Goal: Information Seeking & Learning: Check status

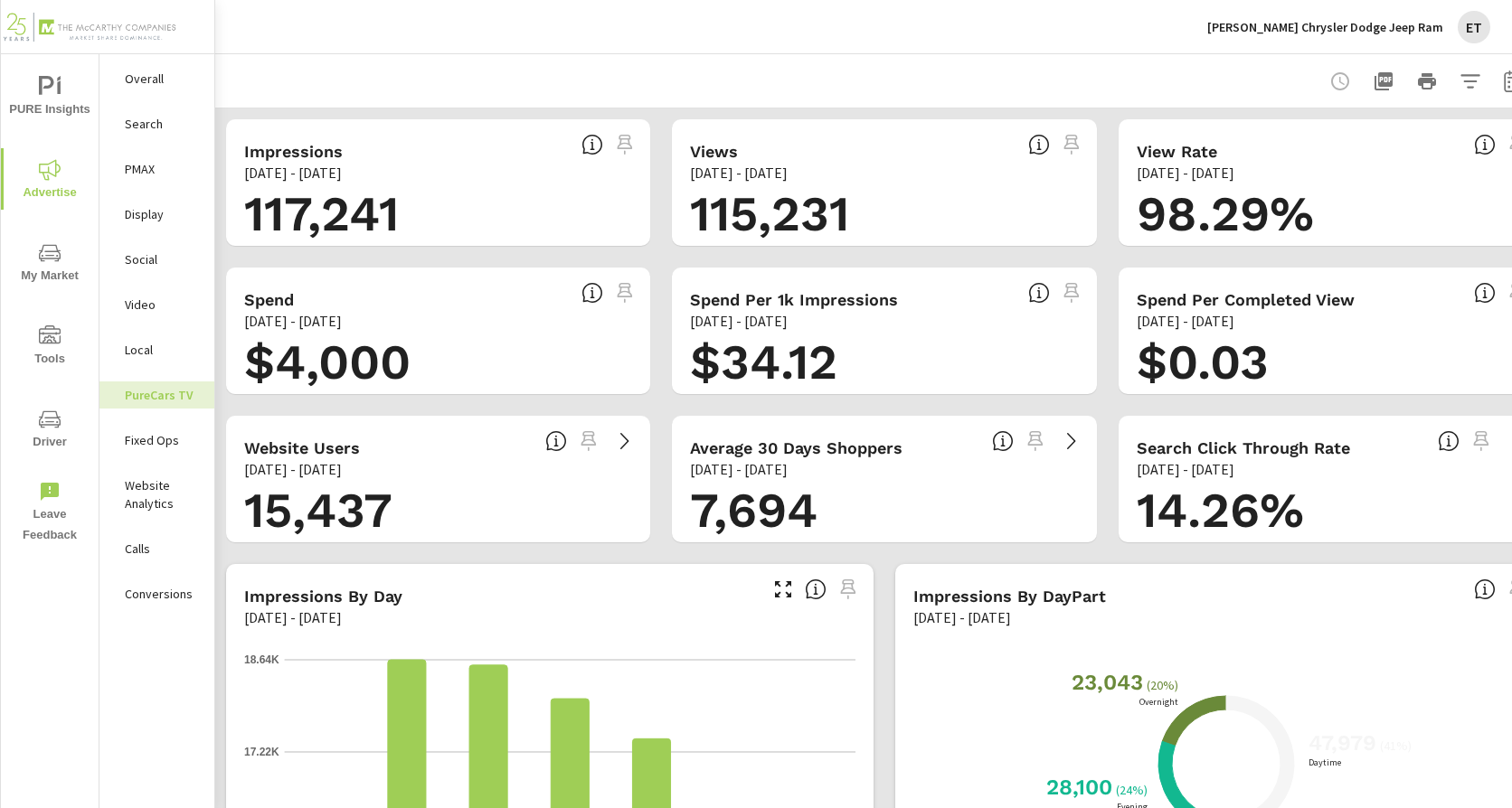
scroll to position [0, 55]
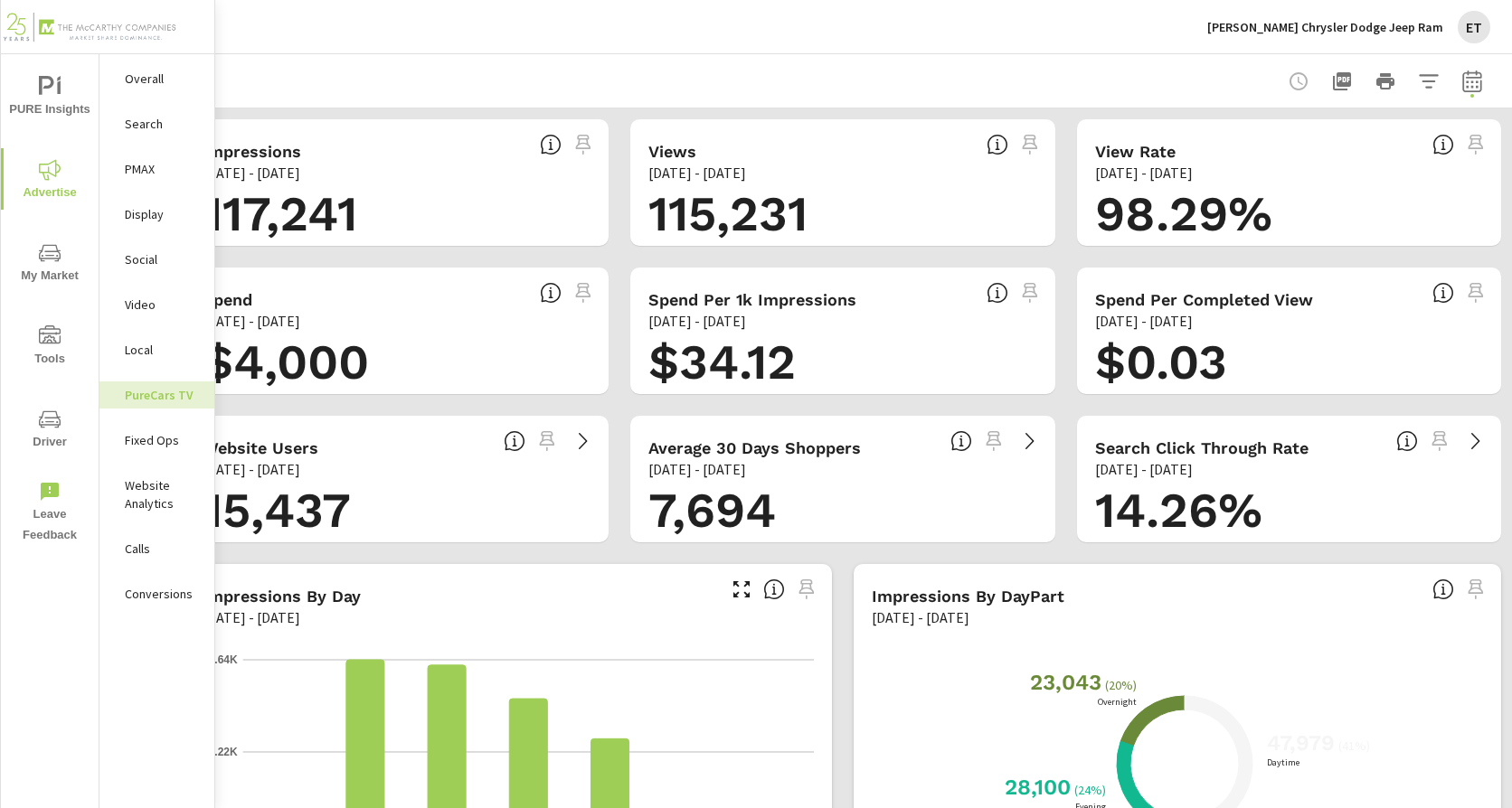
click at [1462, 90] on icon "button" at bounding box center [1471, 80] width 19 height 22
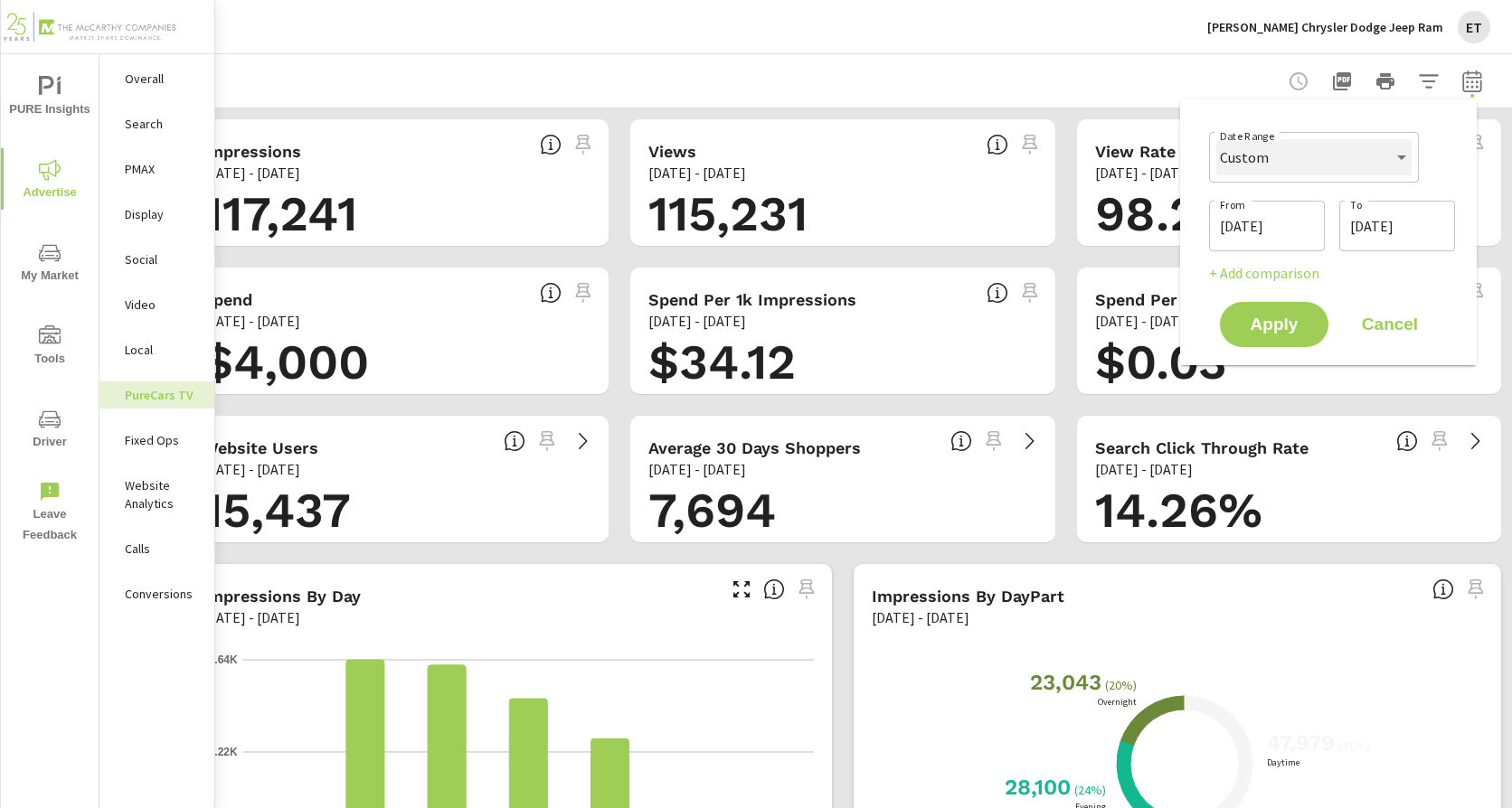
click at [1328, 162] on select "Custom Yesterday Last week Last 7 days Last 14 days Last 30 days Last 45 days L…" at bounding box center [1314, 157] width 195 height 36
click at [1216, 139] on select "Custom Yesterday Last week Last 7 days Last 14 days Last 30 days Last 45 days L…" at bounding box center [1314, 157] width 195 height 36
select select "Last month"
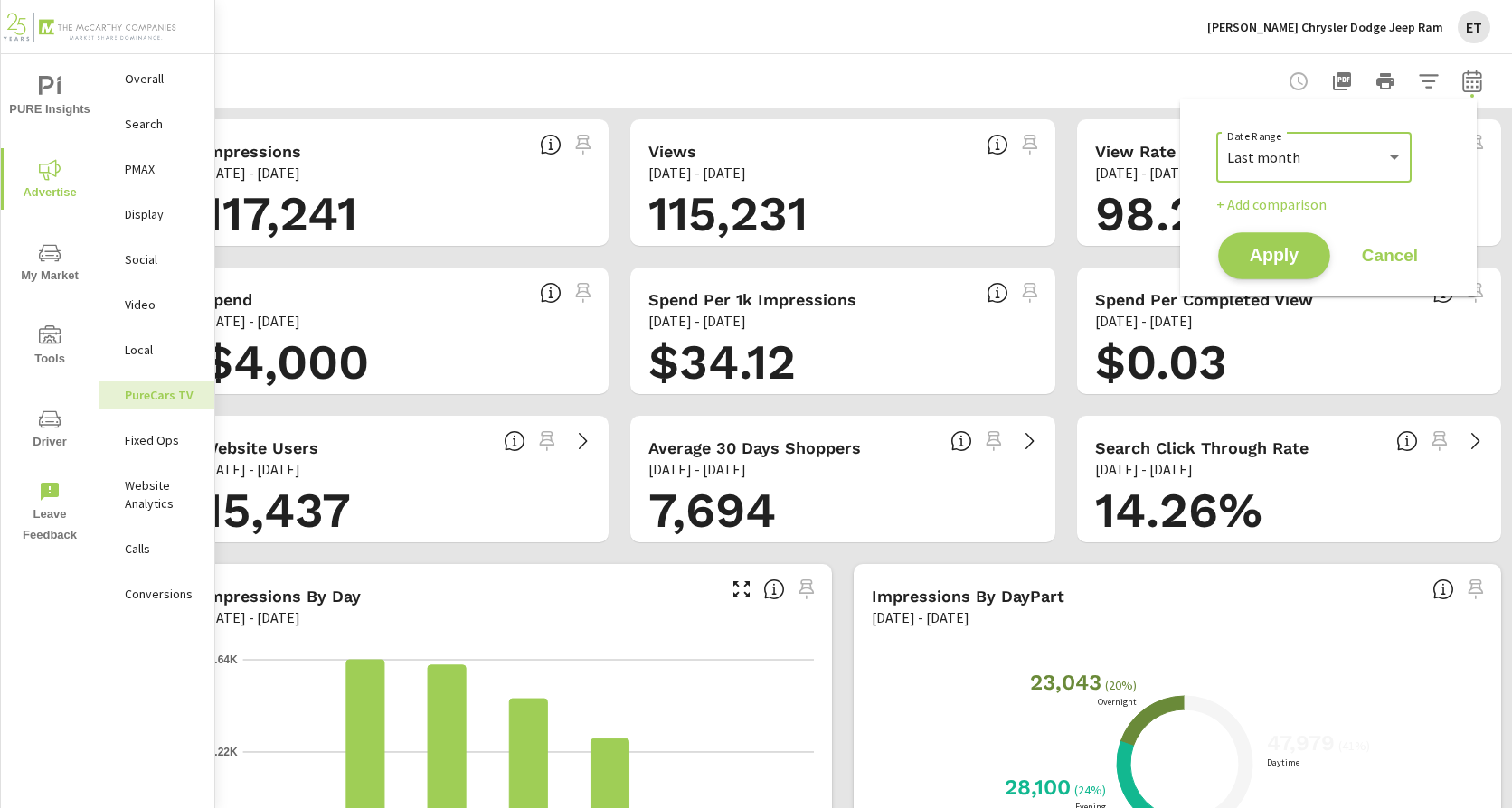
click at [1284, 259] on span "Apply" at bounding box center [1274, 257] width 74 height 17
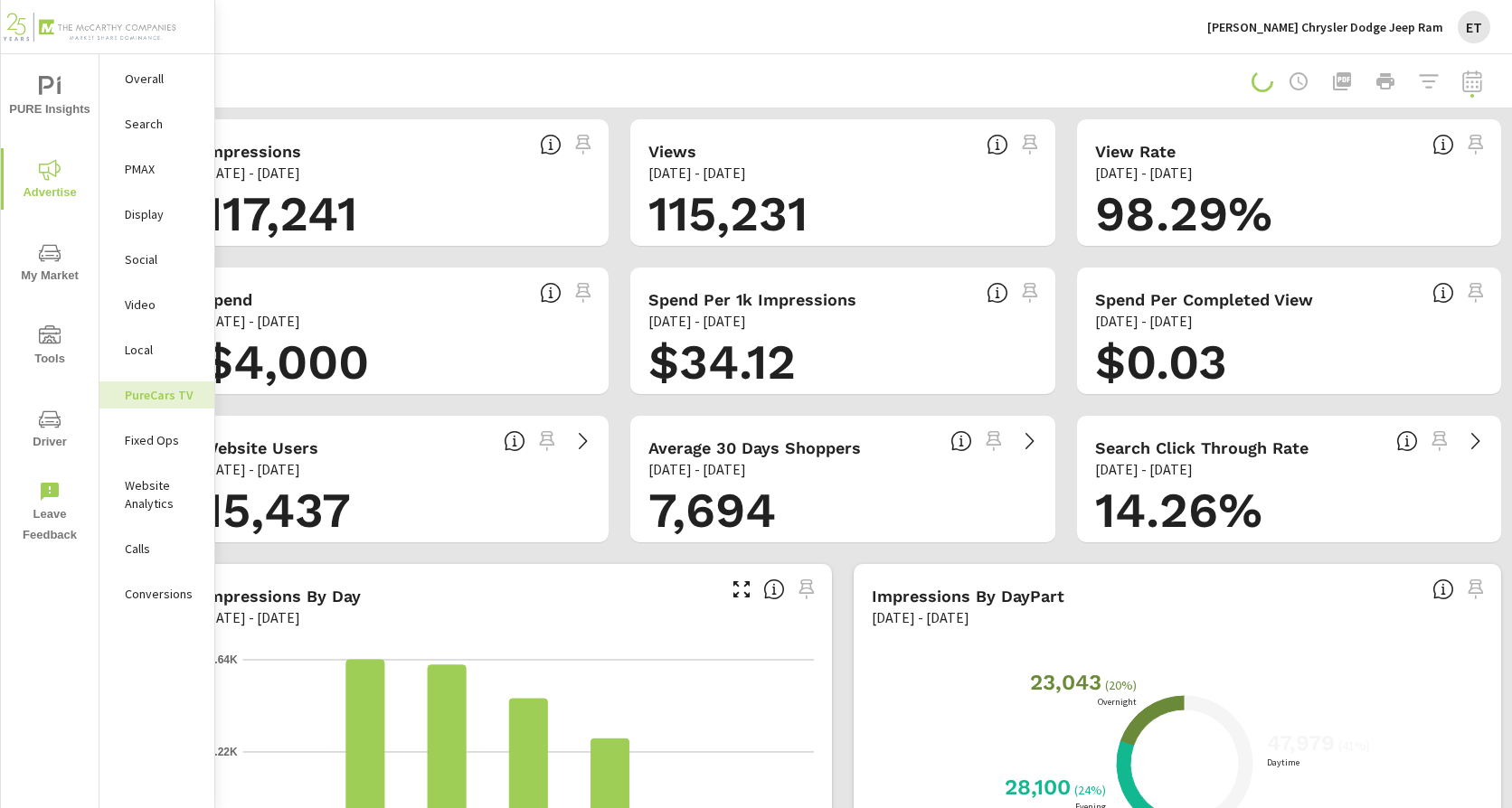
scroll to position [0, 42]
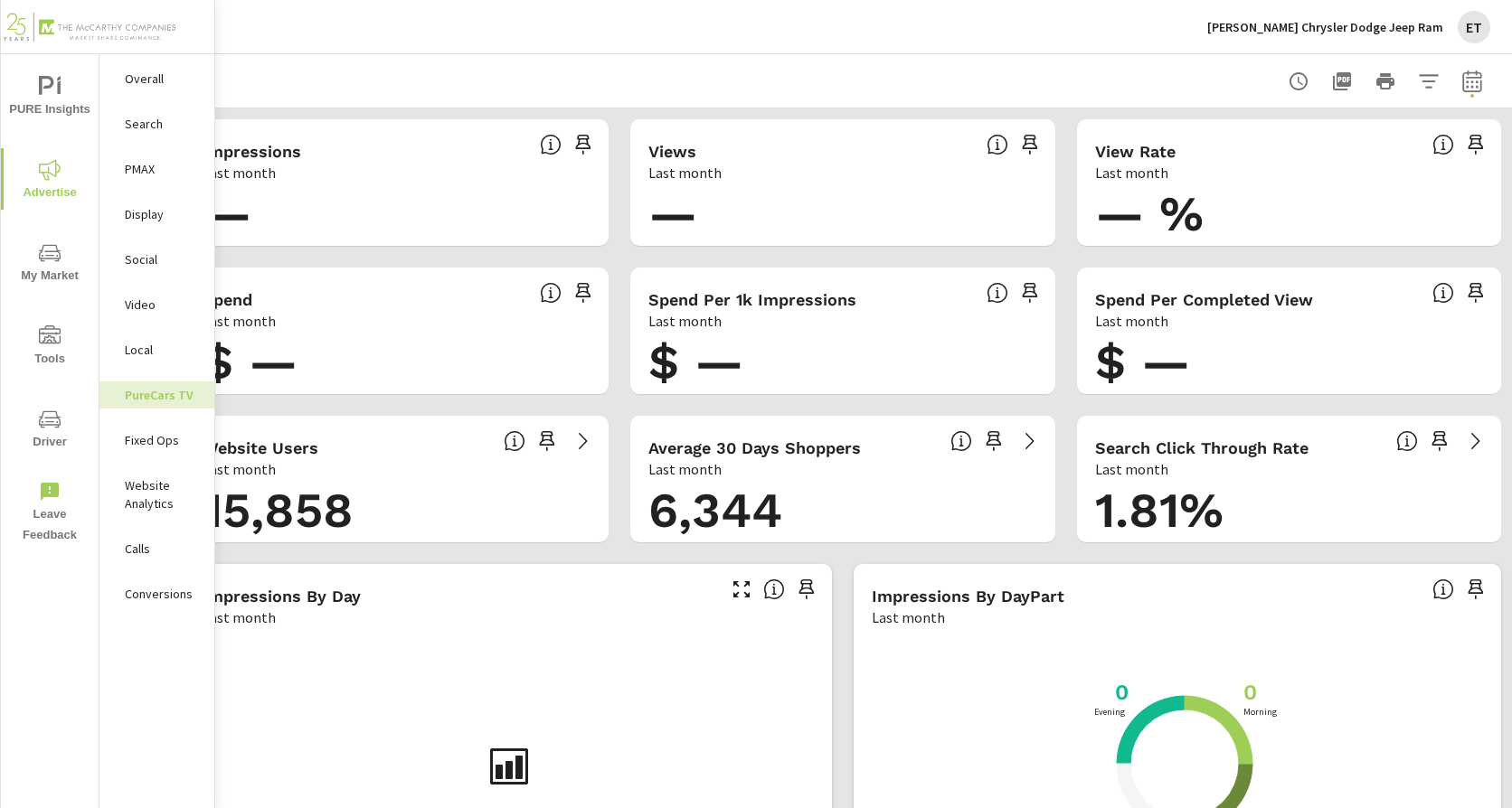
click at [129, 122] on p "Search" at bounding box center [162, 123] width 75 height 18
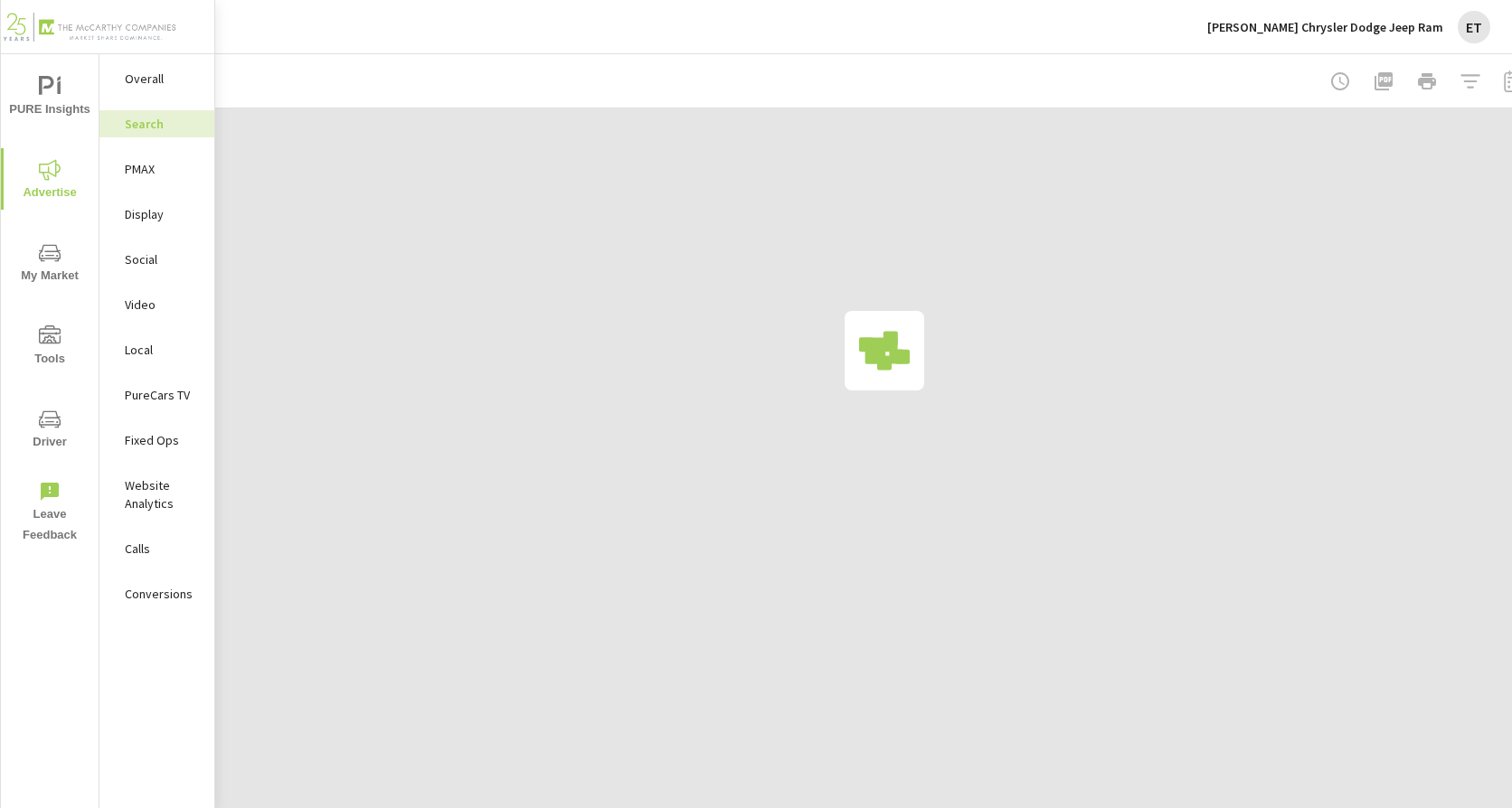
click at [1411, 37] on div "Landers Chrysler Dodge Jeep Ram ET" at bounding box center [1348, 27] width 283 height 32
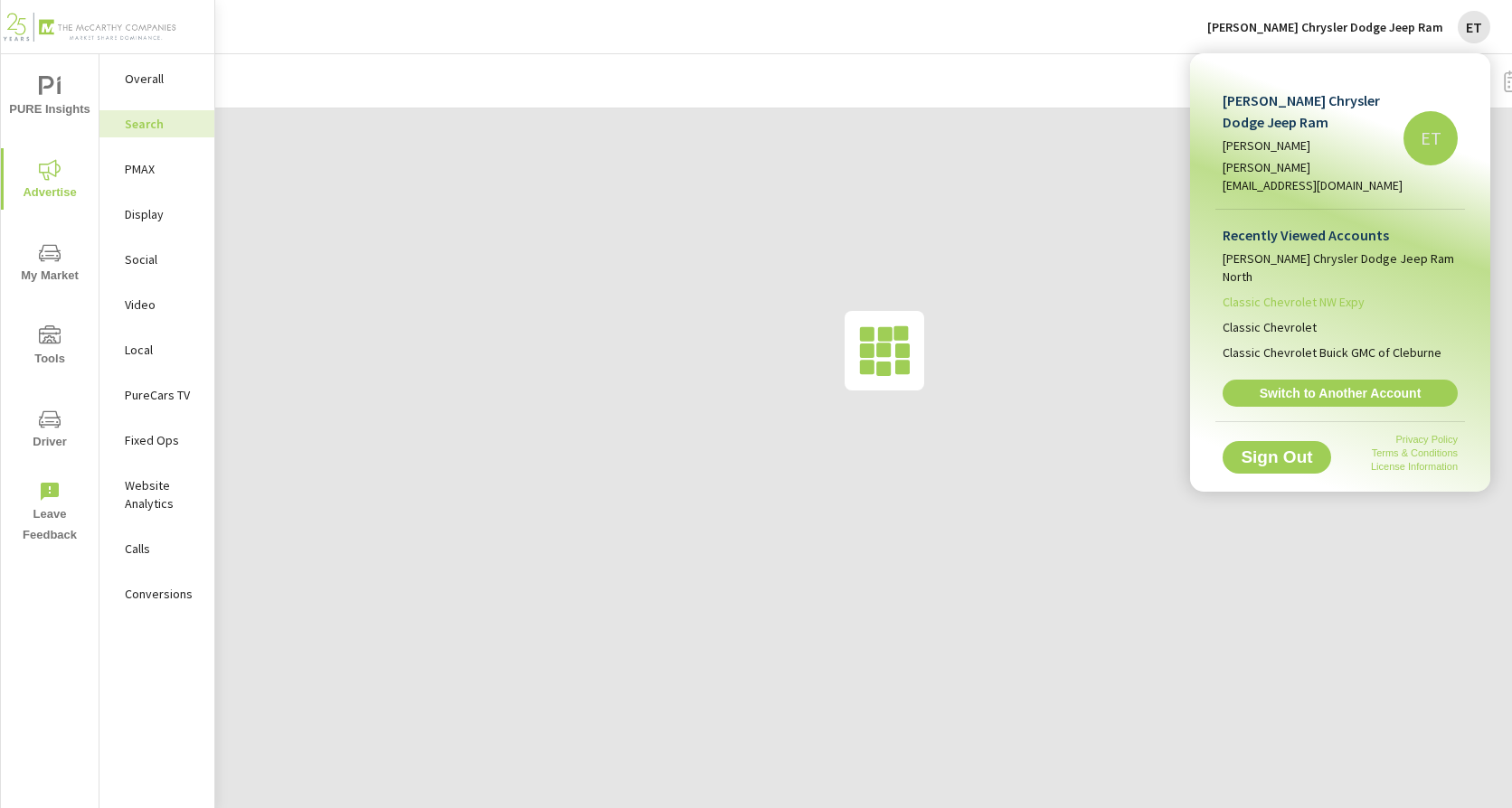
click at [1317, 293] on span "Classic Chevrolet NW Expy" at bounding box center [1293, 301] width 142 height 18
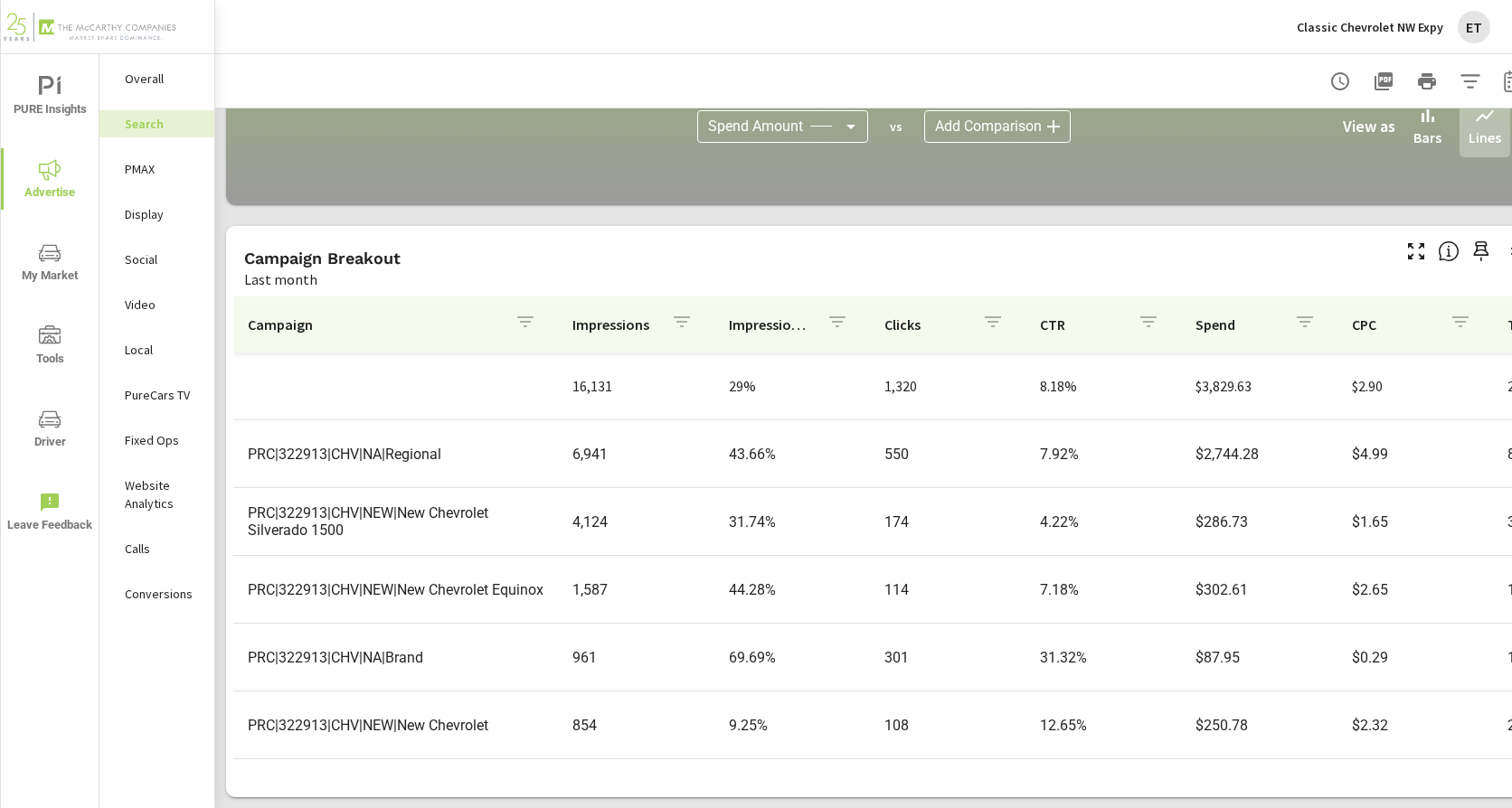
scroll to position [1241, 0]
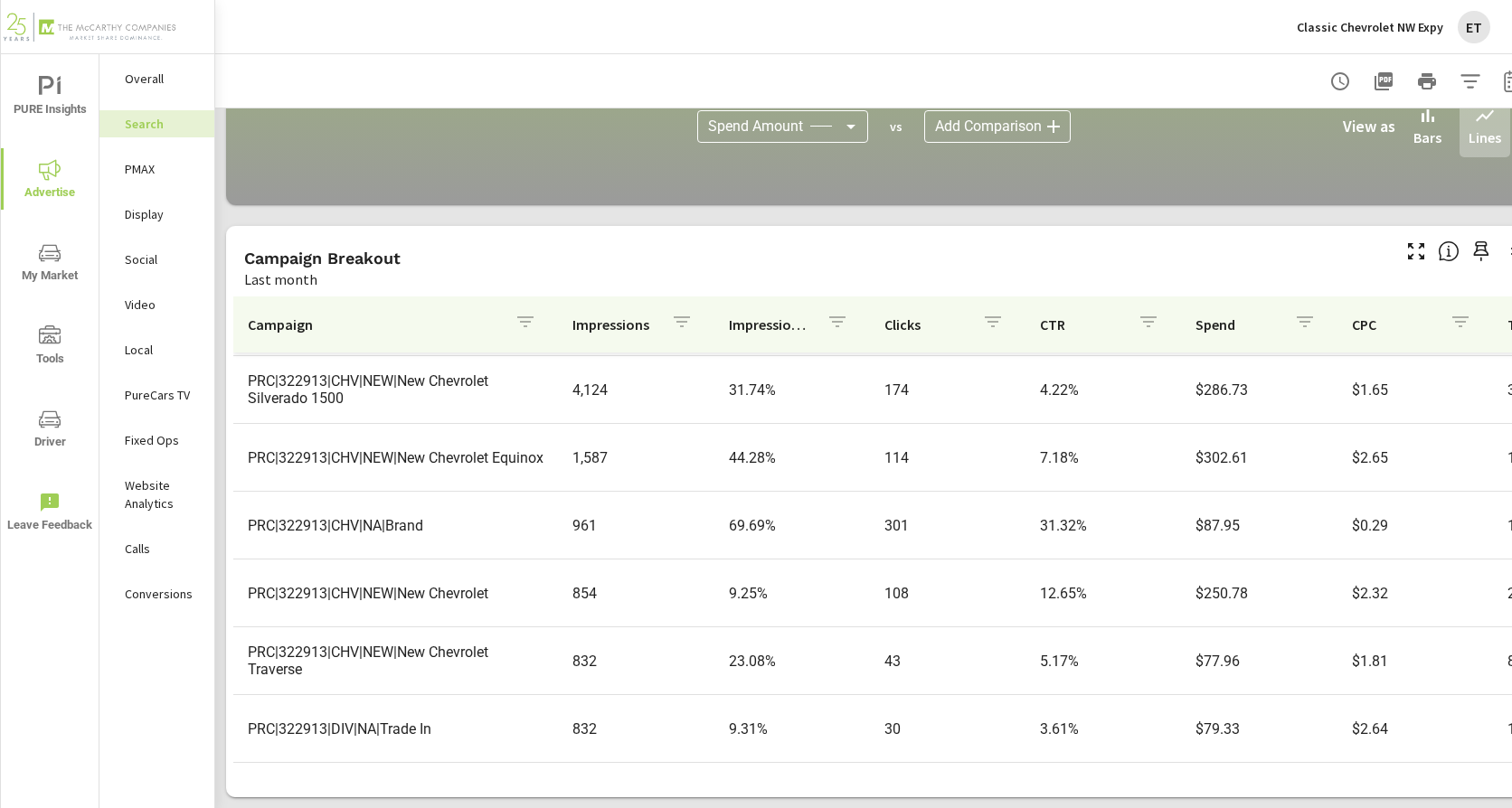
scroll to position [33, 0]
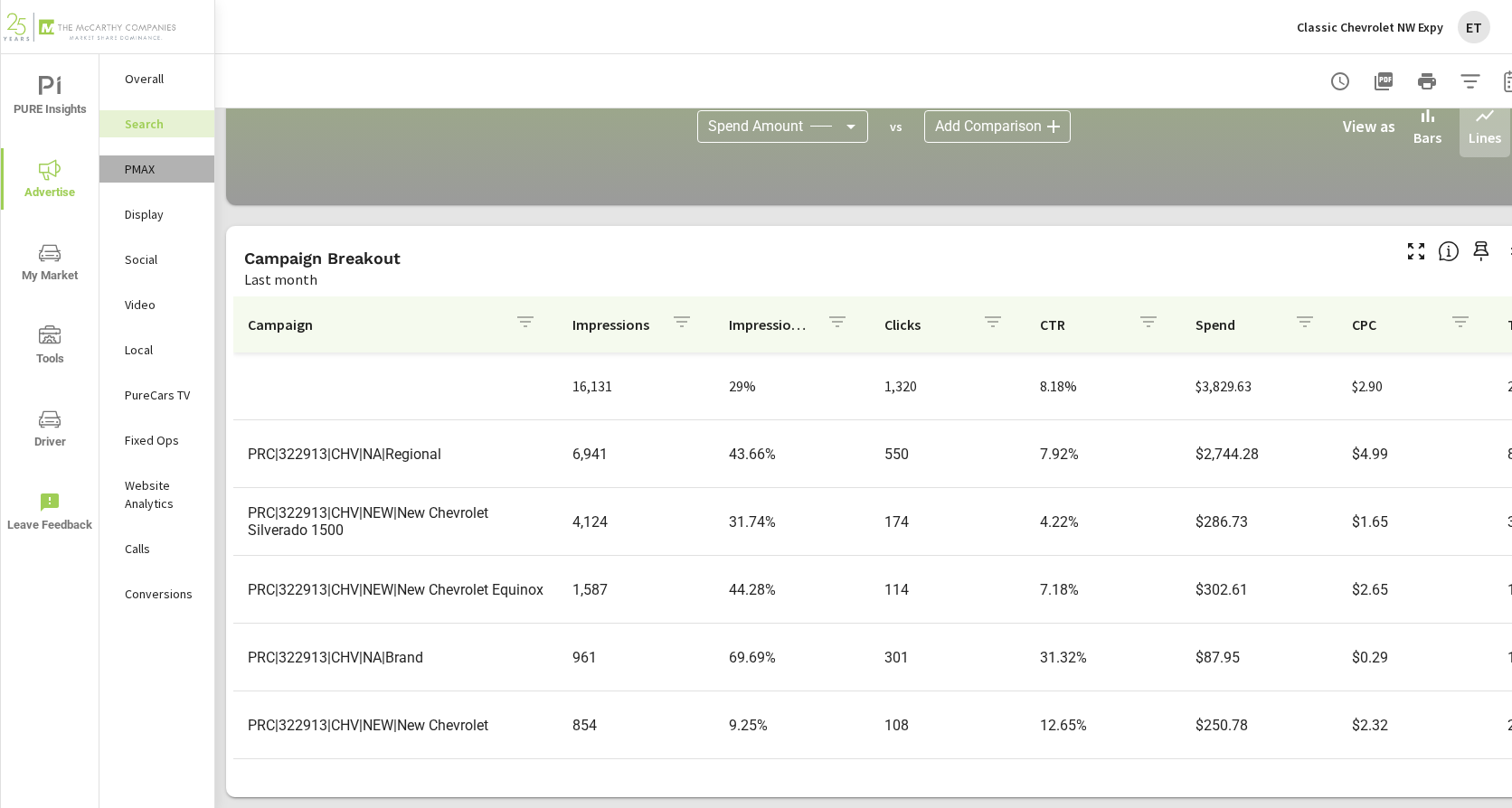
click at [145, 167] on p "PMAX" at bounding box center [162, 169] width 75 height 18
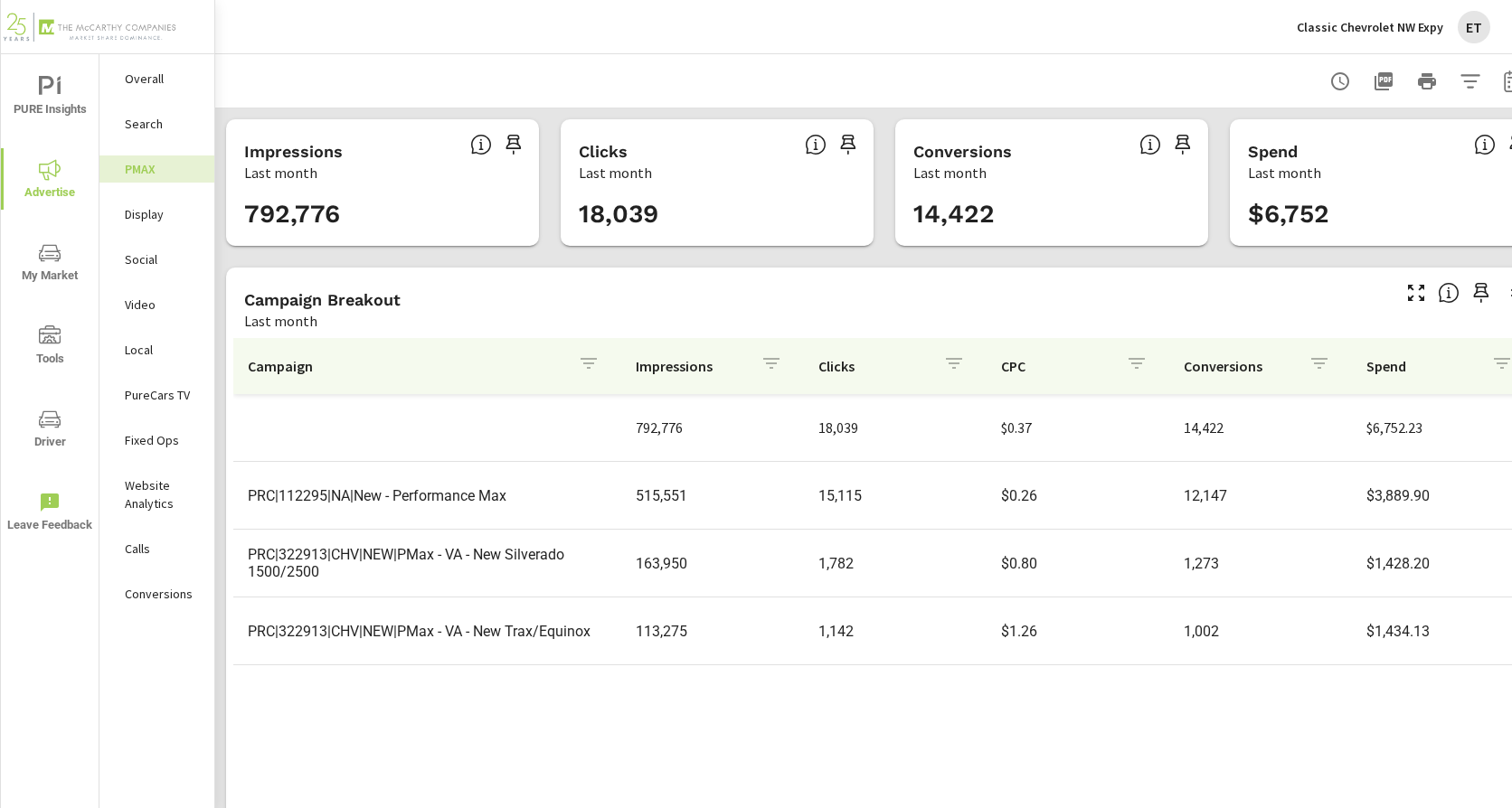
scroll to position [55, 0]
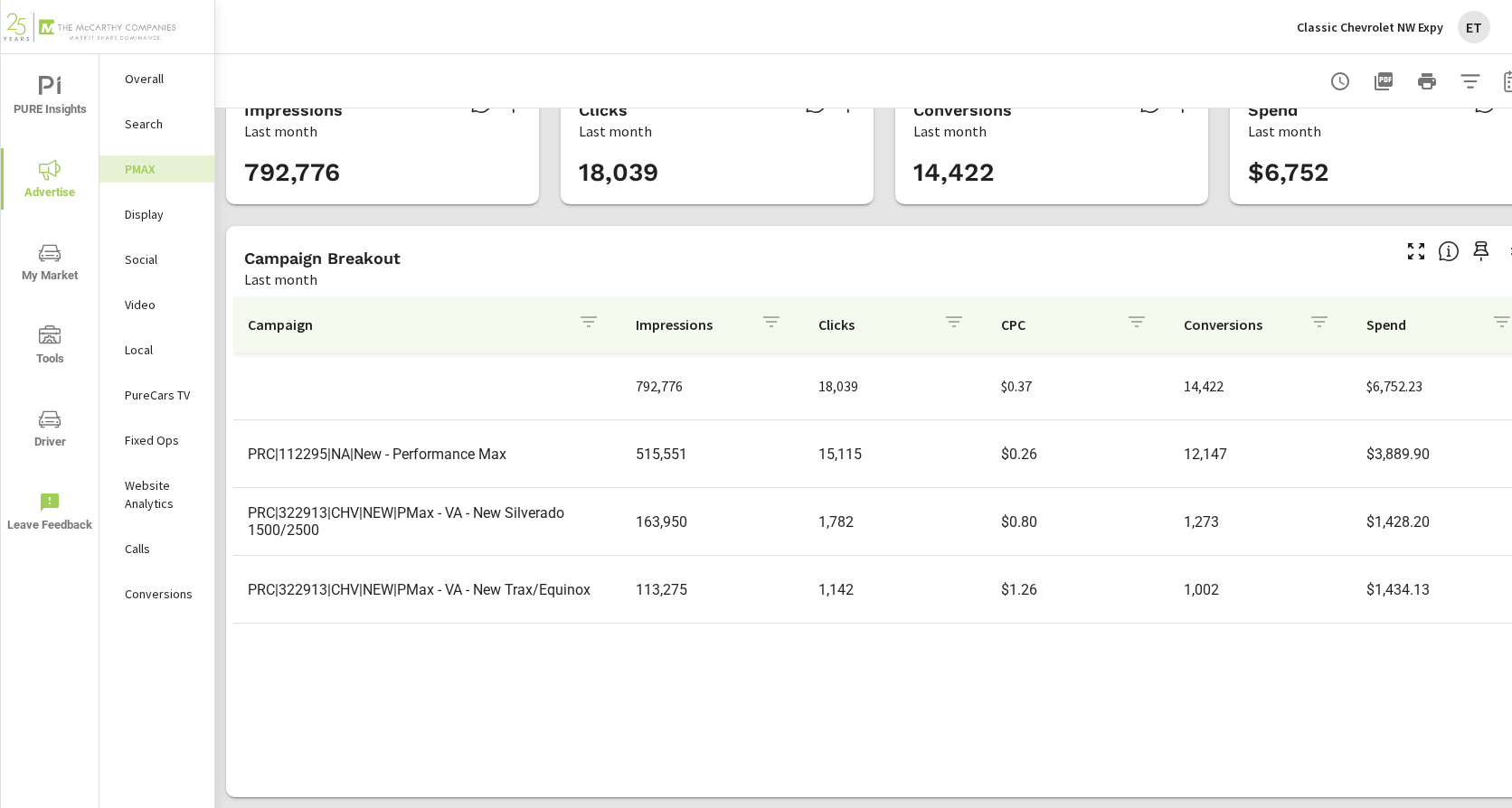
click at [1371, 30] on p "Classic Chevrolet NW Expy" at bounding box center [1370, 27] width 147 height 16
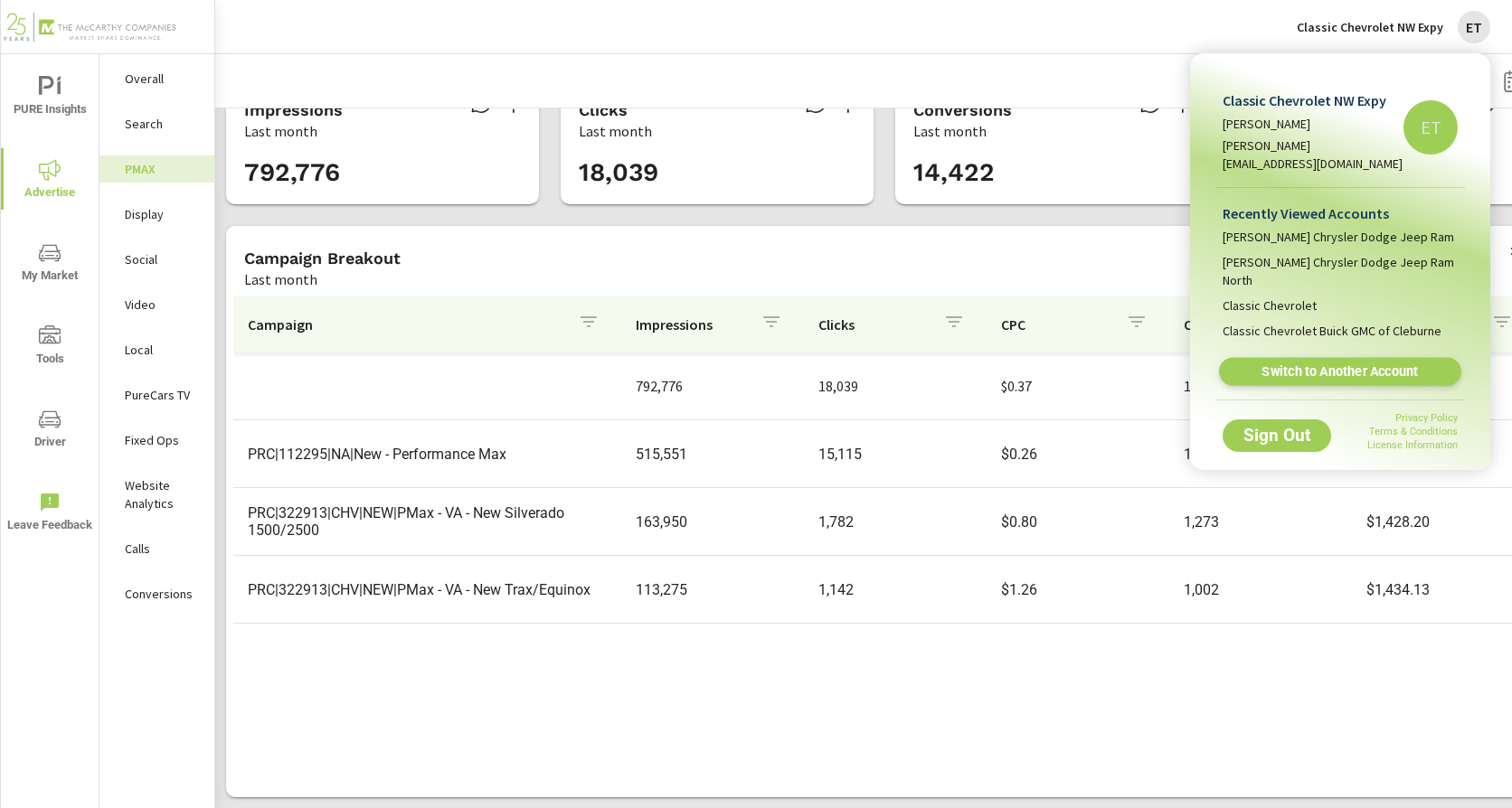
click at [1272, 364] on span "Switch to Another Account" at bounding box center [1340, 372] width 222 height 17
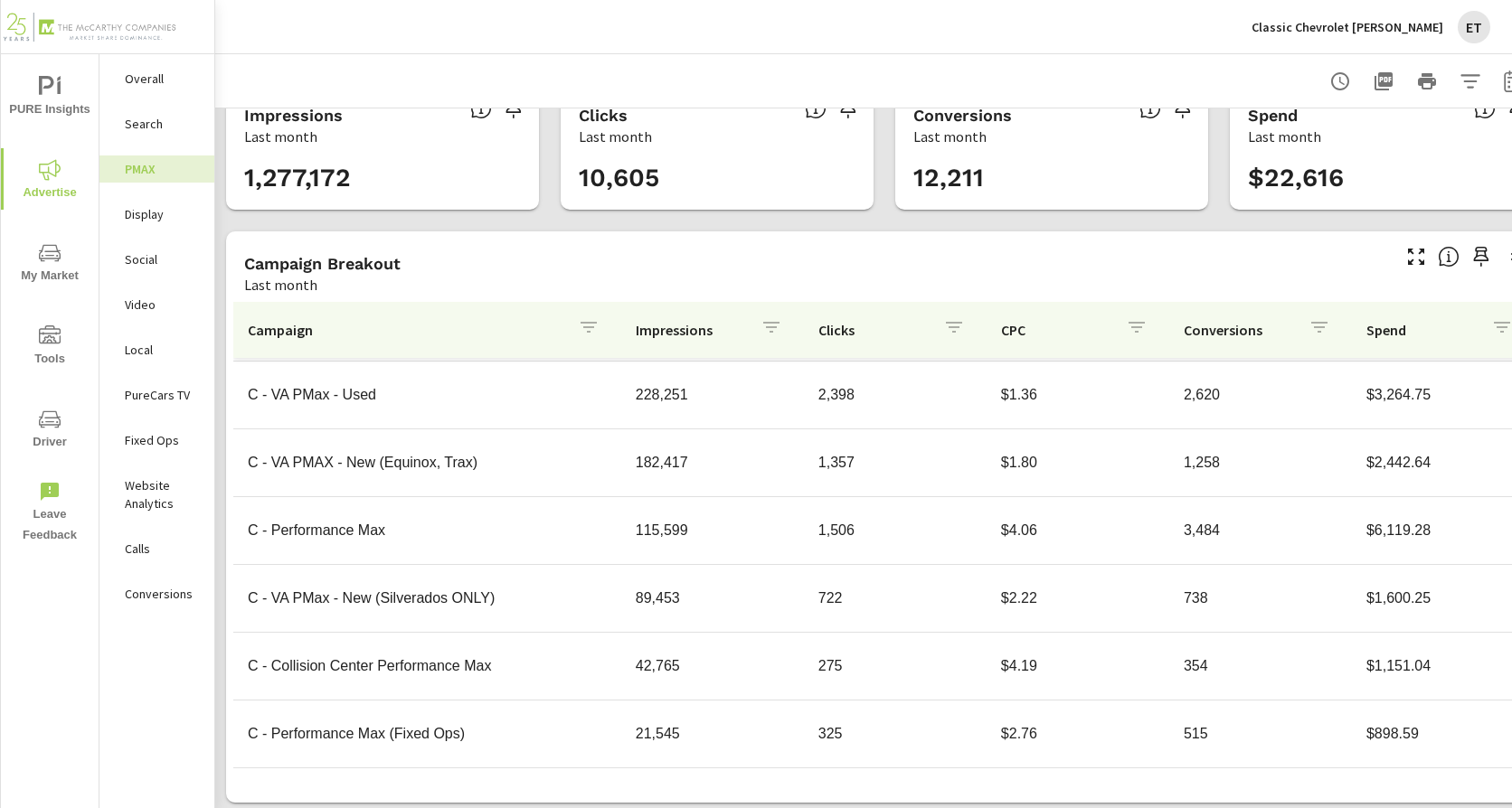
scroll to position [55, 0]
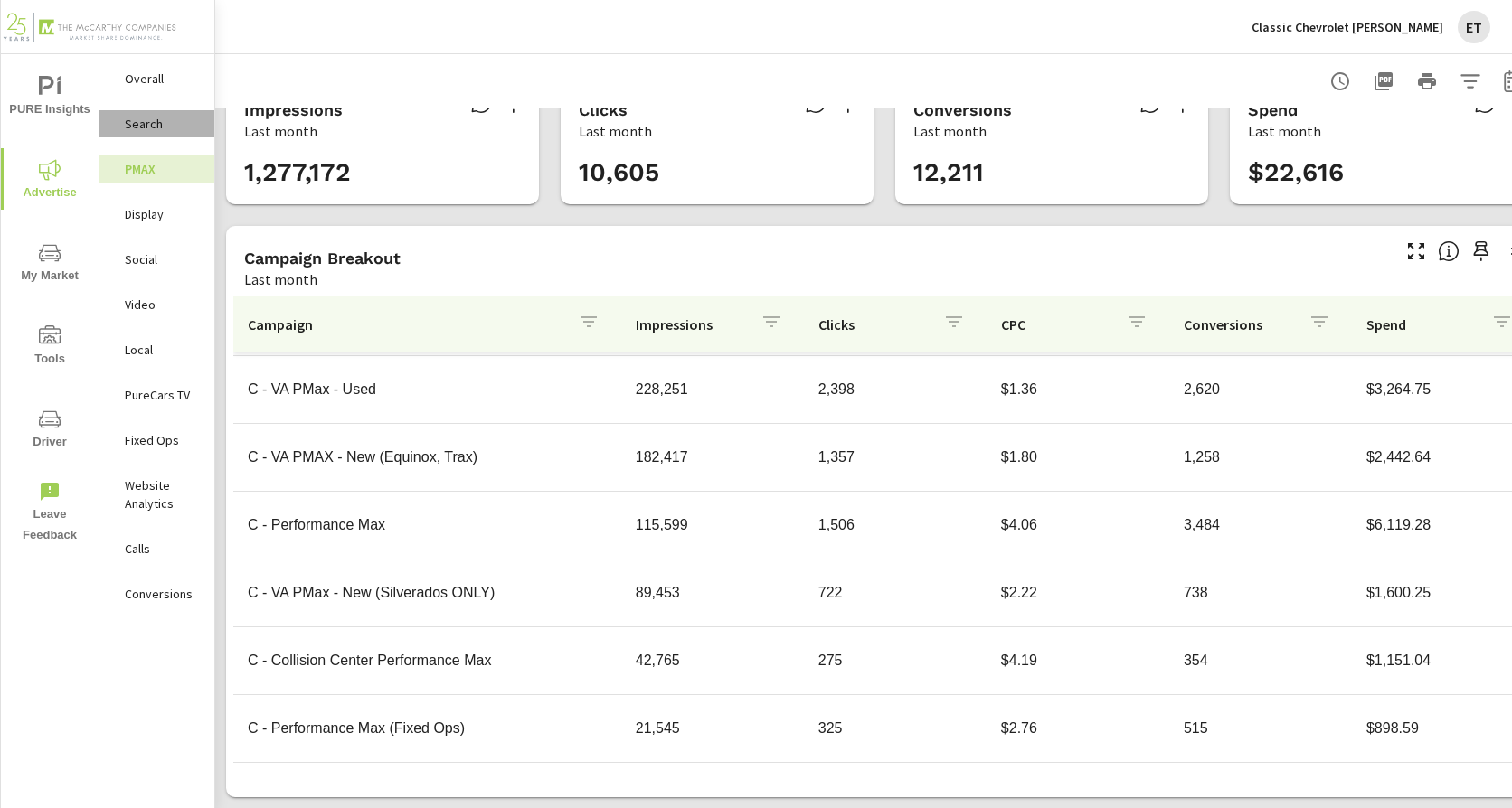
click at [156, 127] on p "Search" at bounding box center [162, 123] width 75 height 18
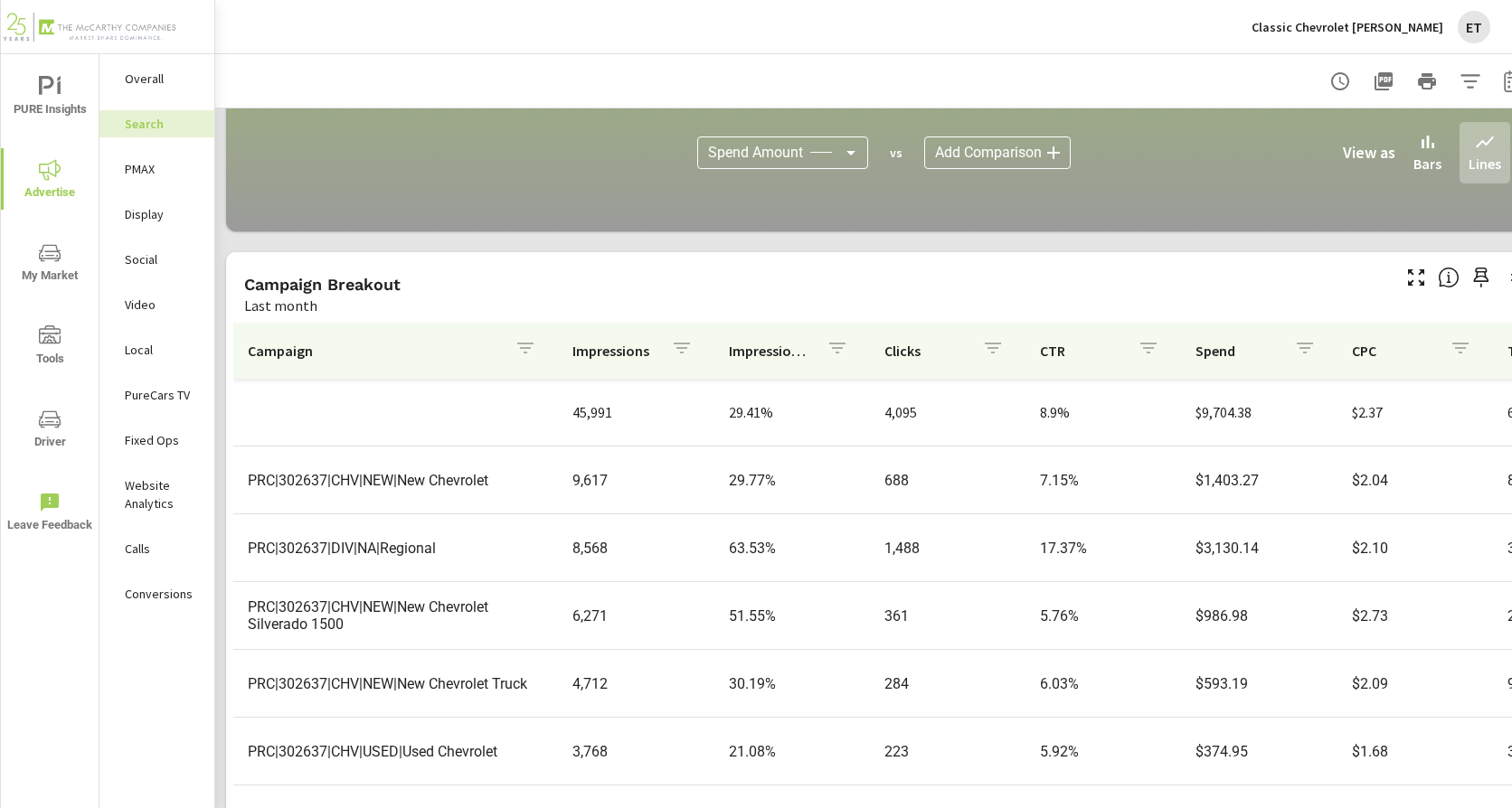
scroll to position [1241, 0]
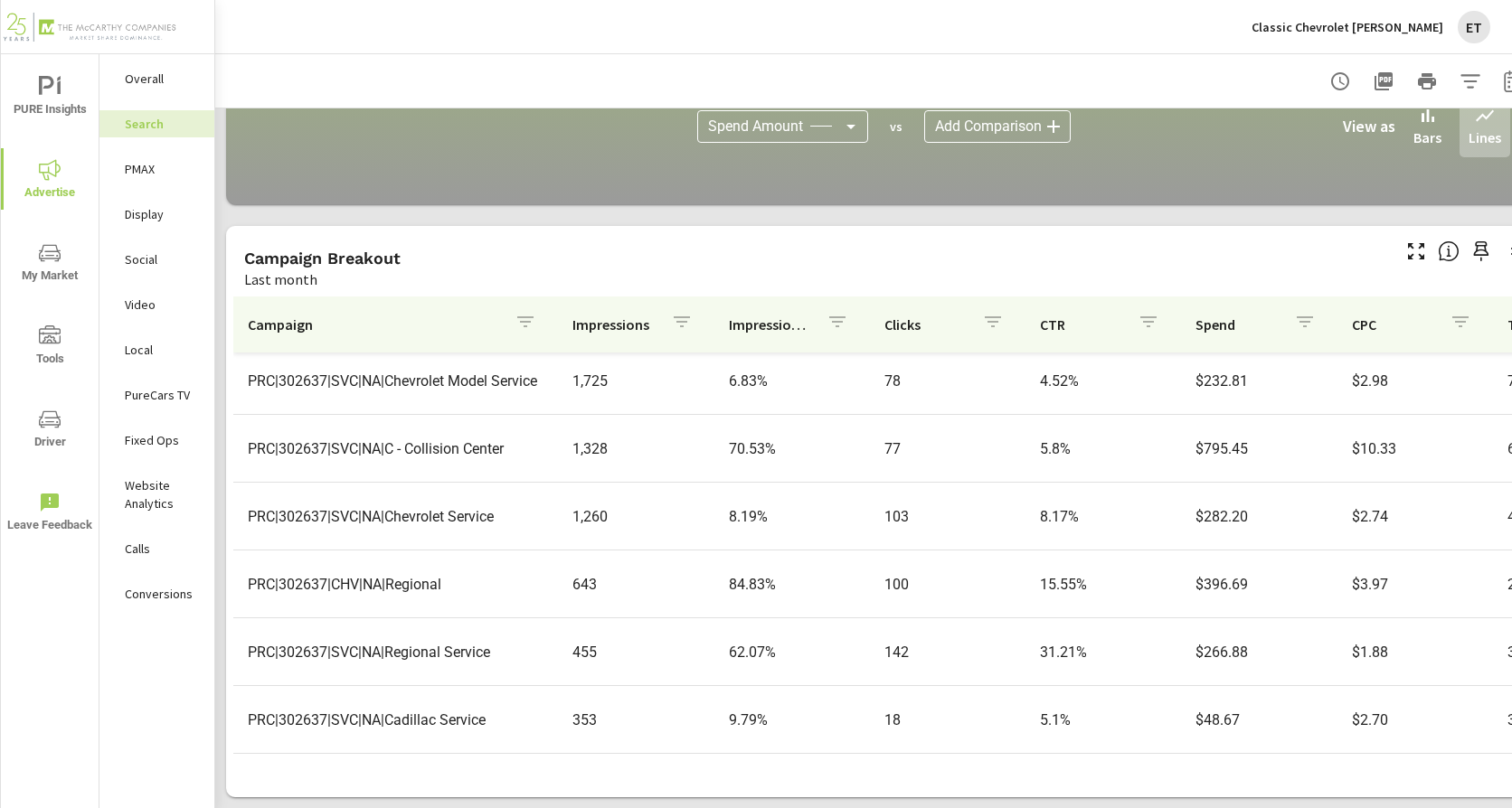
scroll to position [633, 0]
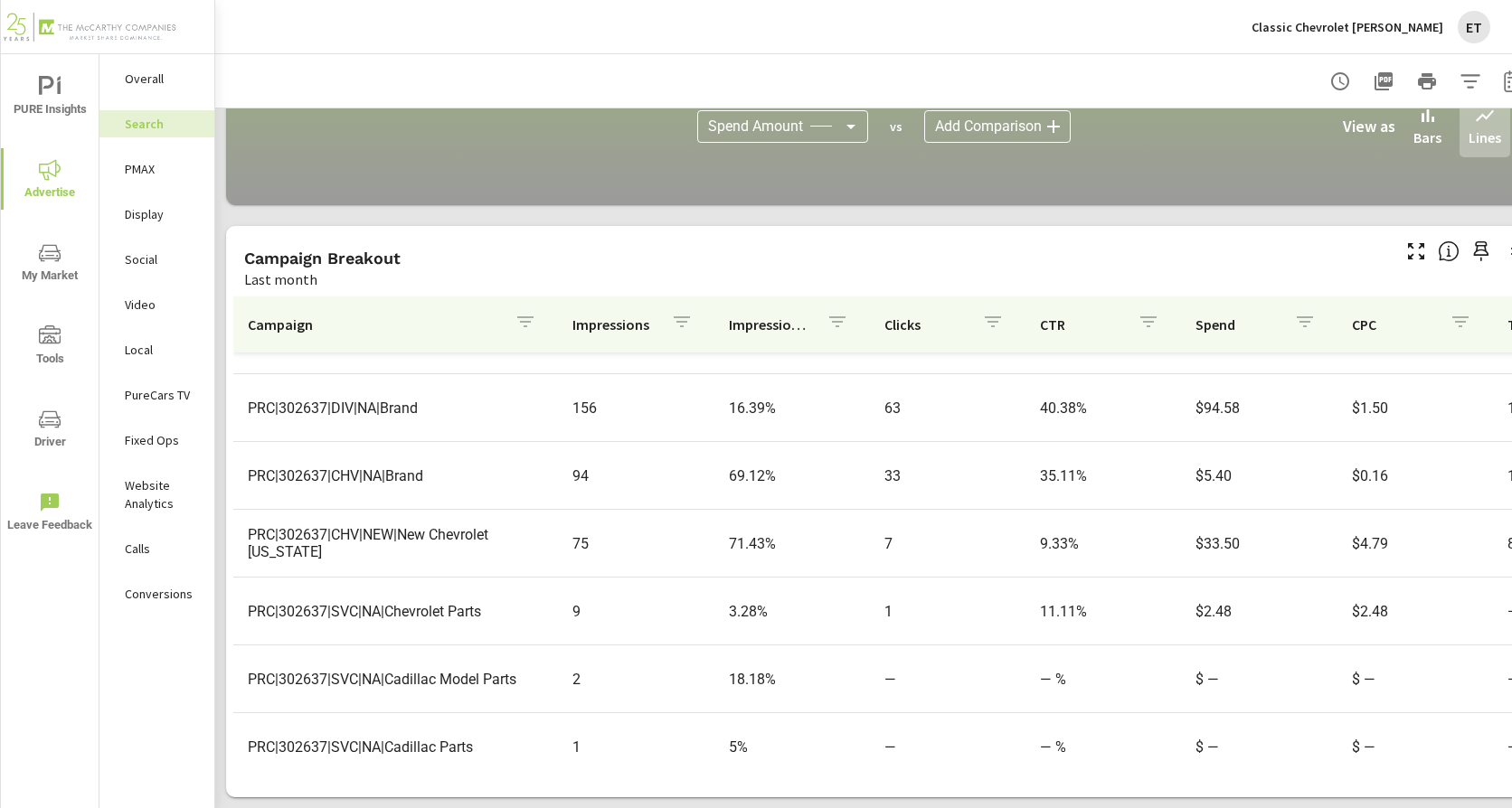
scroll to position [1085, 0]
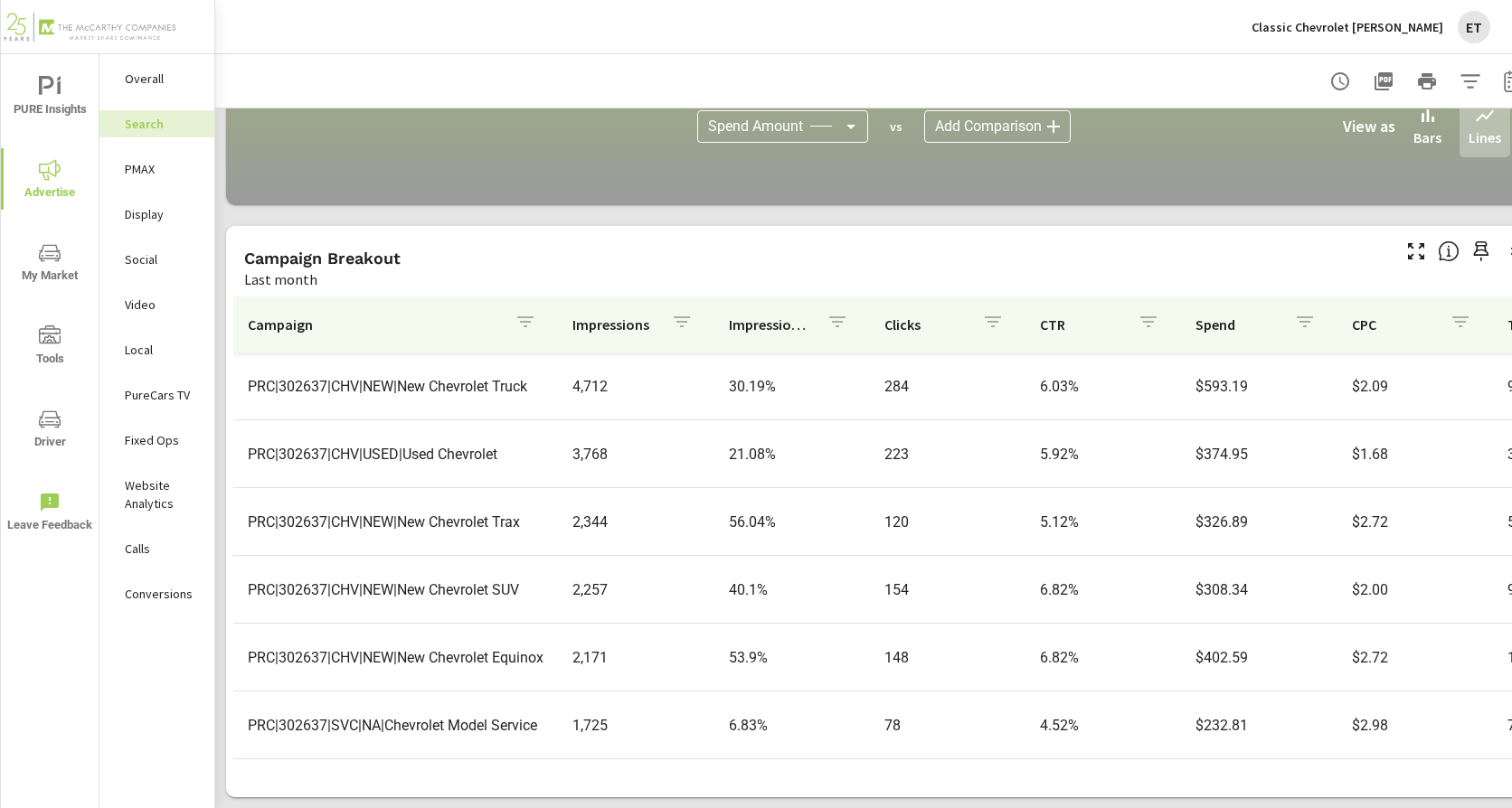
scroll to position [362, 0]
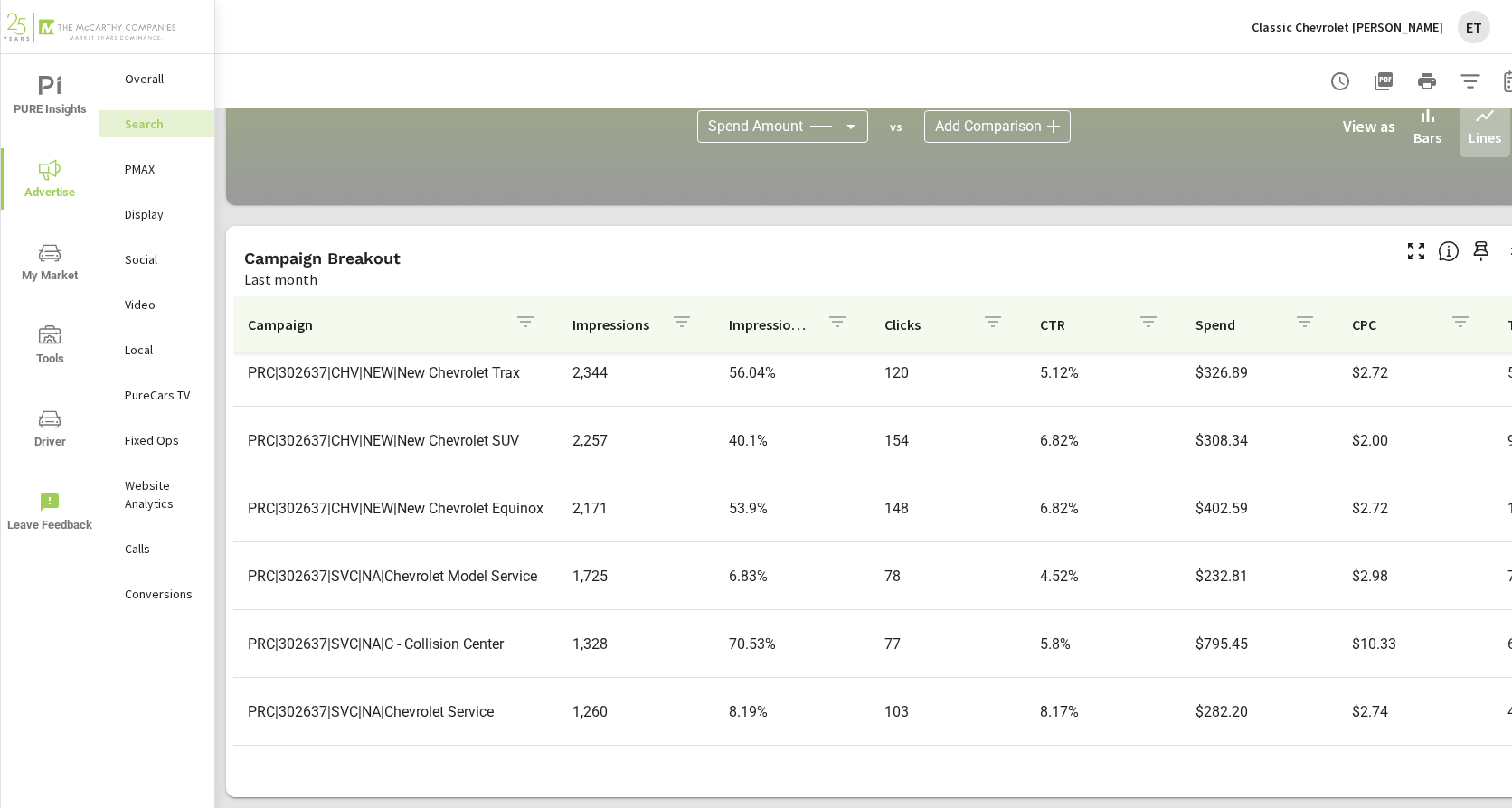
scroll to position [452, 0]
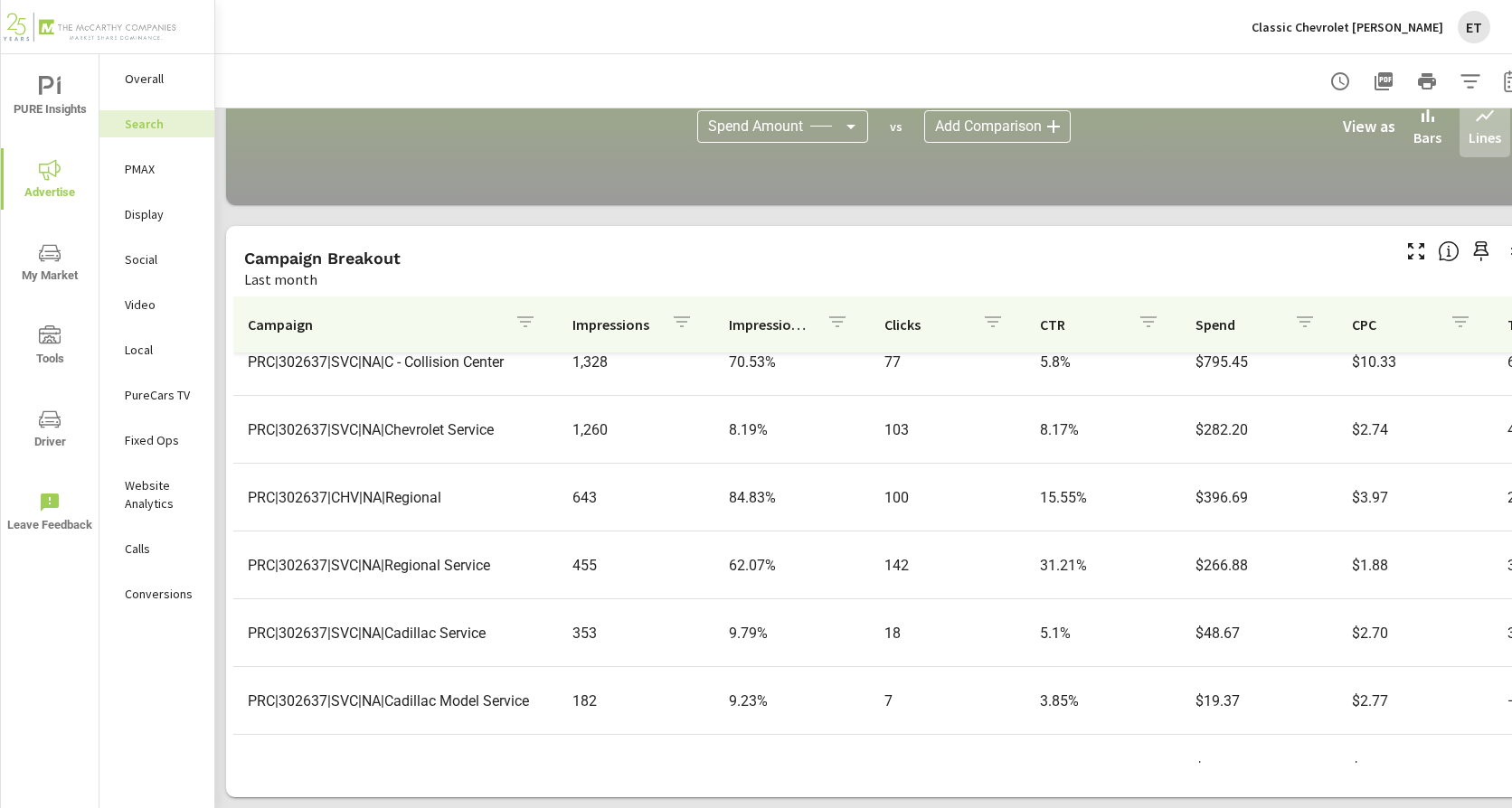
scroll to position [814, 0]
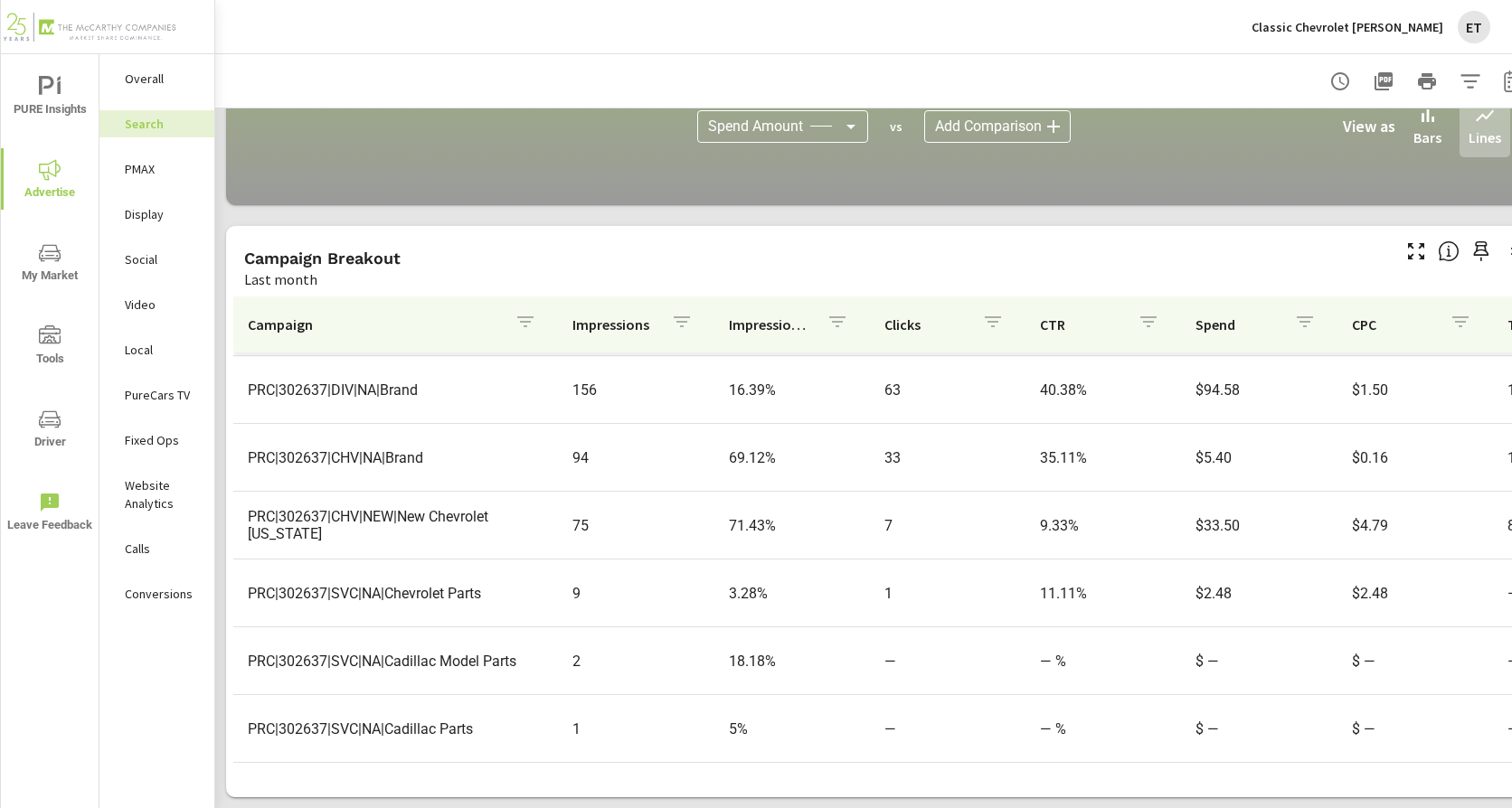
scroll to position [1097, 0]
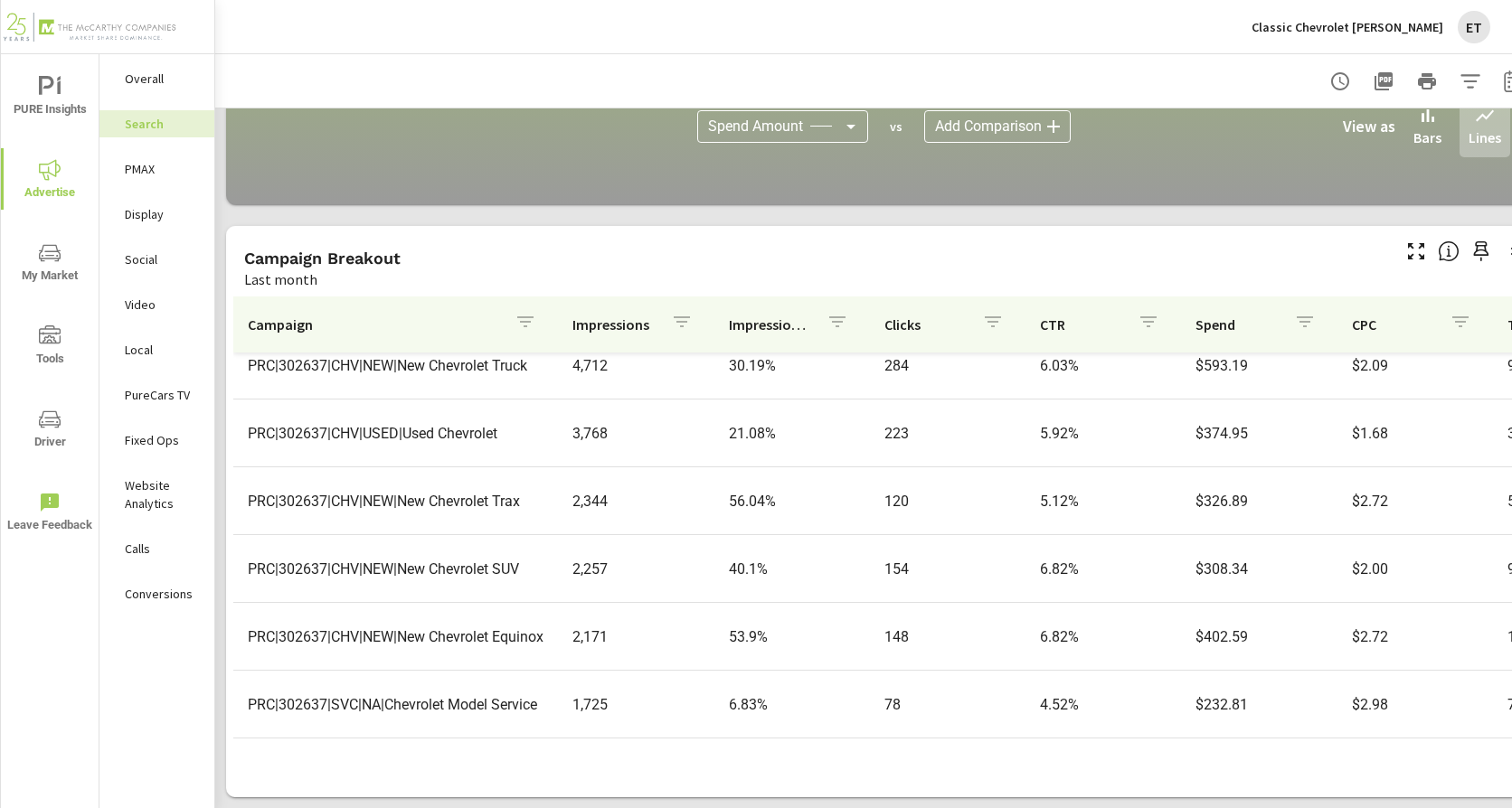
scroll to position [281, 0]
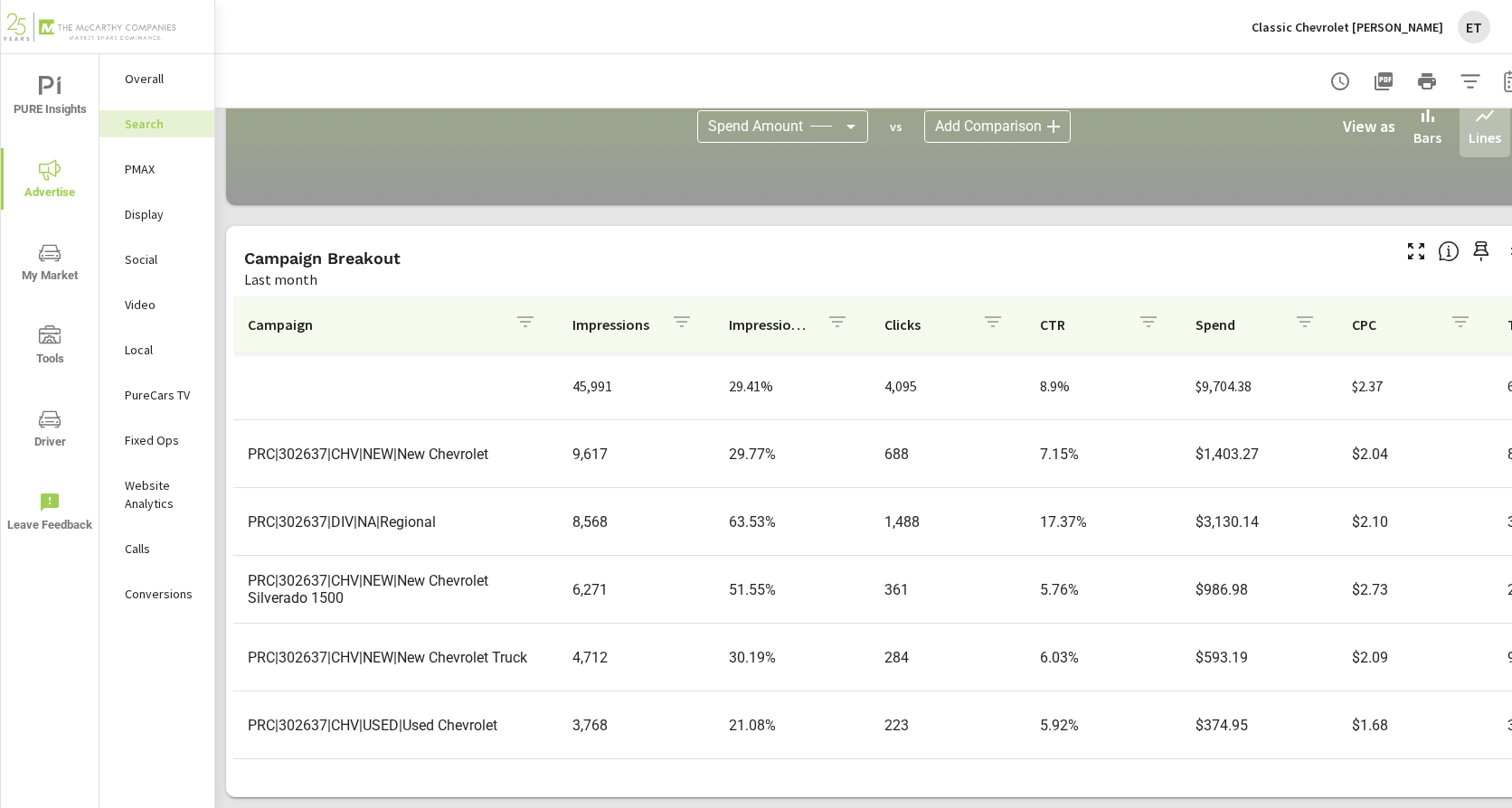
click at [145, 259] on p "Social" at bounding box center [162, 259] width 75 height 18
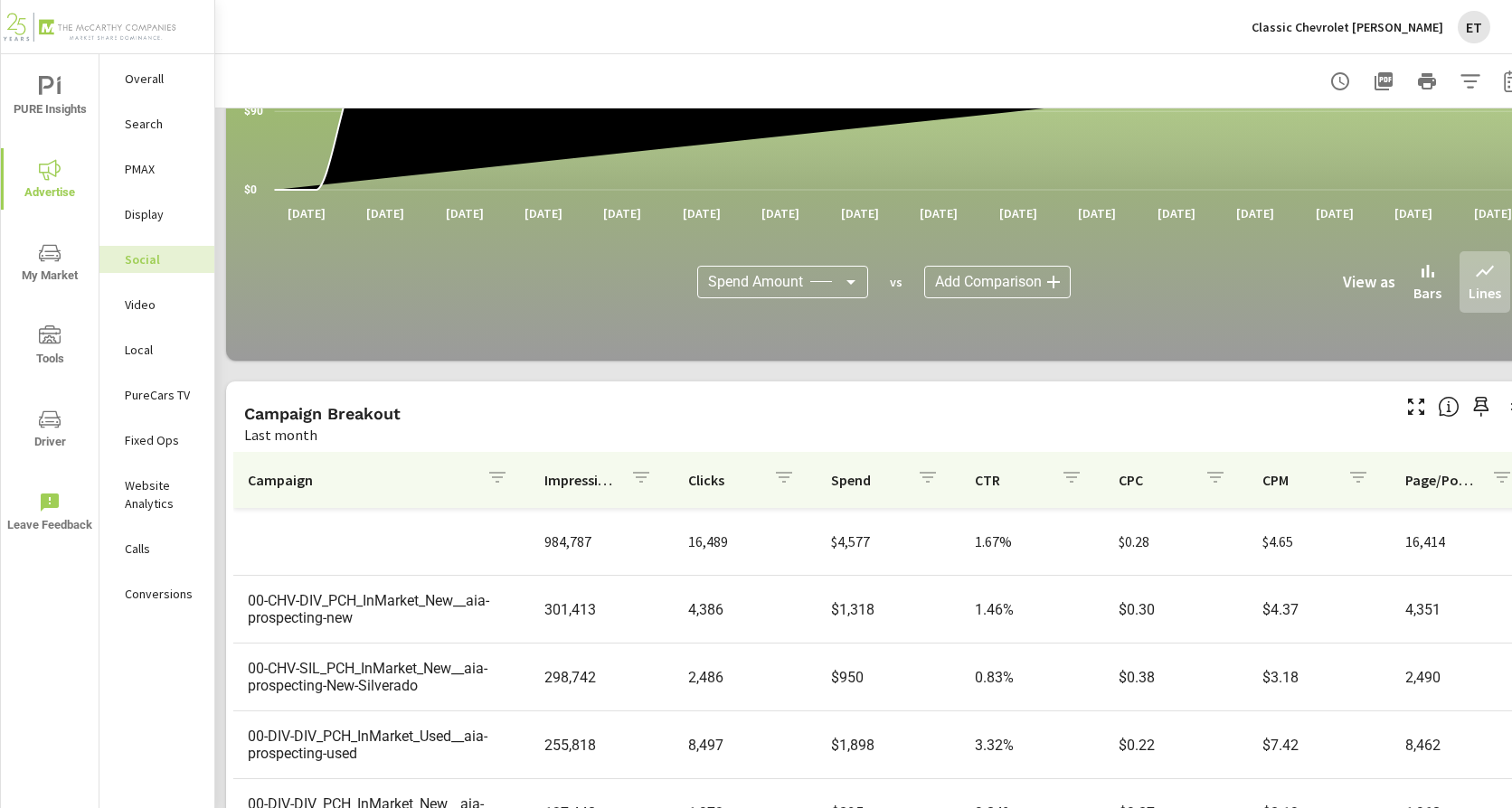
scroll to position [500, 0]
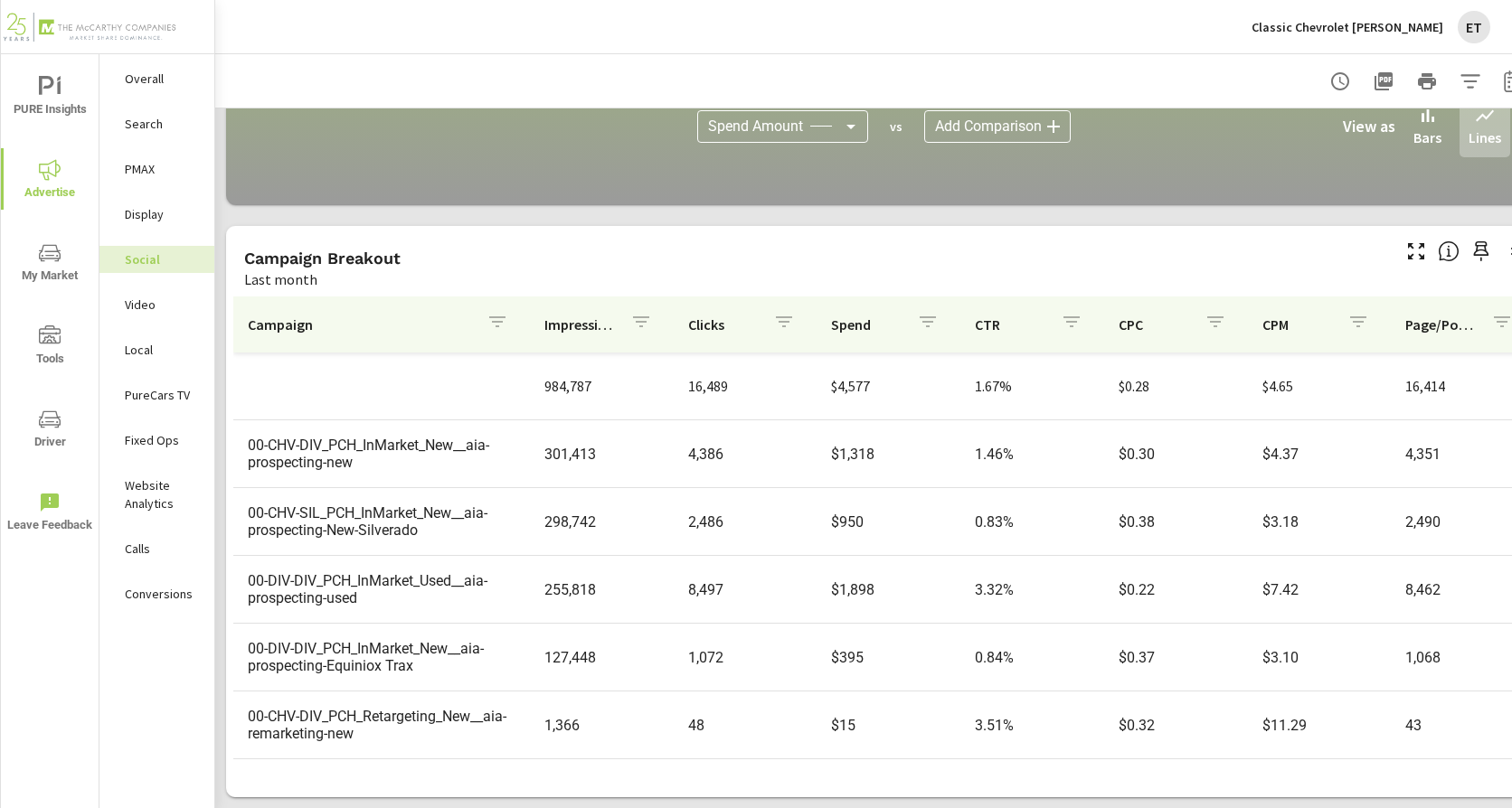
click at [150, 170] on p "PMAX" at bounding box center [162, 169] width 75 height 18
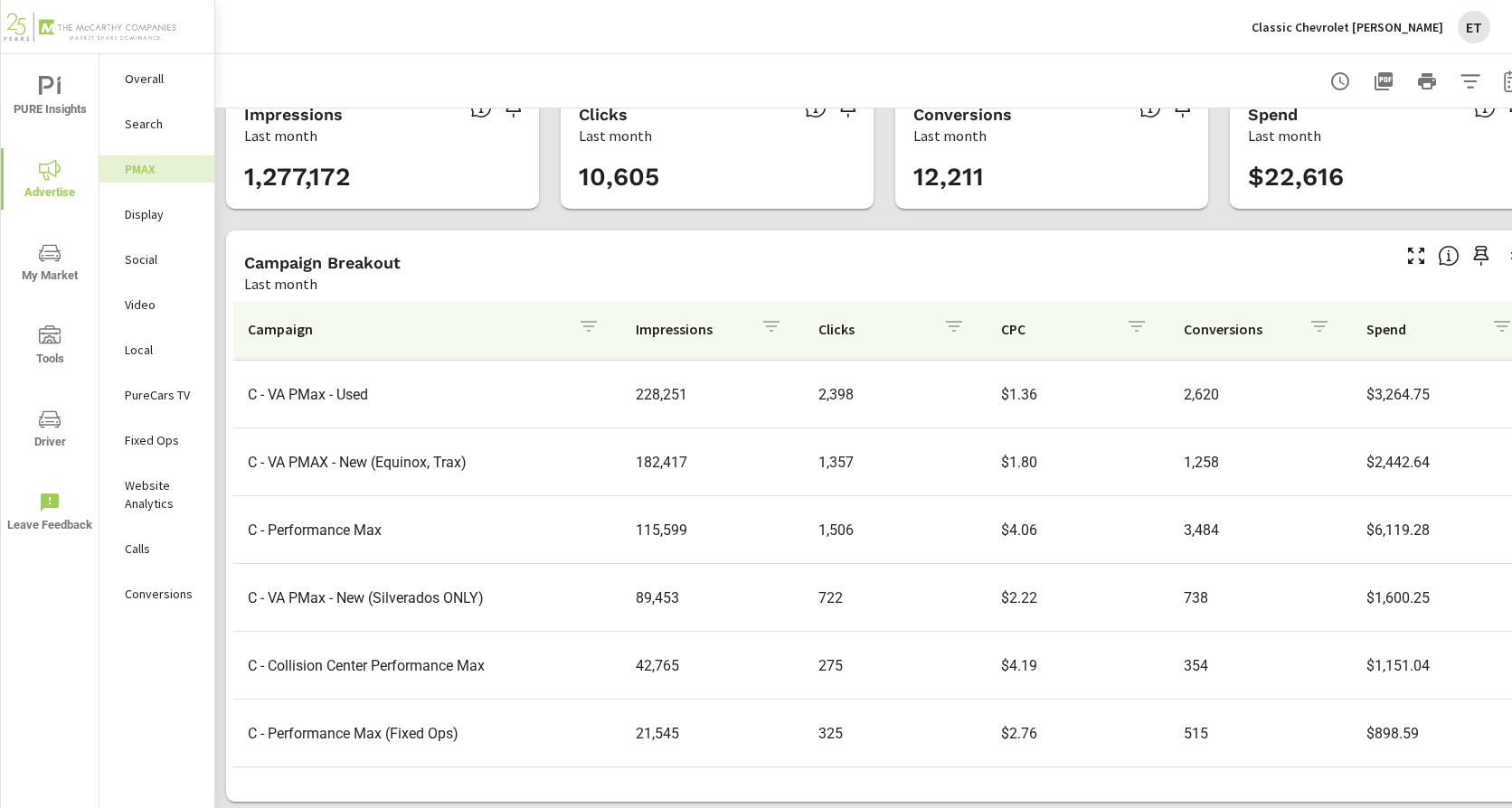
scroll to position [55, 0]
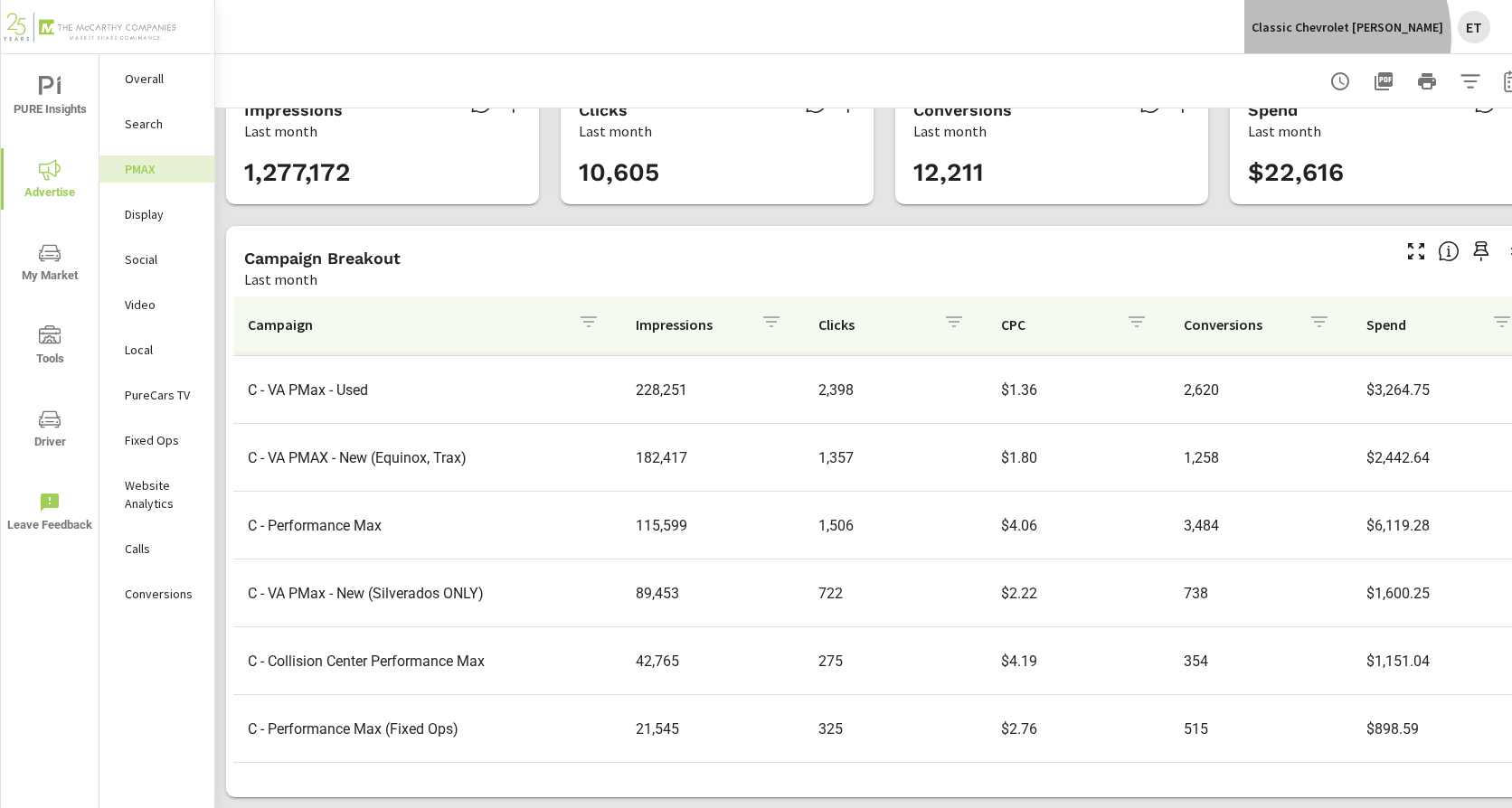
click at [1368, 36] on div "Classic Chevrolet Denison ET" at bounding box center [1371, 27] width 239 height 32
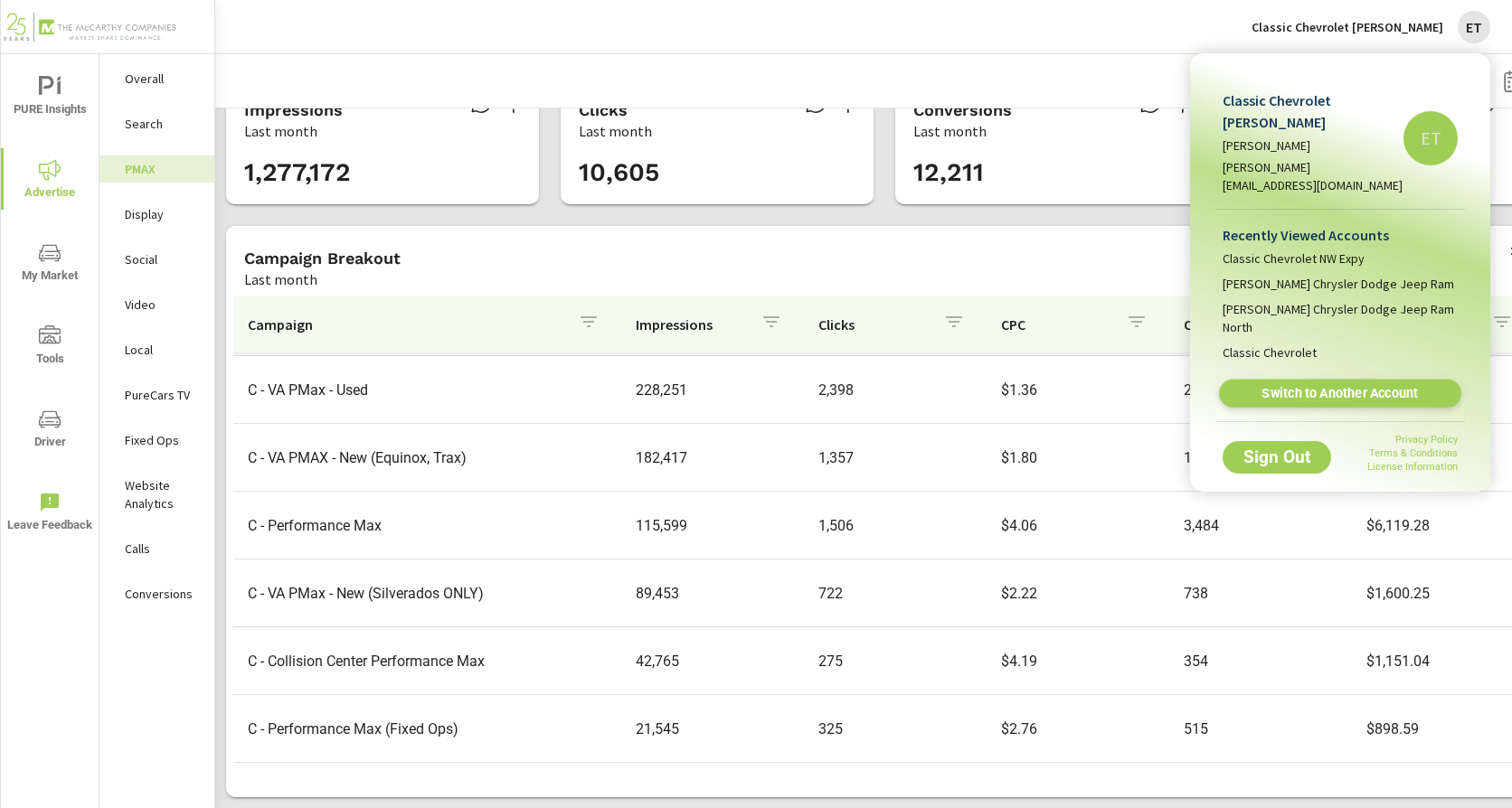
click at [1296, 386] on span "Switch to Another Account" at bounding box center [1340, 394] width 222 height 17
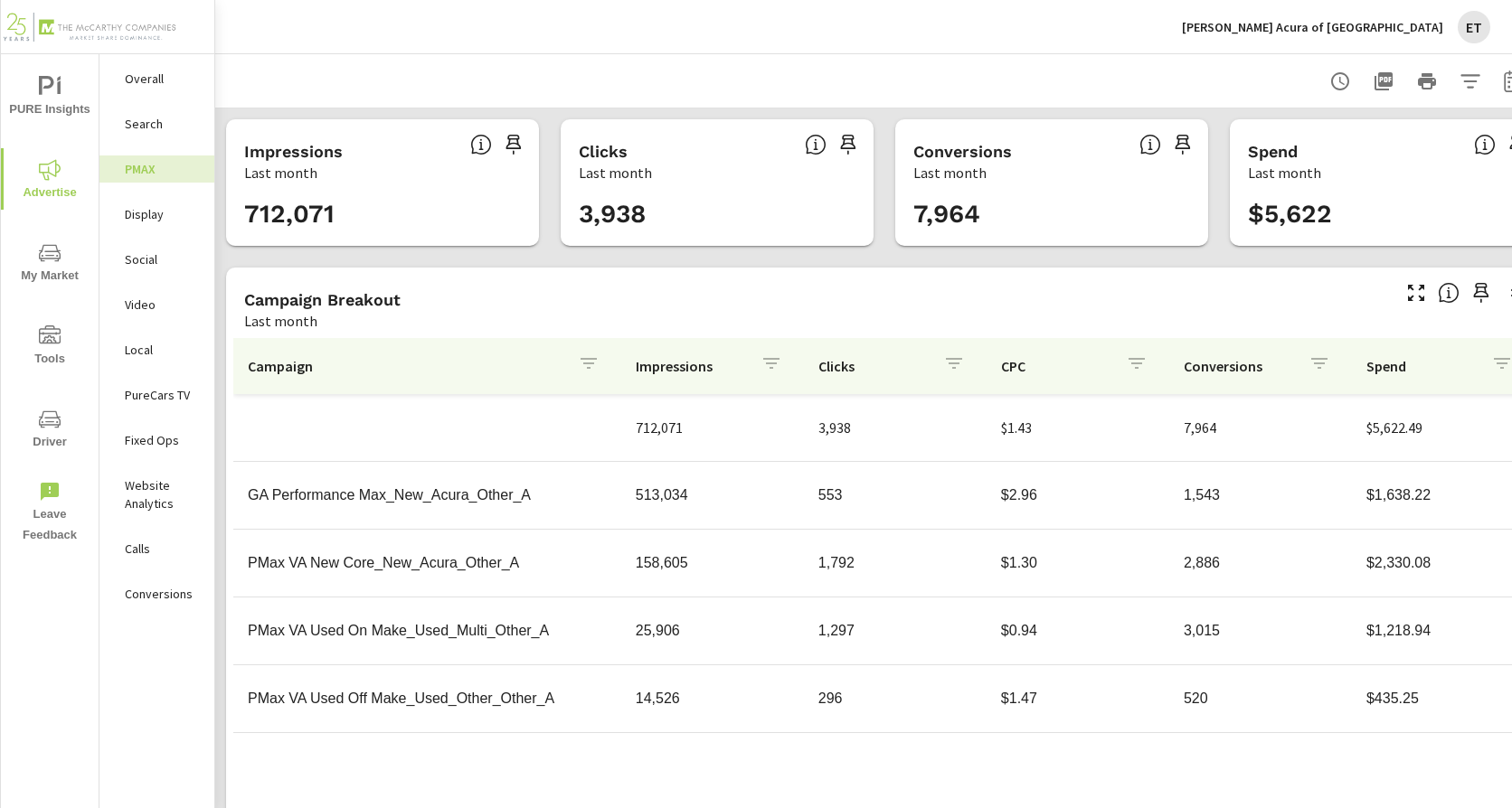
scroll to position [55, 0]
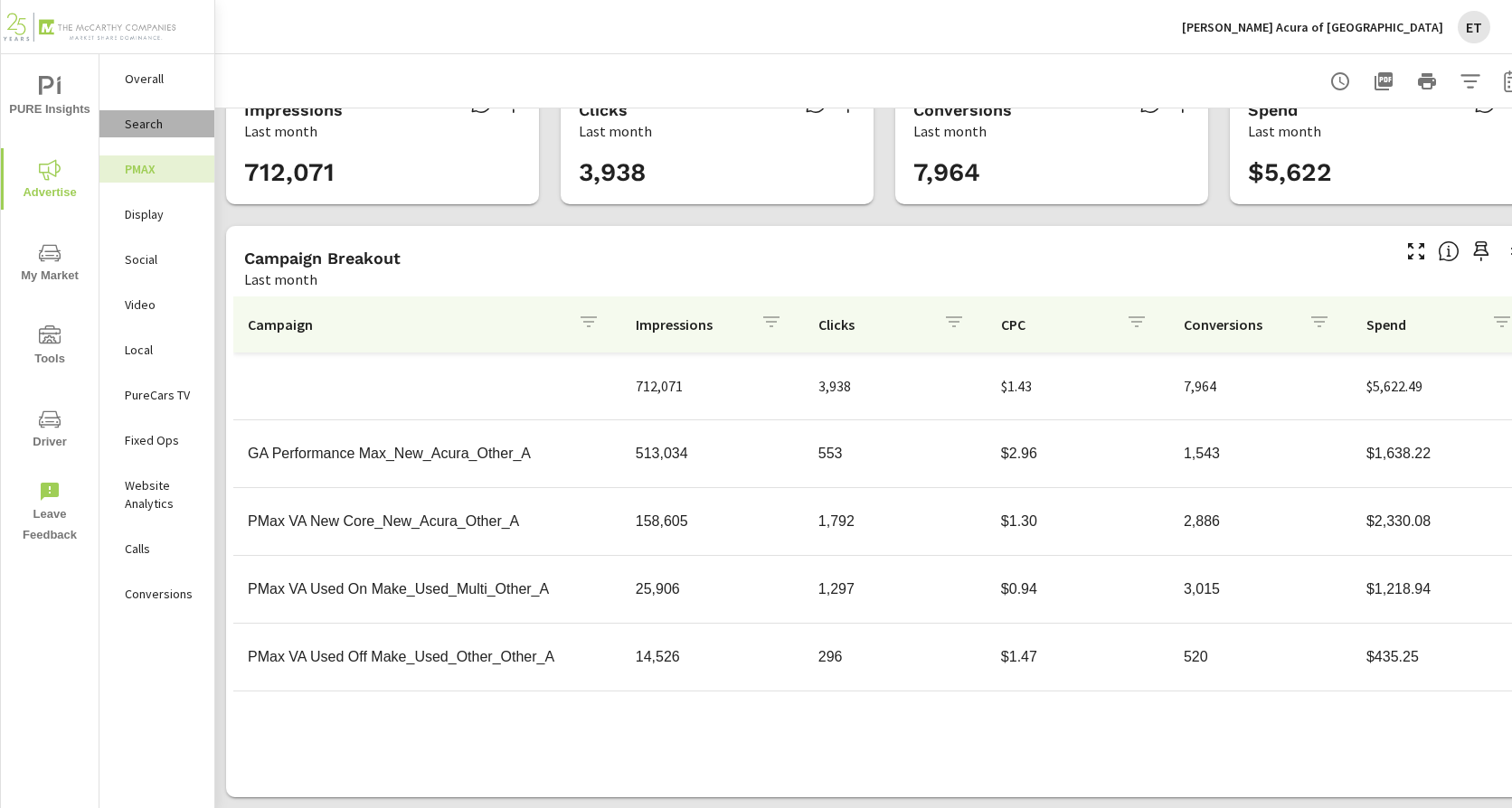
click at [163, 126] on p "Search" at bounding box center [162, 123] width 75 height 18
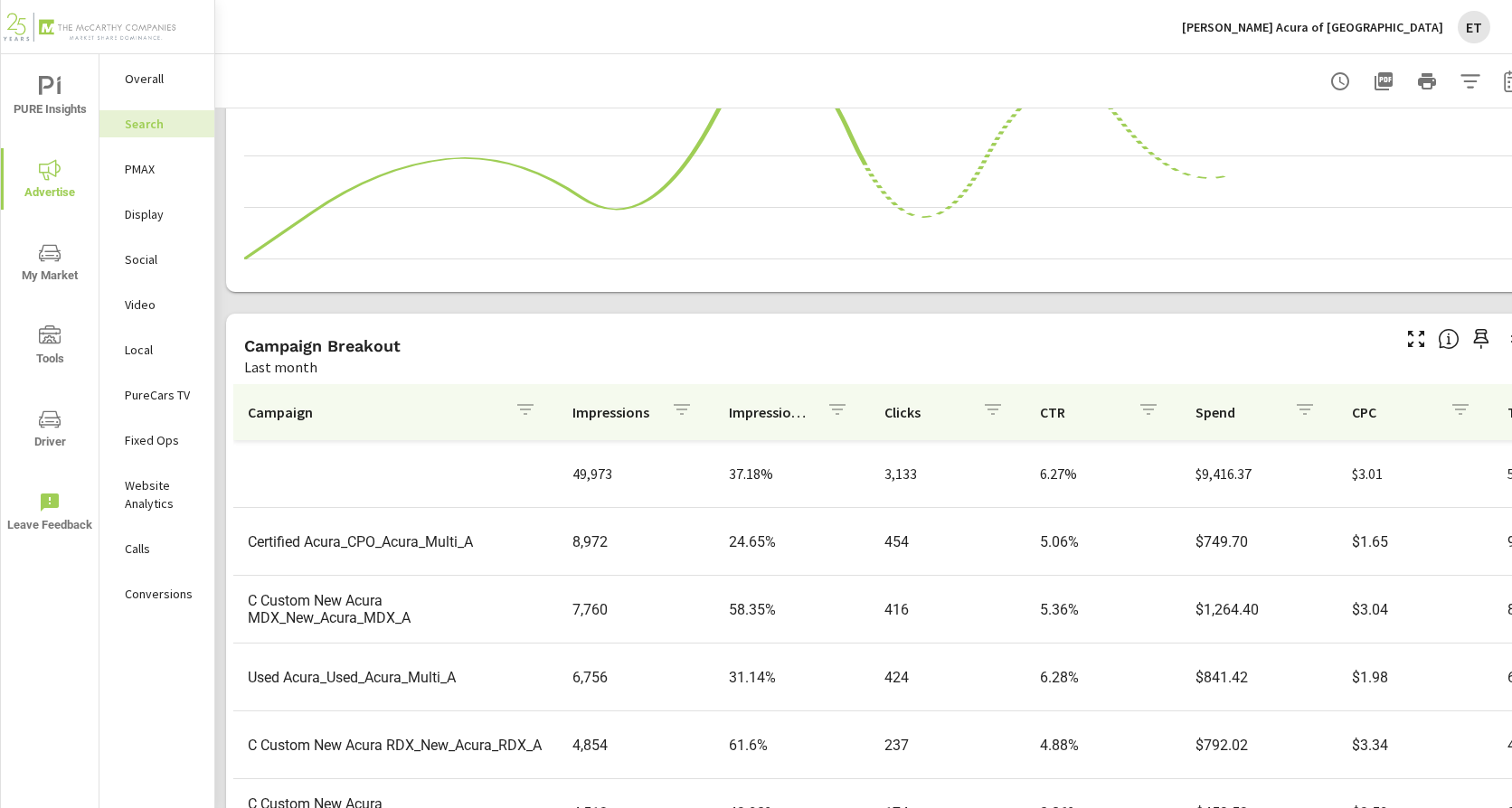
scroll to position [1241, 0]
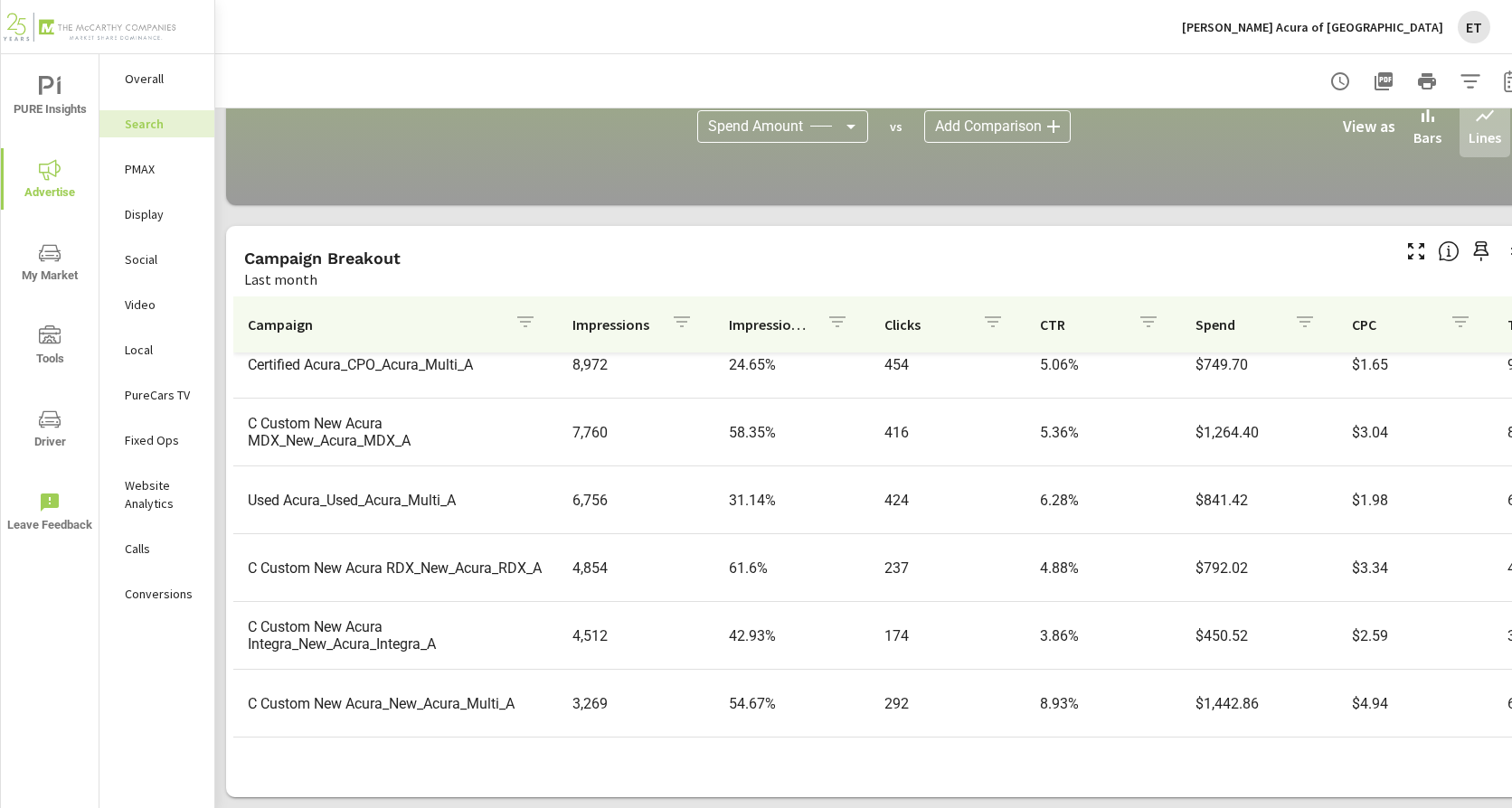
scroll to position [90, 0]
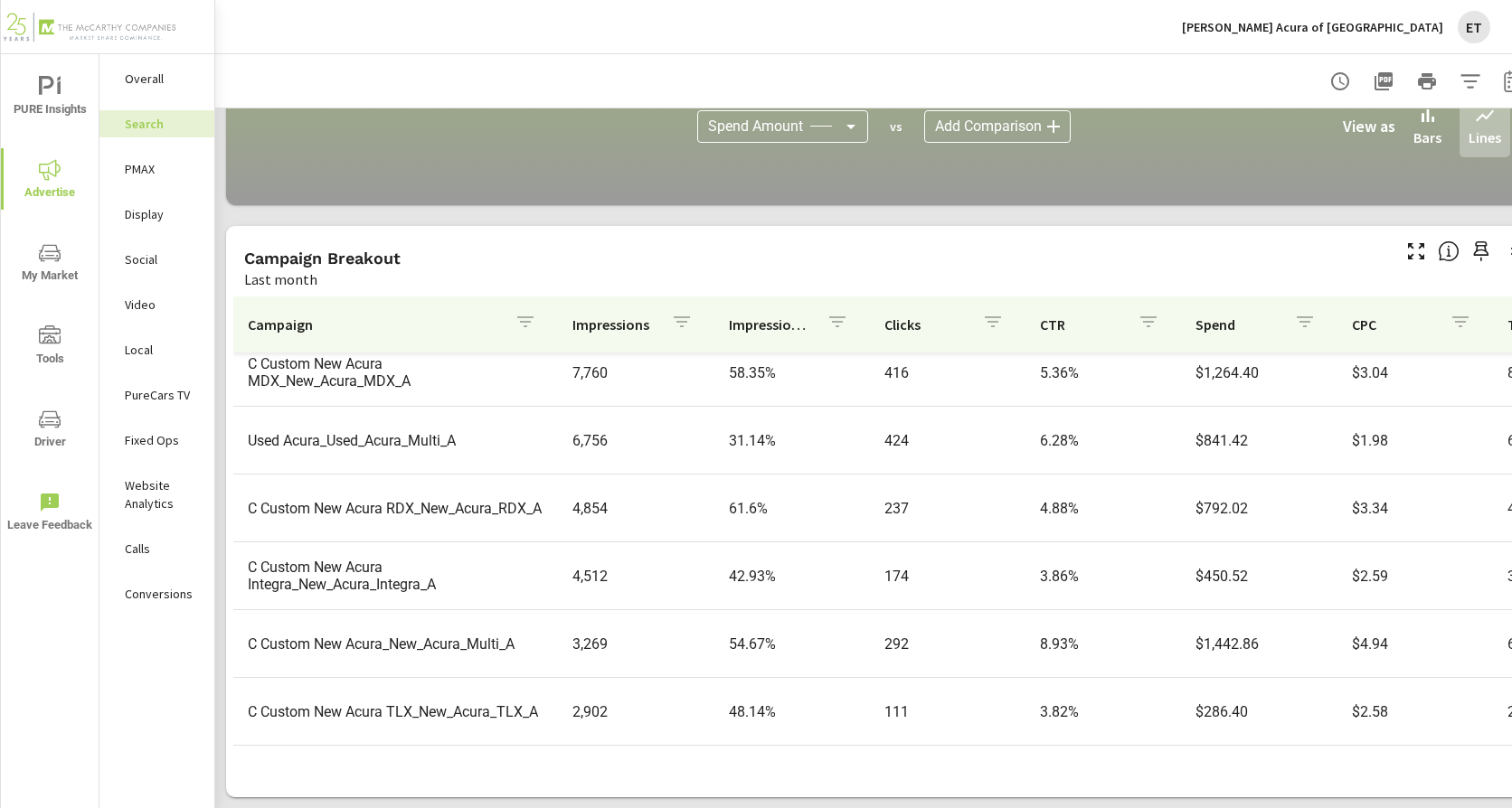
scroll to position [181, 0]
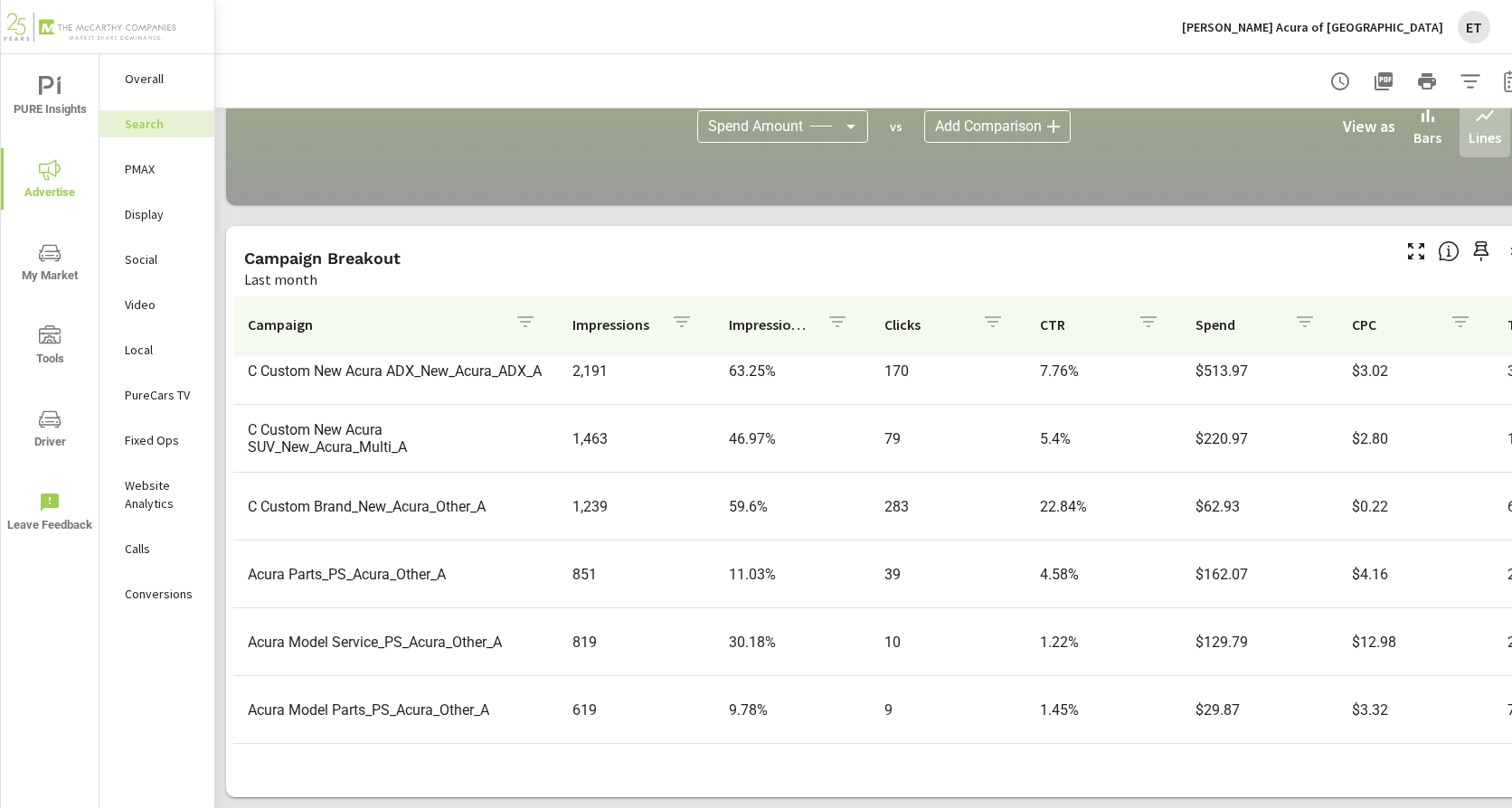
scroll to position [633, 0]
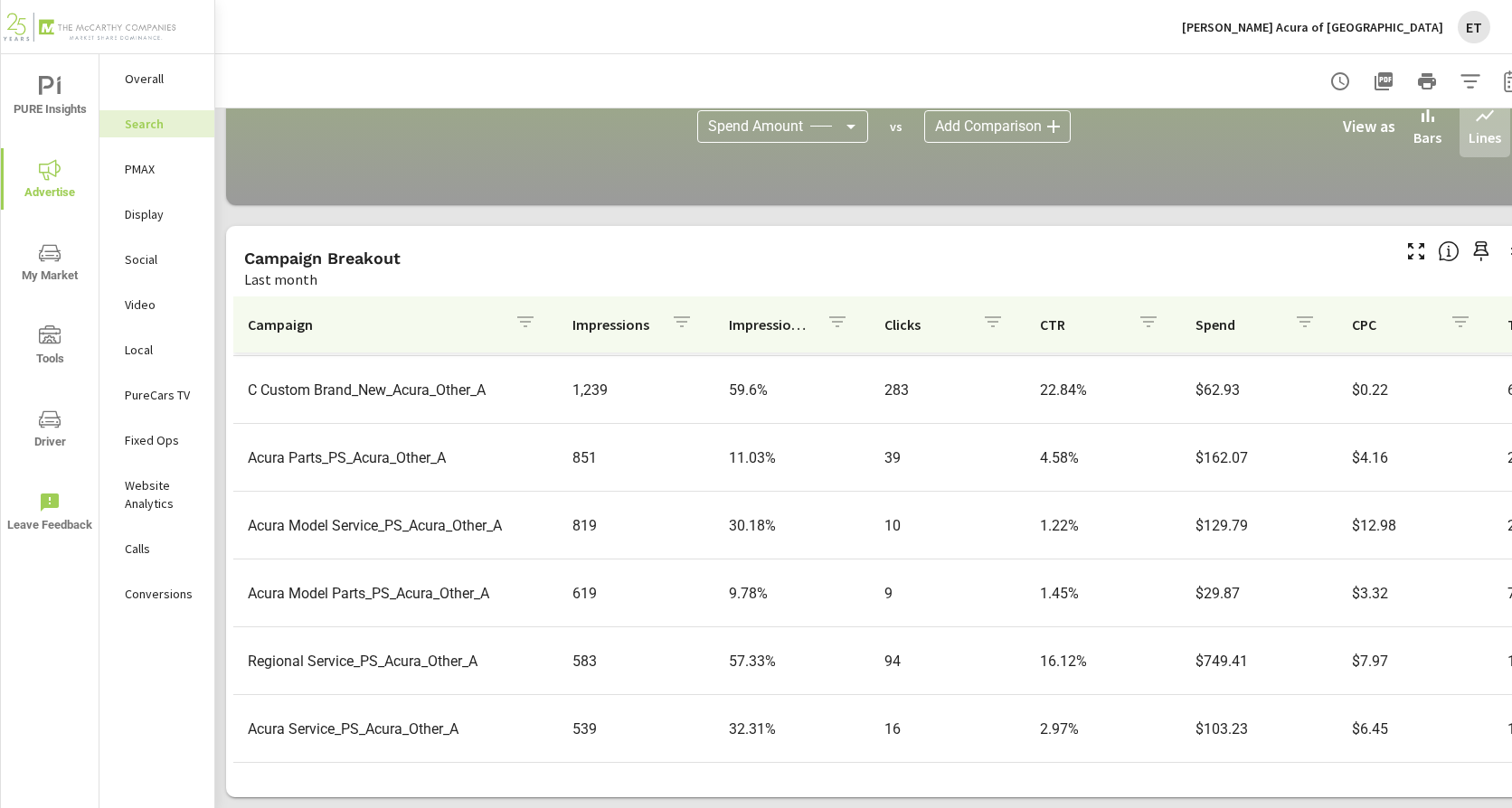
scroll to position [758, 0]
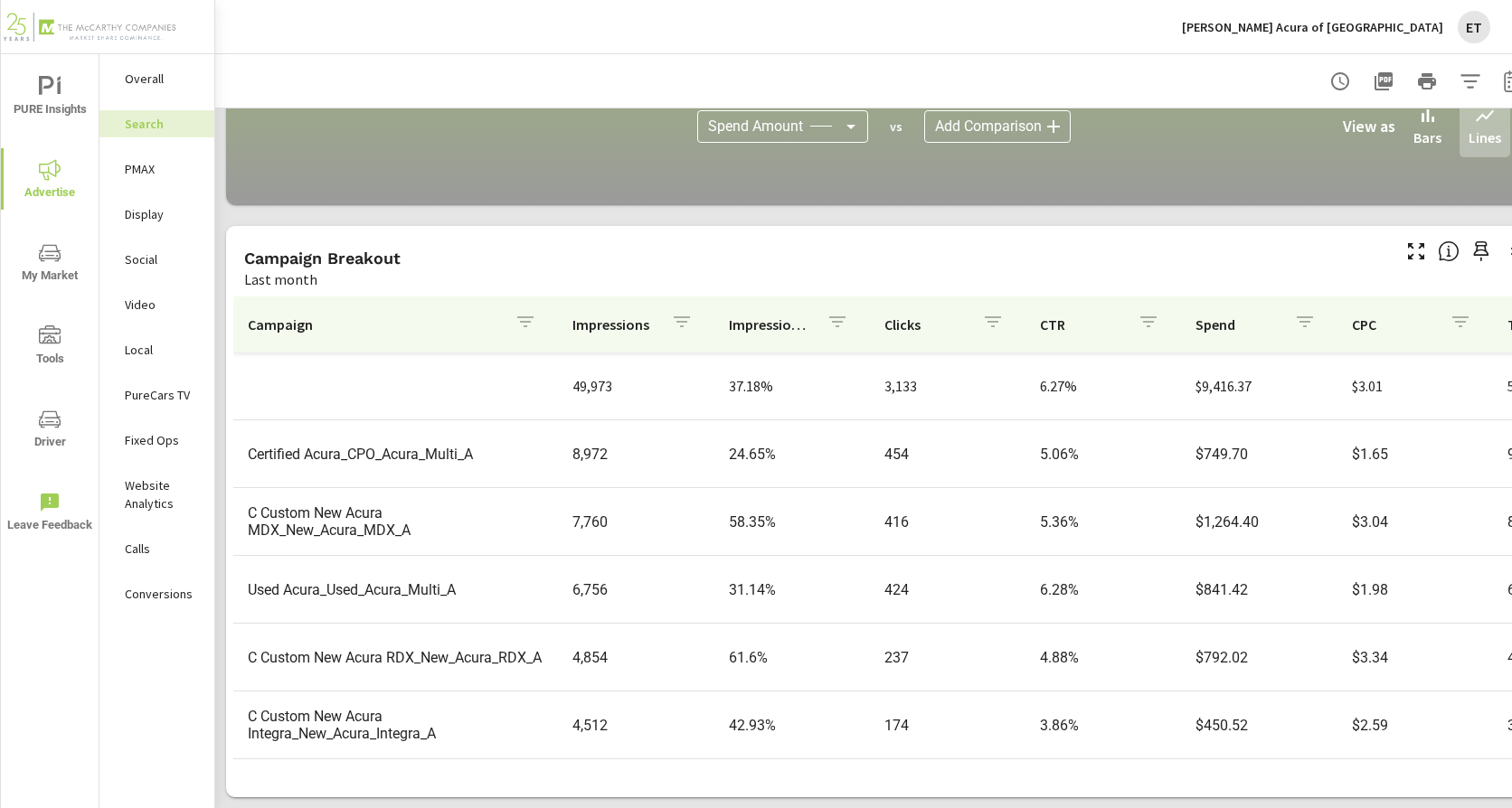
click at [1342, 31] on p "[PERSON_NAME] Acura of [GEOGRAPHIC_DATA]" at bounding box center [1313, 27] width 261 height 16
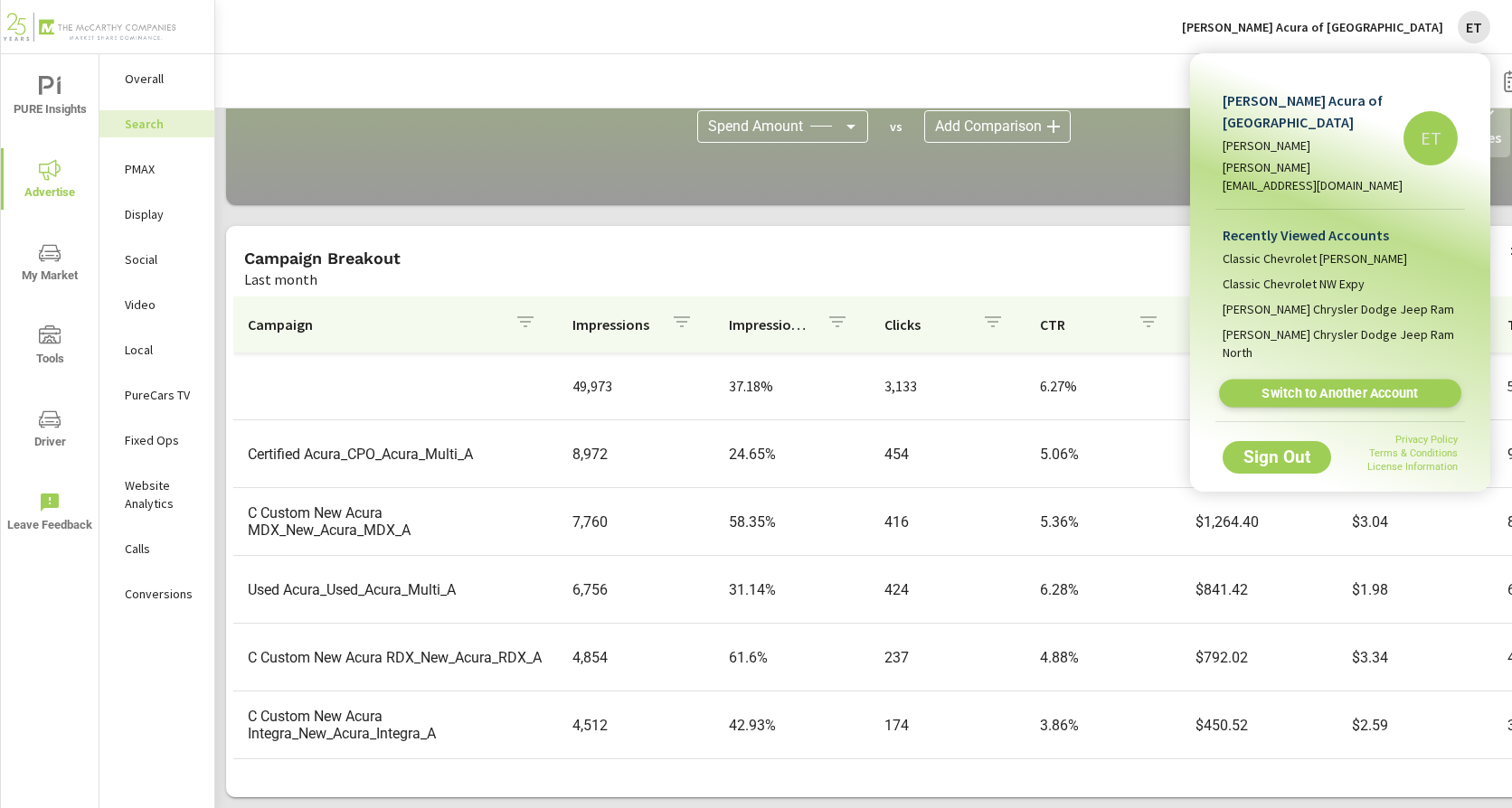
click at [1346, 386] on span "Switch to Another Account" at bounding box center [1340, 394] width 222 height 17
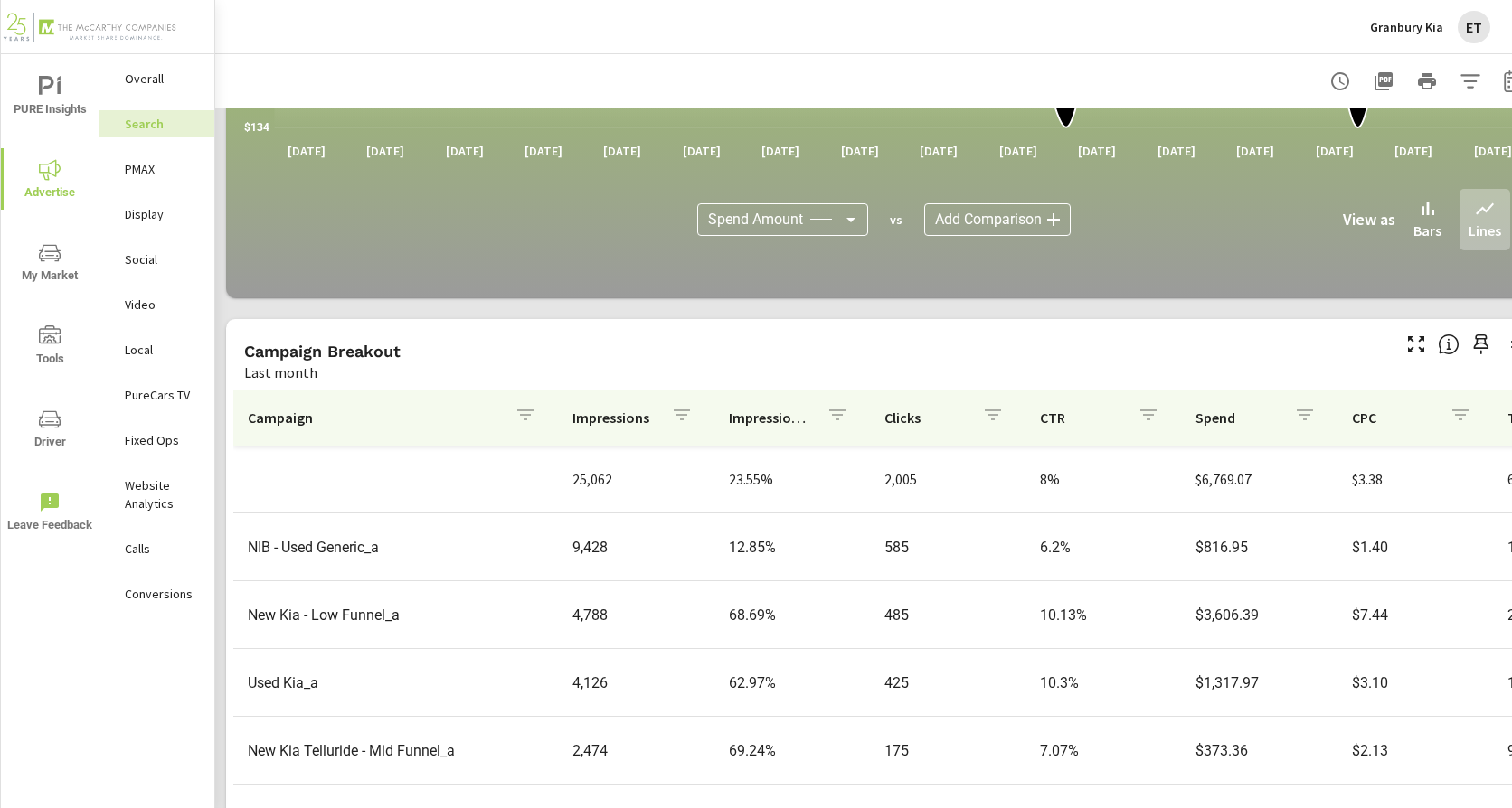
scroll to position [1241, 0]
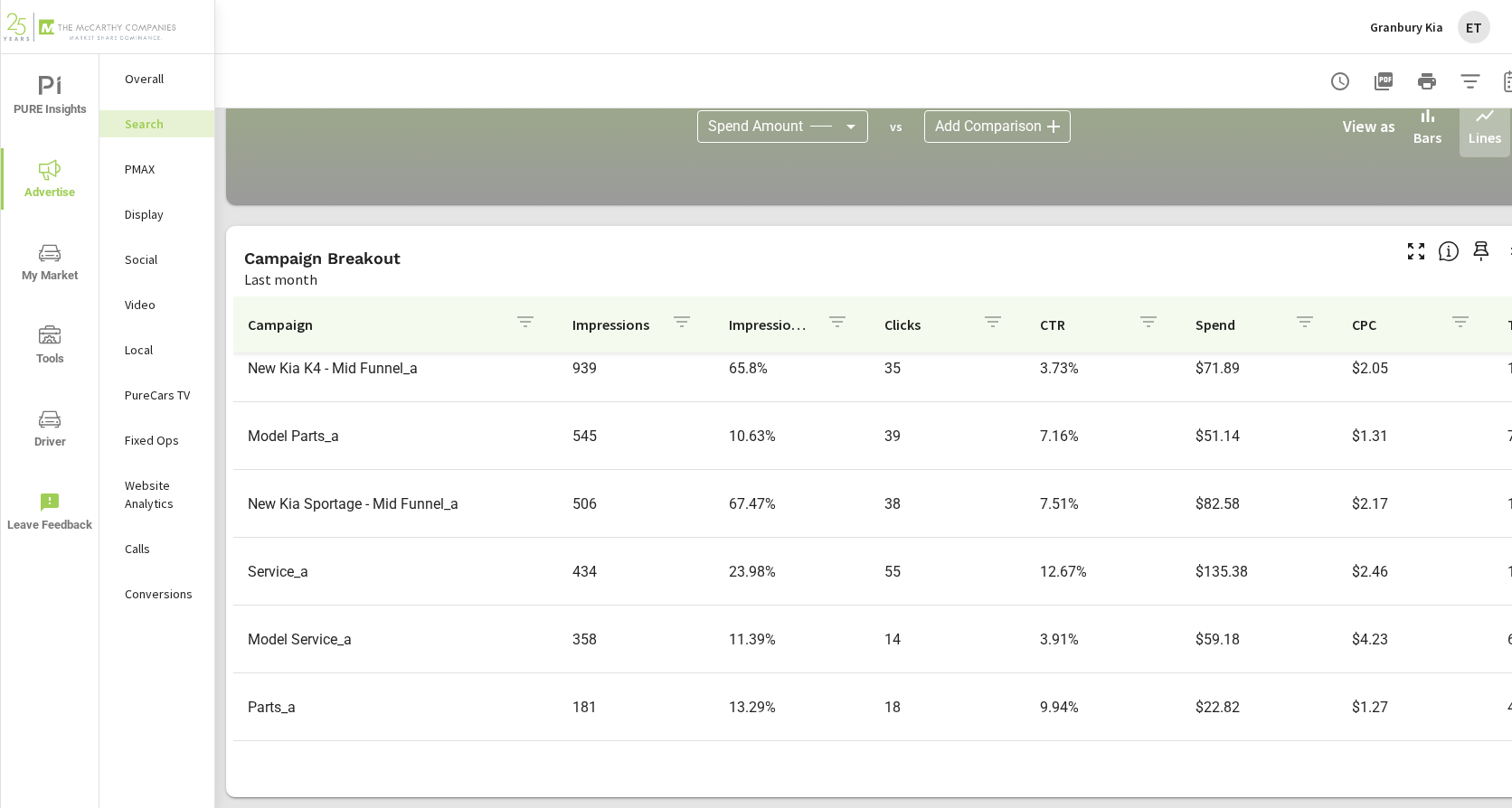
scroll to position [452, 0]
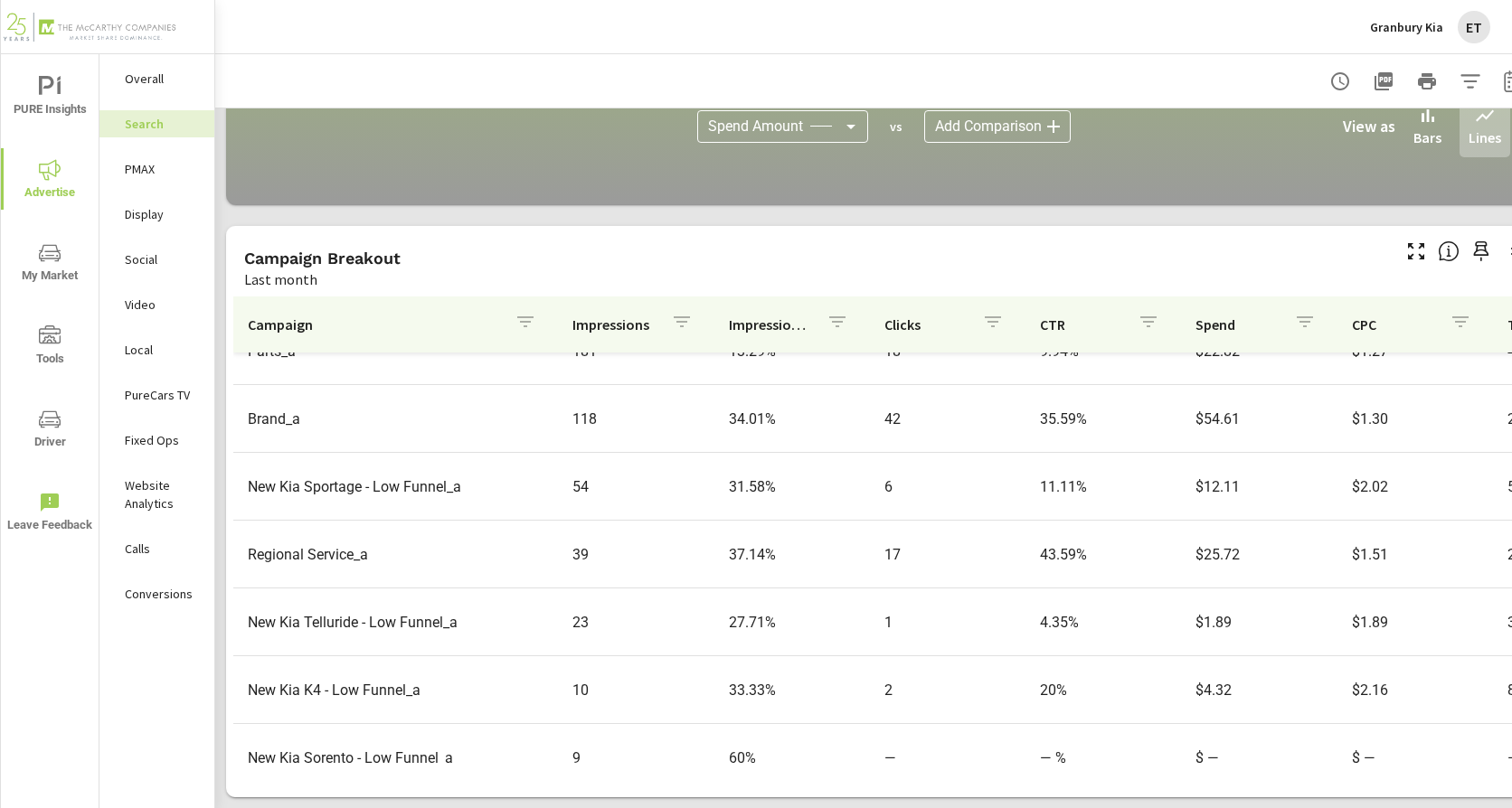
scroll to position [814, 0]
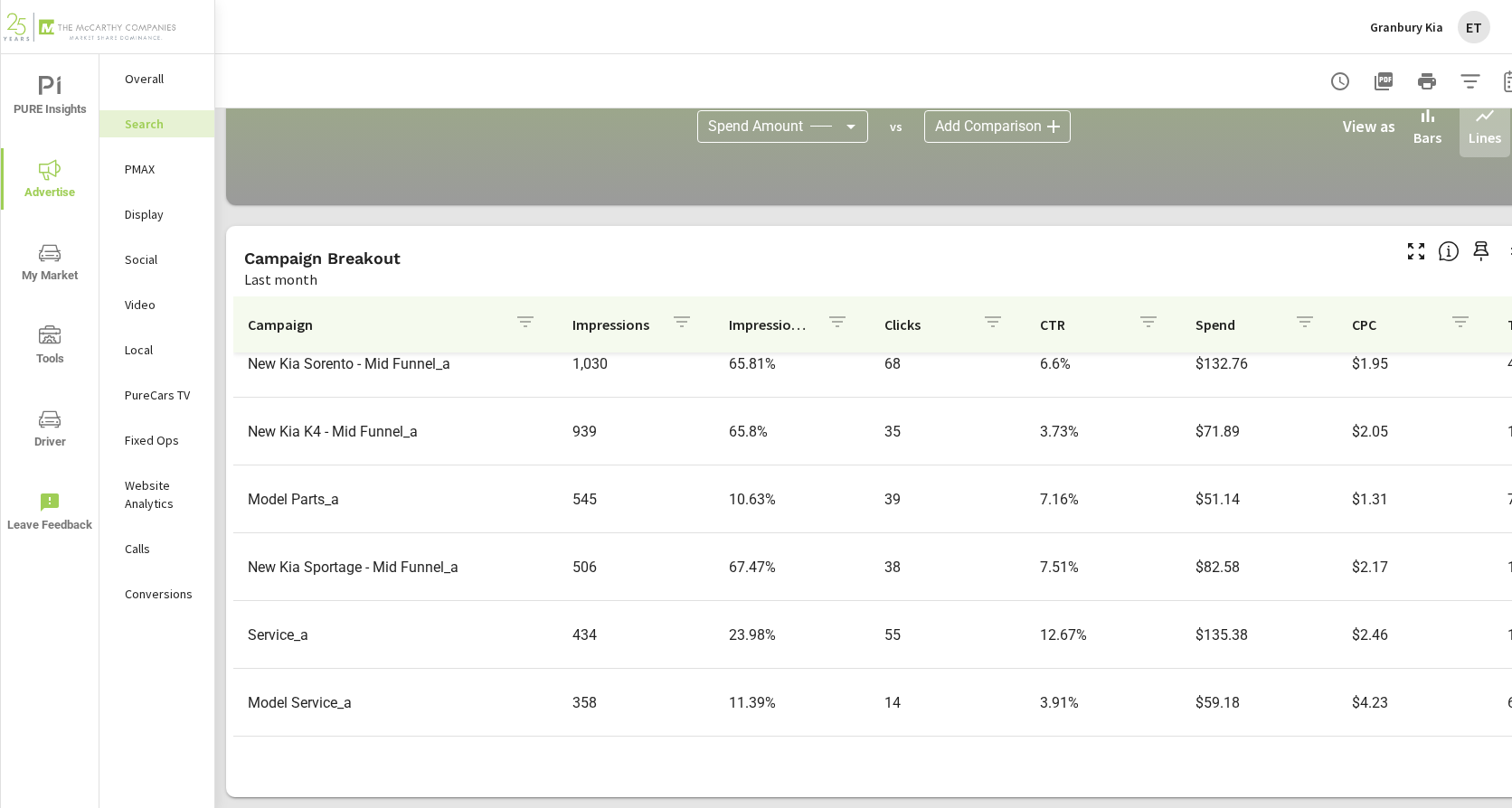
scroll to position [452, 0]
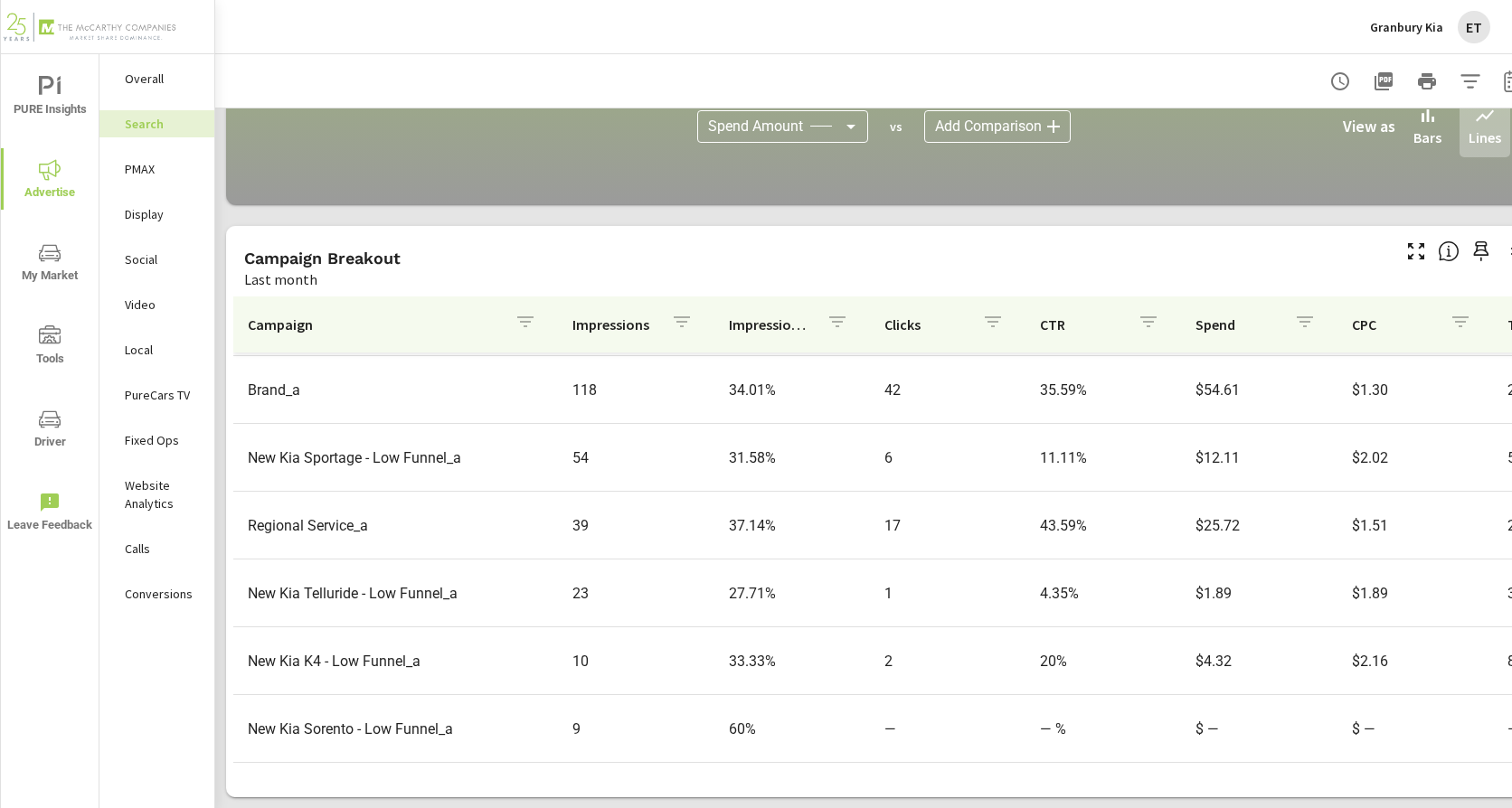
scroll to position [825, 0]
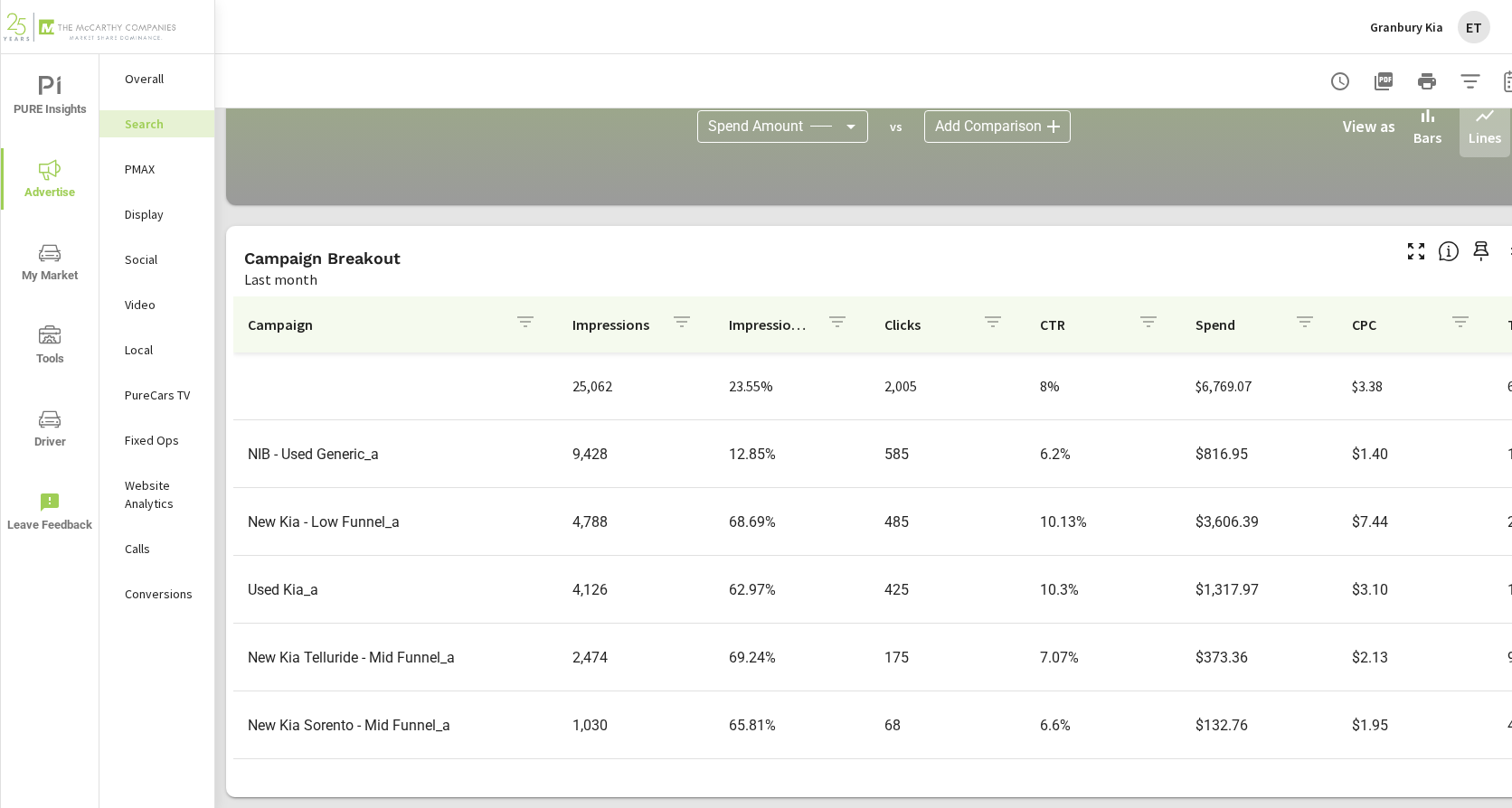
click at [151, 159] on div "PMAX" at bounding box center [156, 169] width 115 height 27
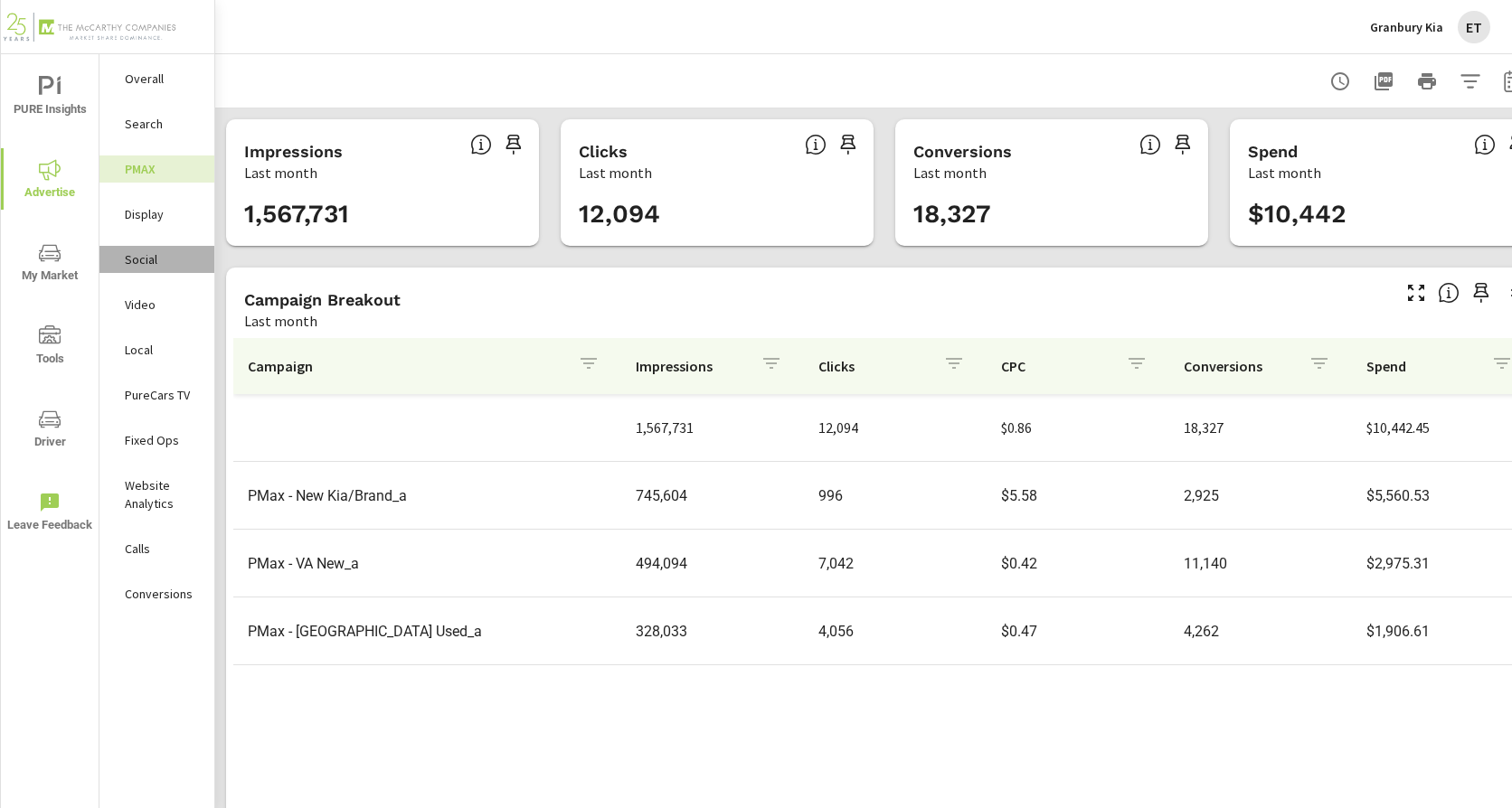
click at [142, 265] on p "Social" at bounding box center [162, 259] width 75 height 18
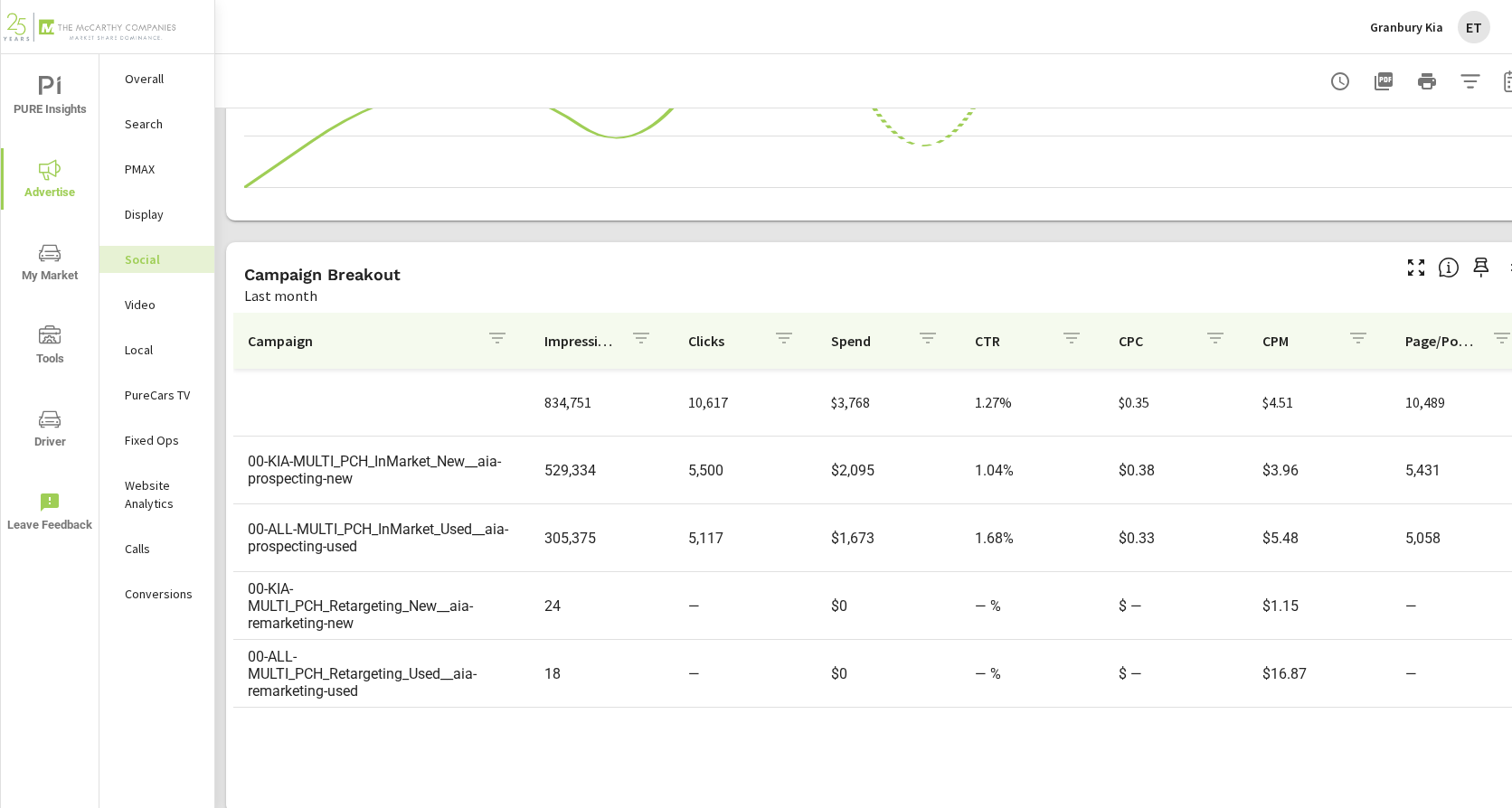
scroll to position [500, 0]
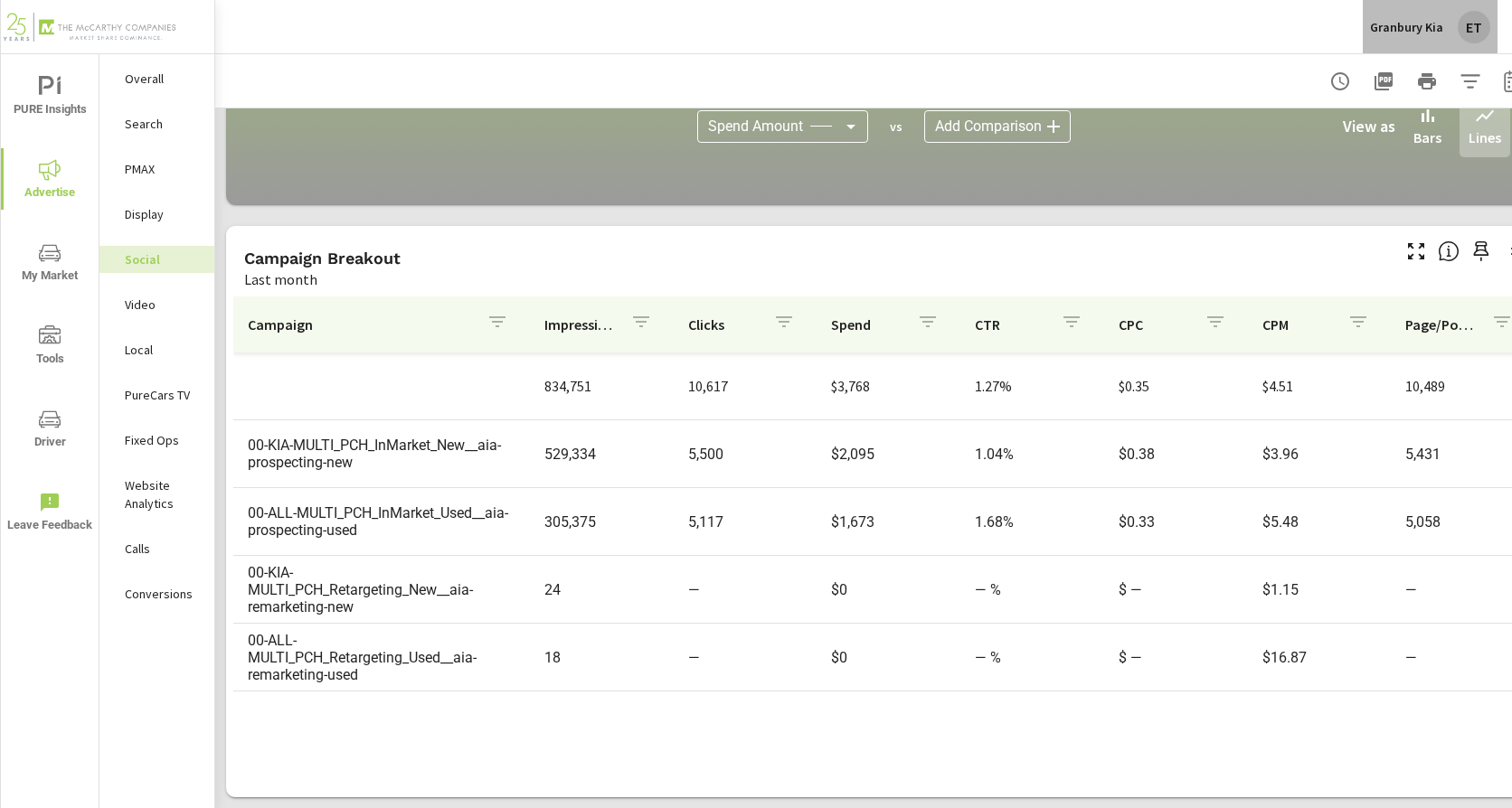
click at [1400, 26] on p "Granbury Kia" at bounding box center [1406, 27] width 73 height 16
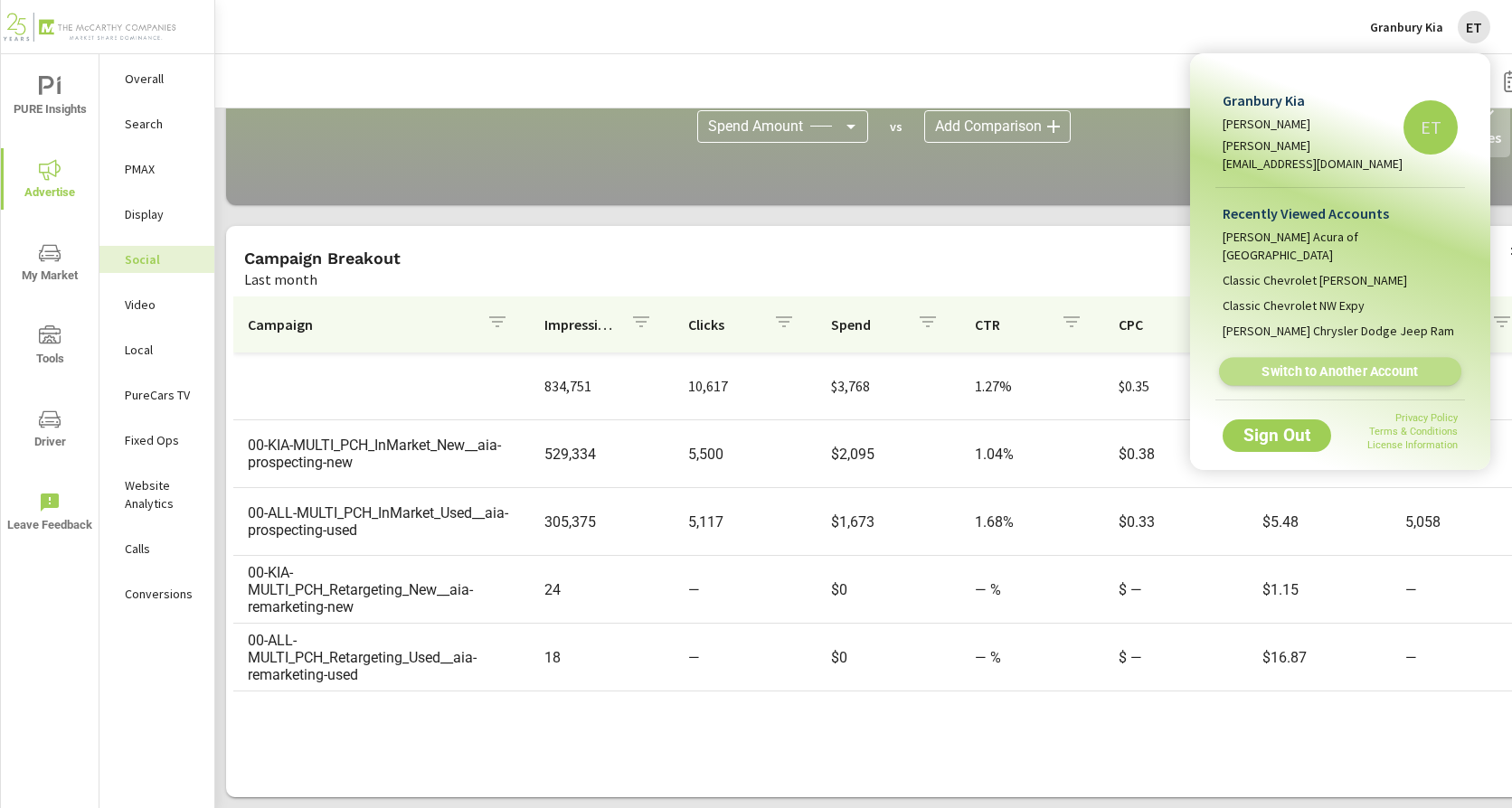
click at [1301, 364] on span "Switch to Another Account" at bounding box center [1340, 372] width 222 height 17
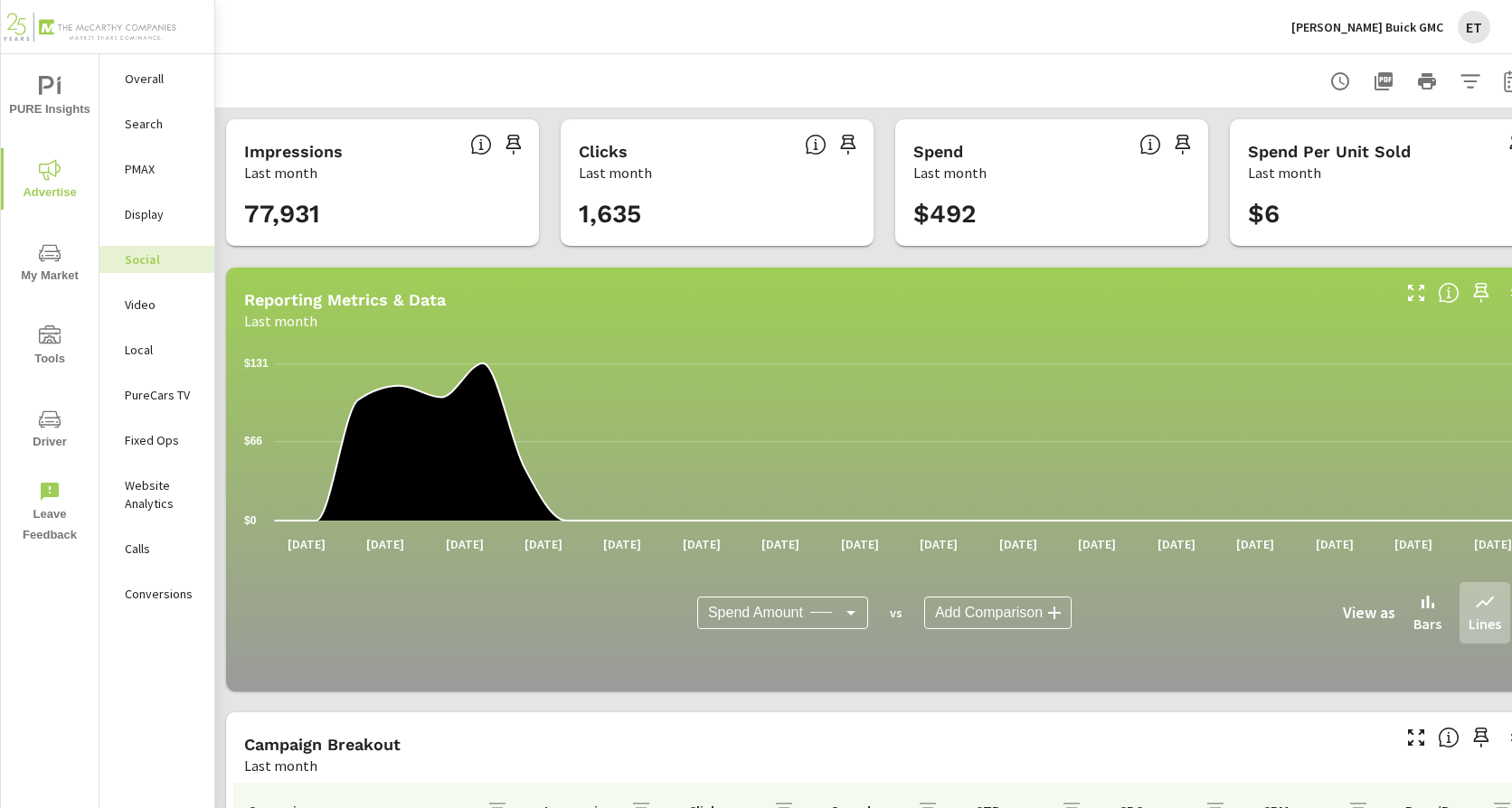
click at [150, 128] on p "Search" at bounding box center [162, 123] width 75 height 18
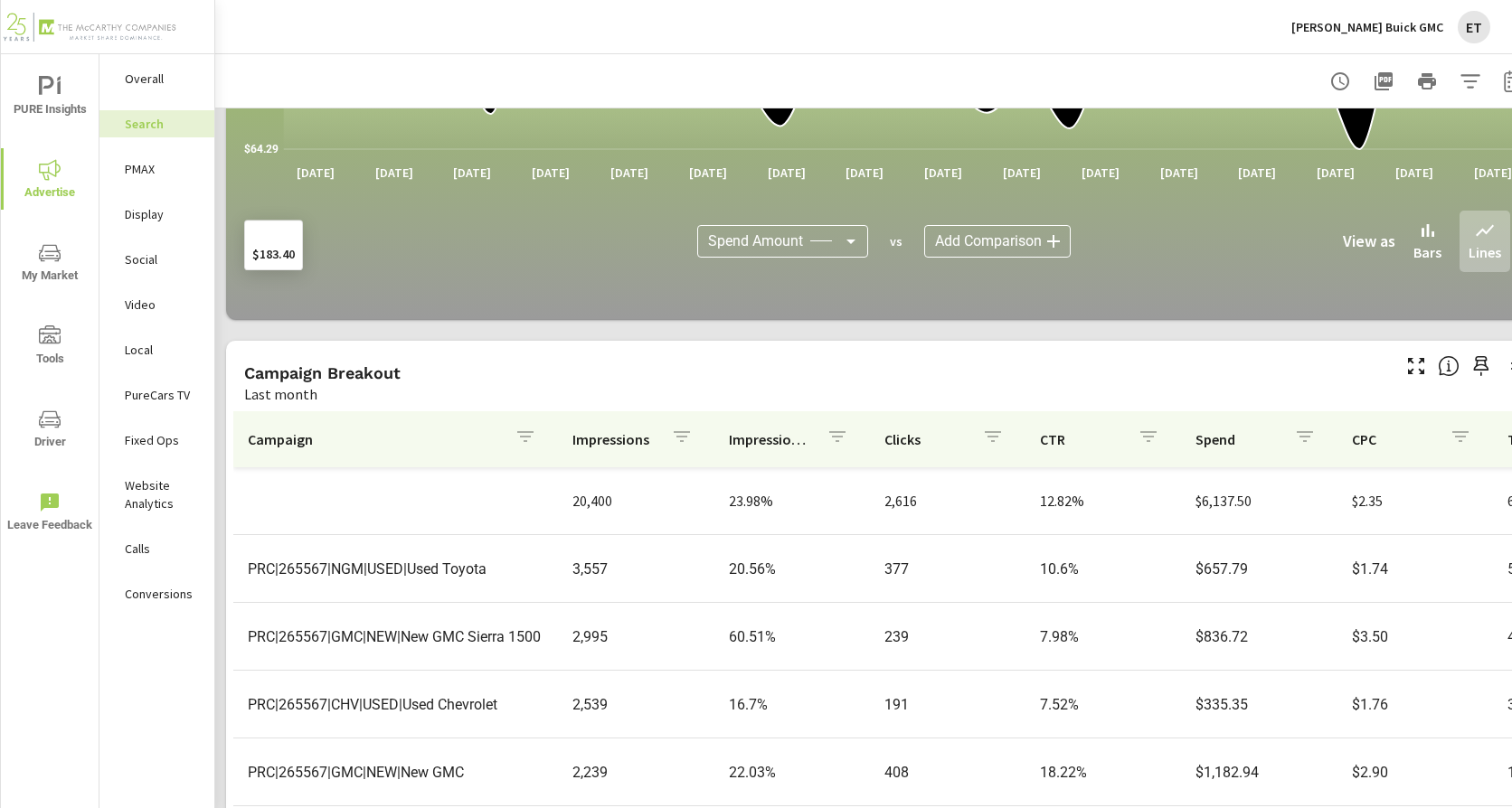
scroll to position [1241, 0]
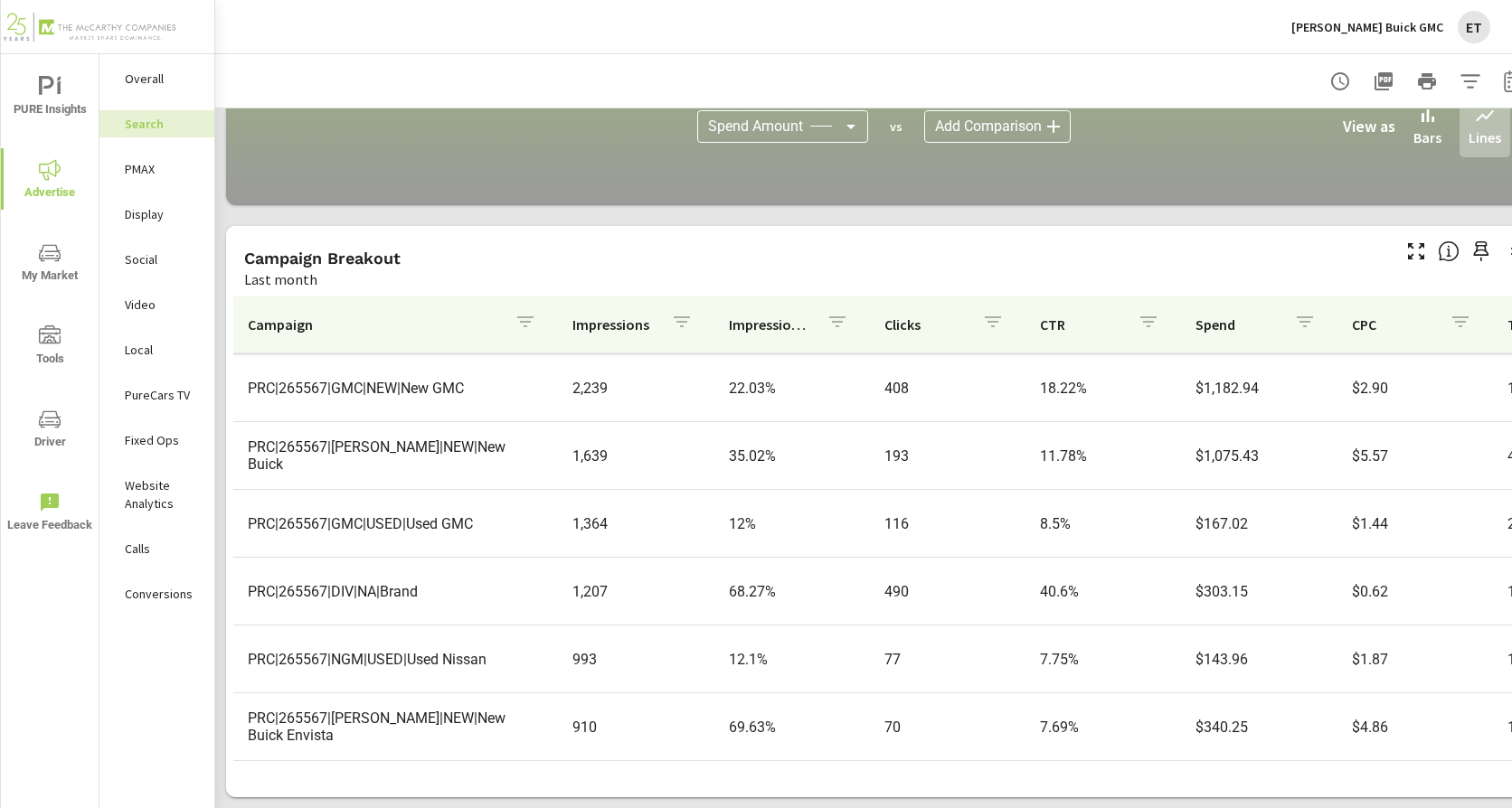
scroll to position [271, 0]
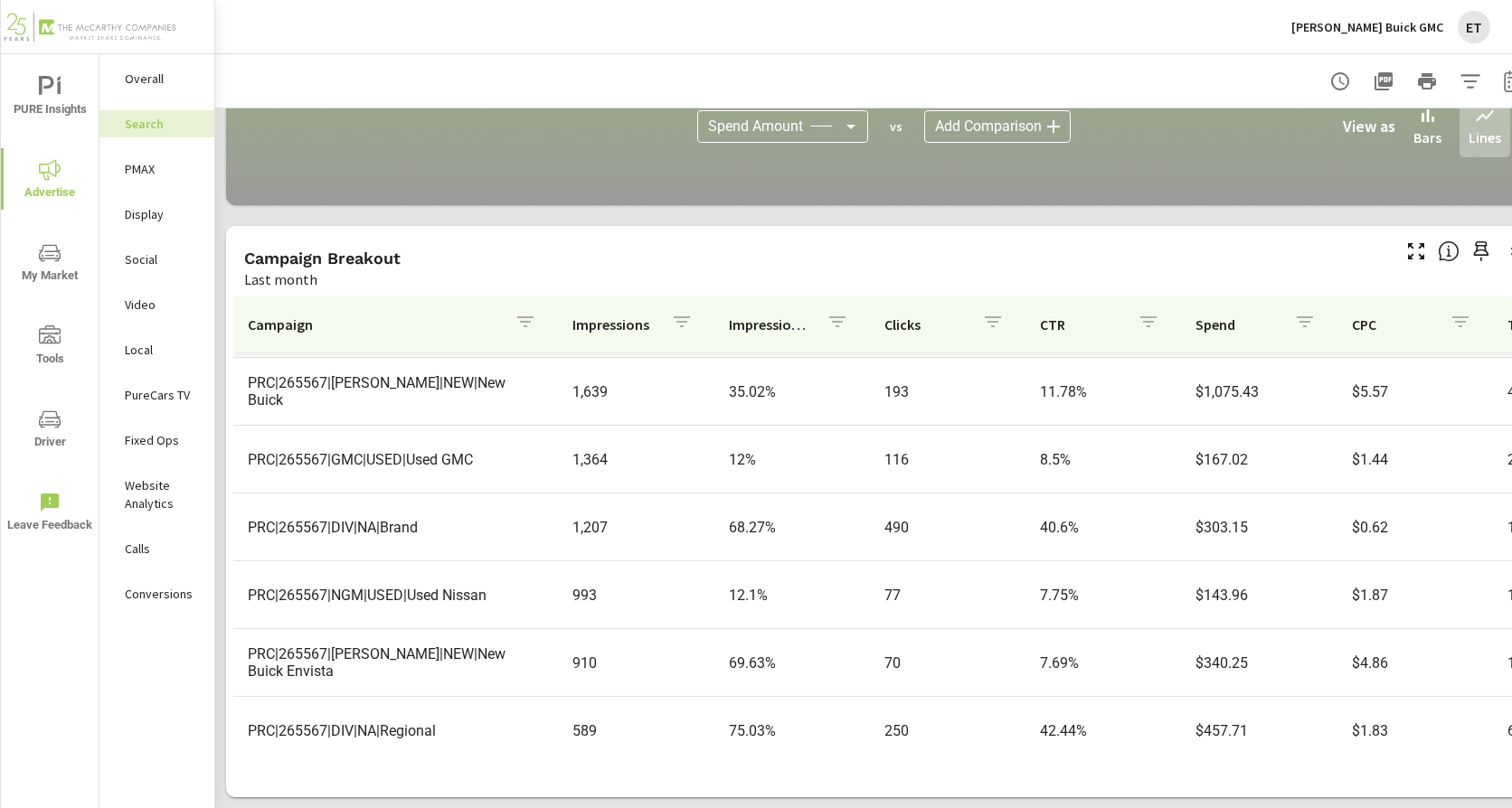
scroll to position [362, 0]
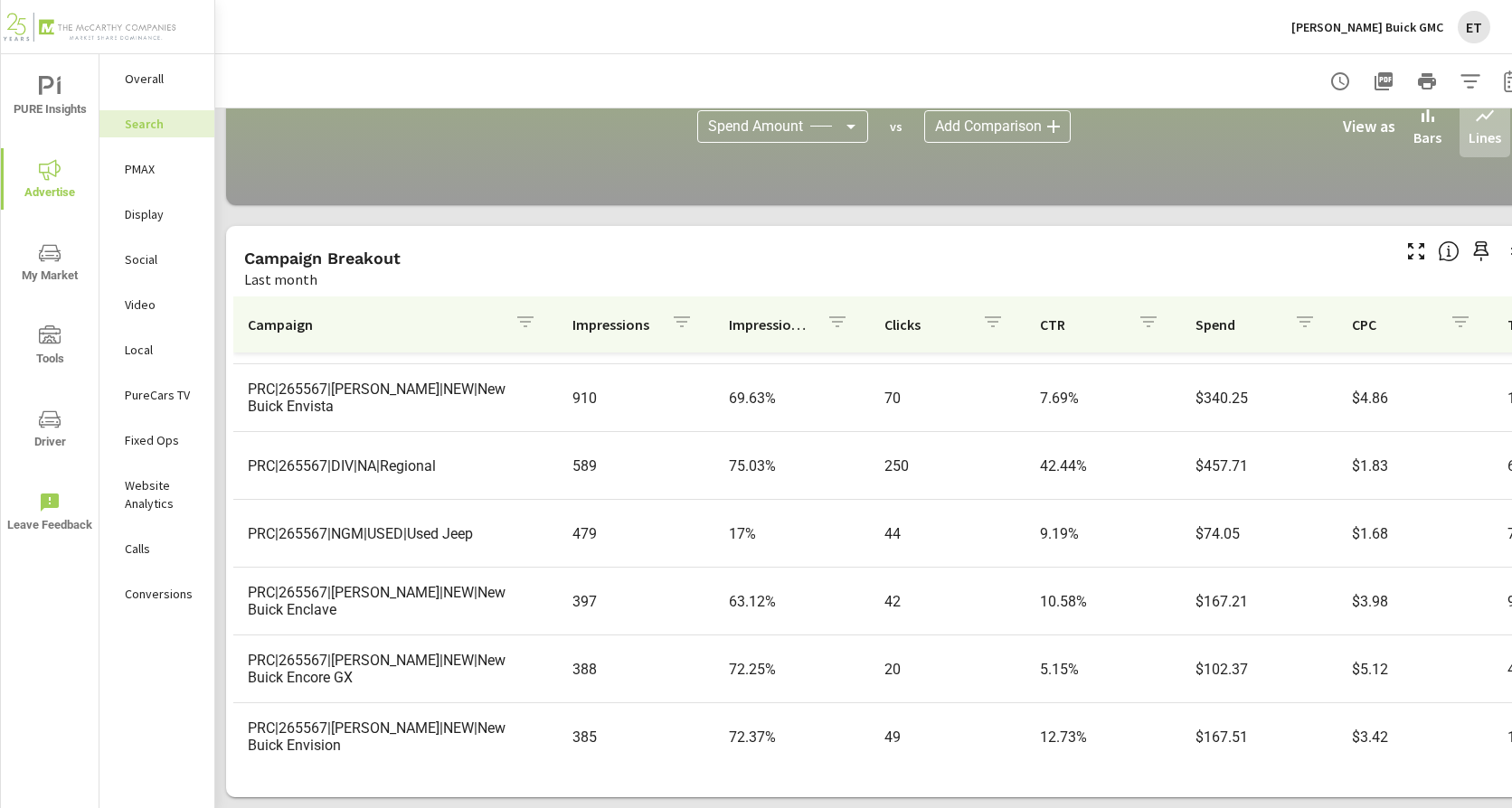
scroll to position [633, 0]
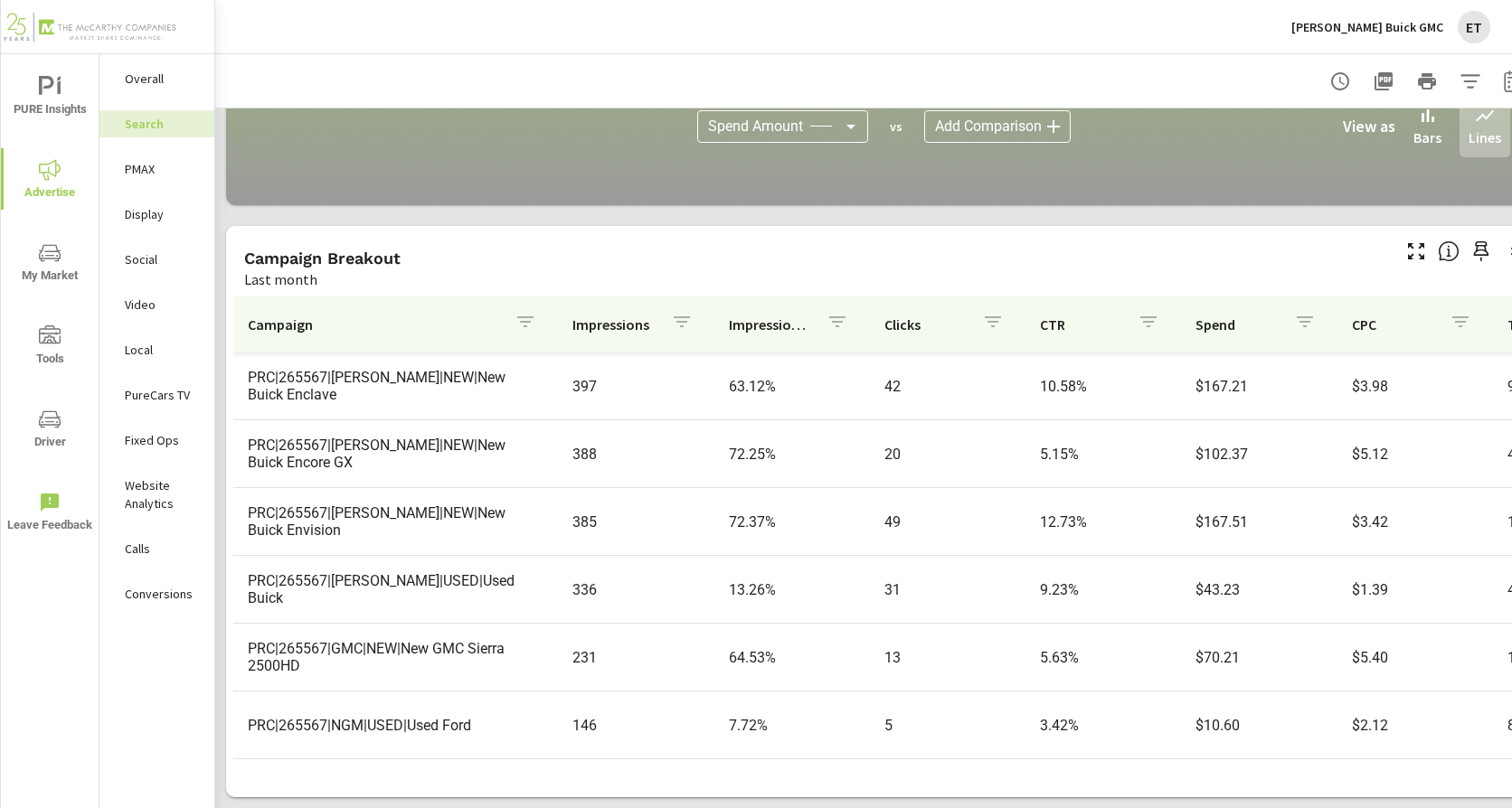
scroll to position [893, 0]
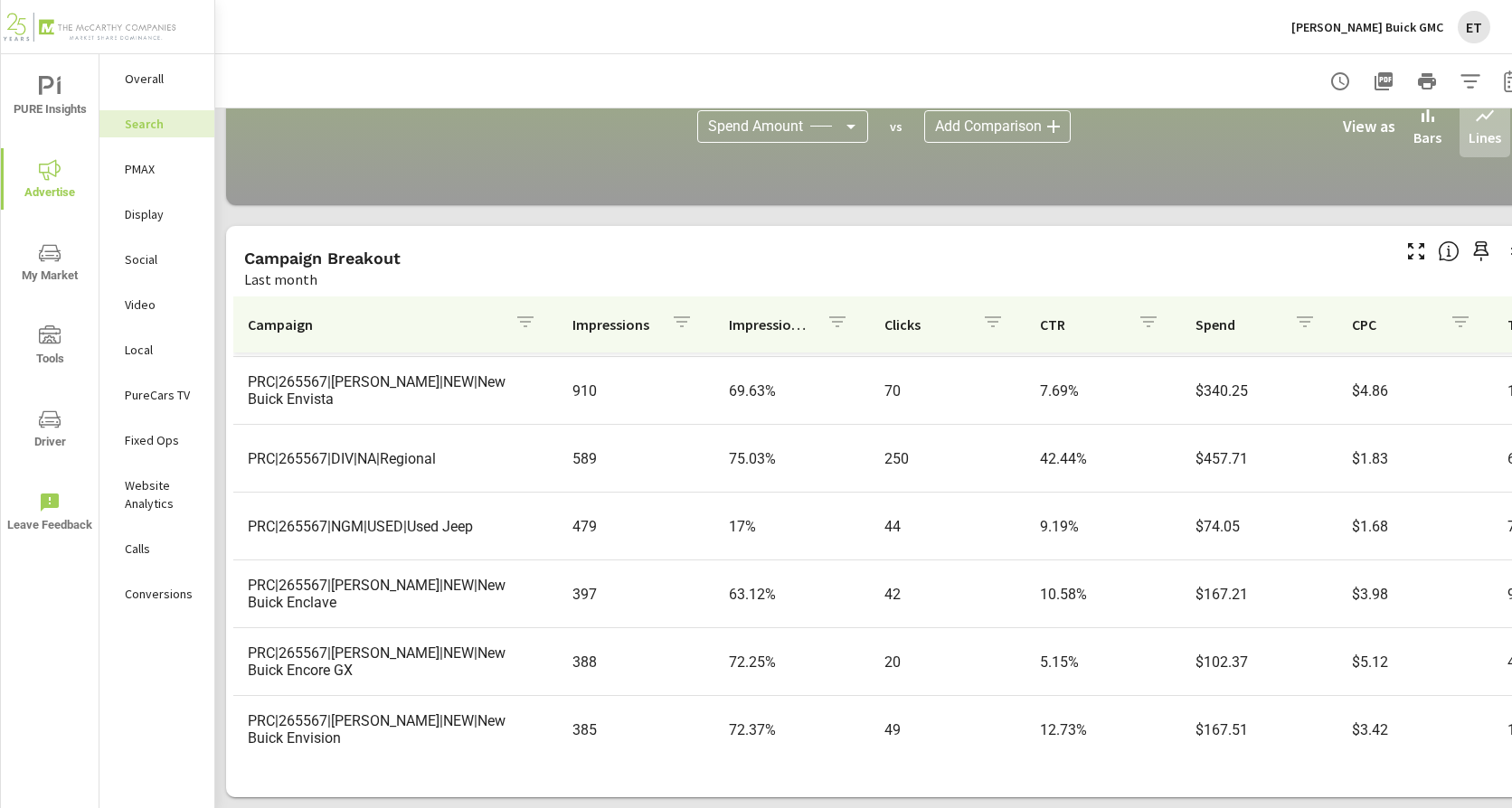
scroll to position [74, 0]
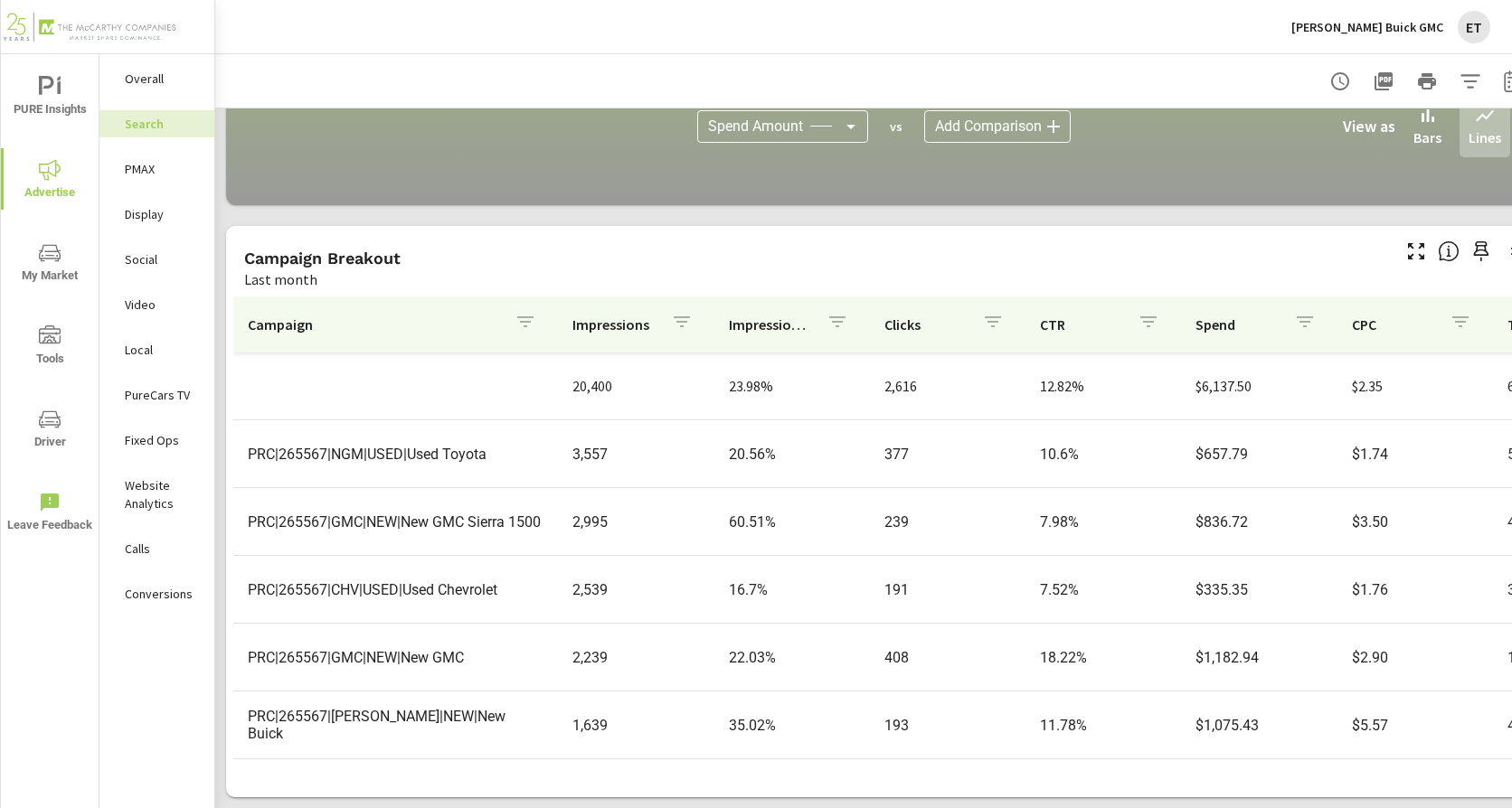
click at [137, 163] on p "PMAX" at bounding box center [162, 169] width 75 height 18
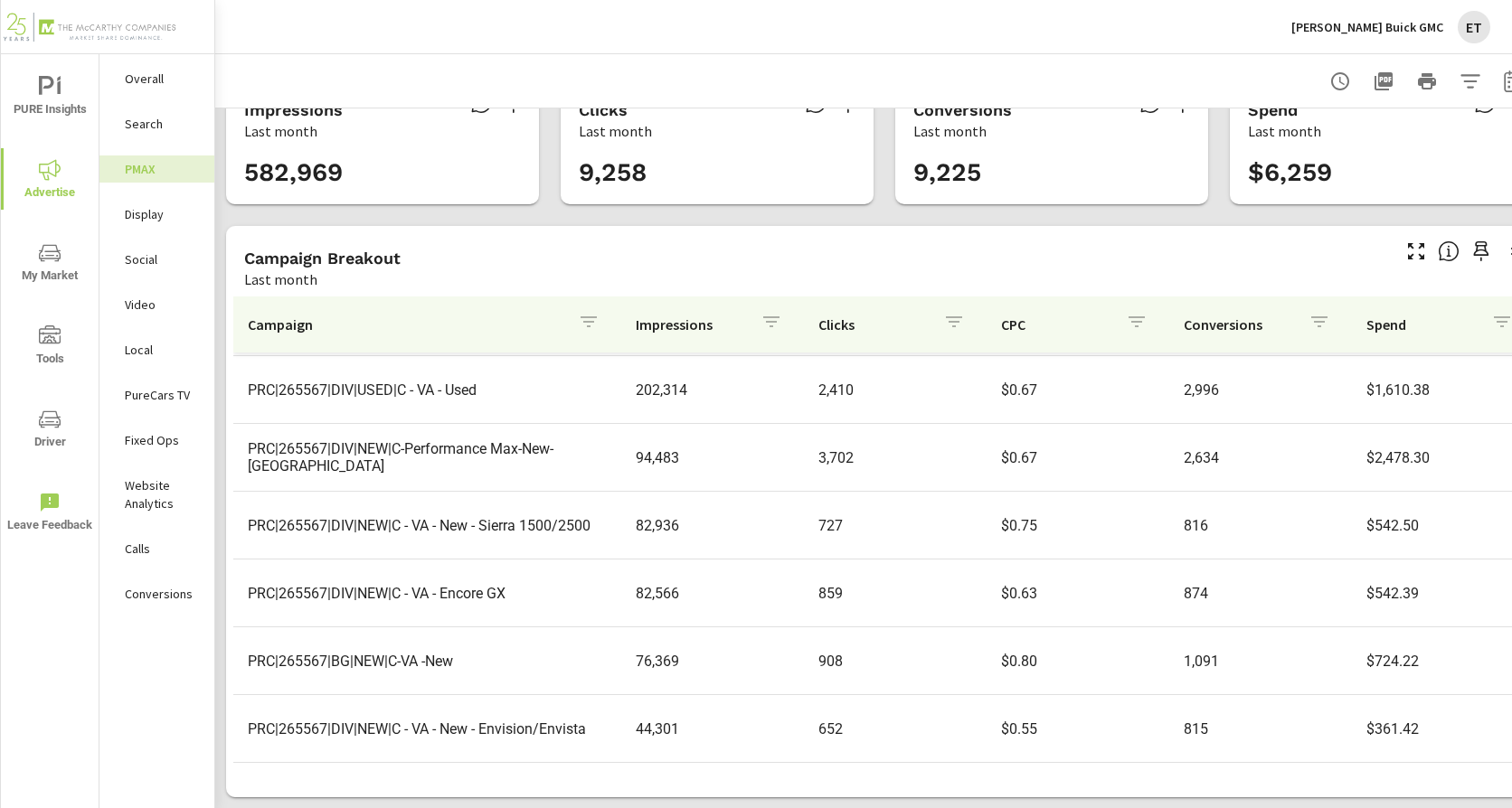
scroll to position [66, 0]
click at [135, 212] on p "Display" at bounding box center [162, 214] width 75 height 18
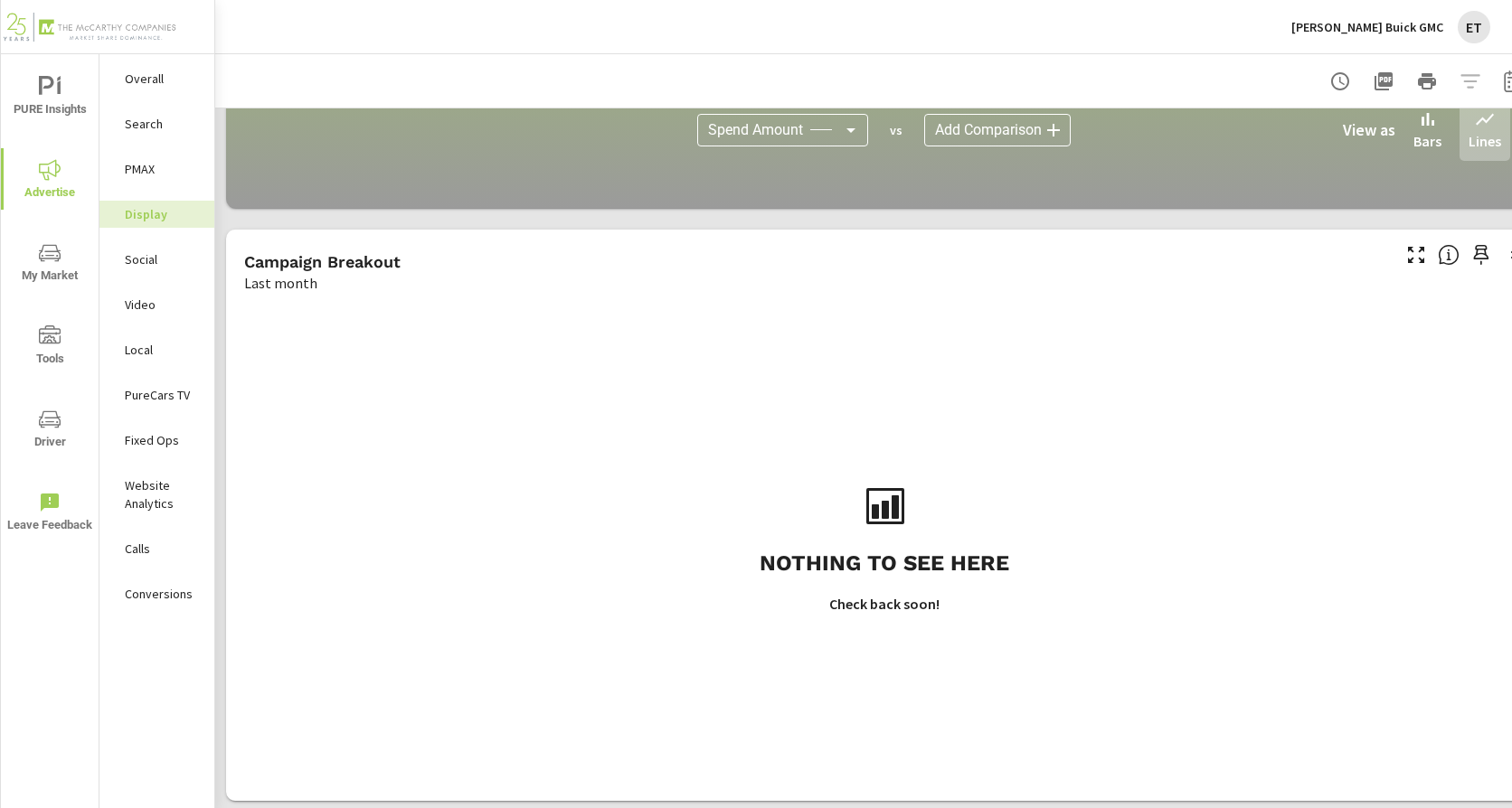
scroll to position [500, 0]
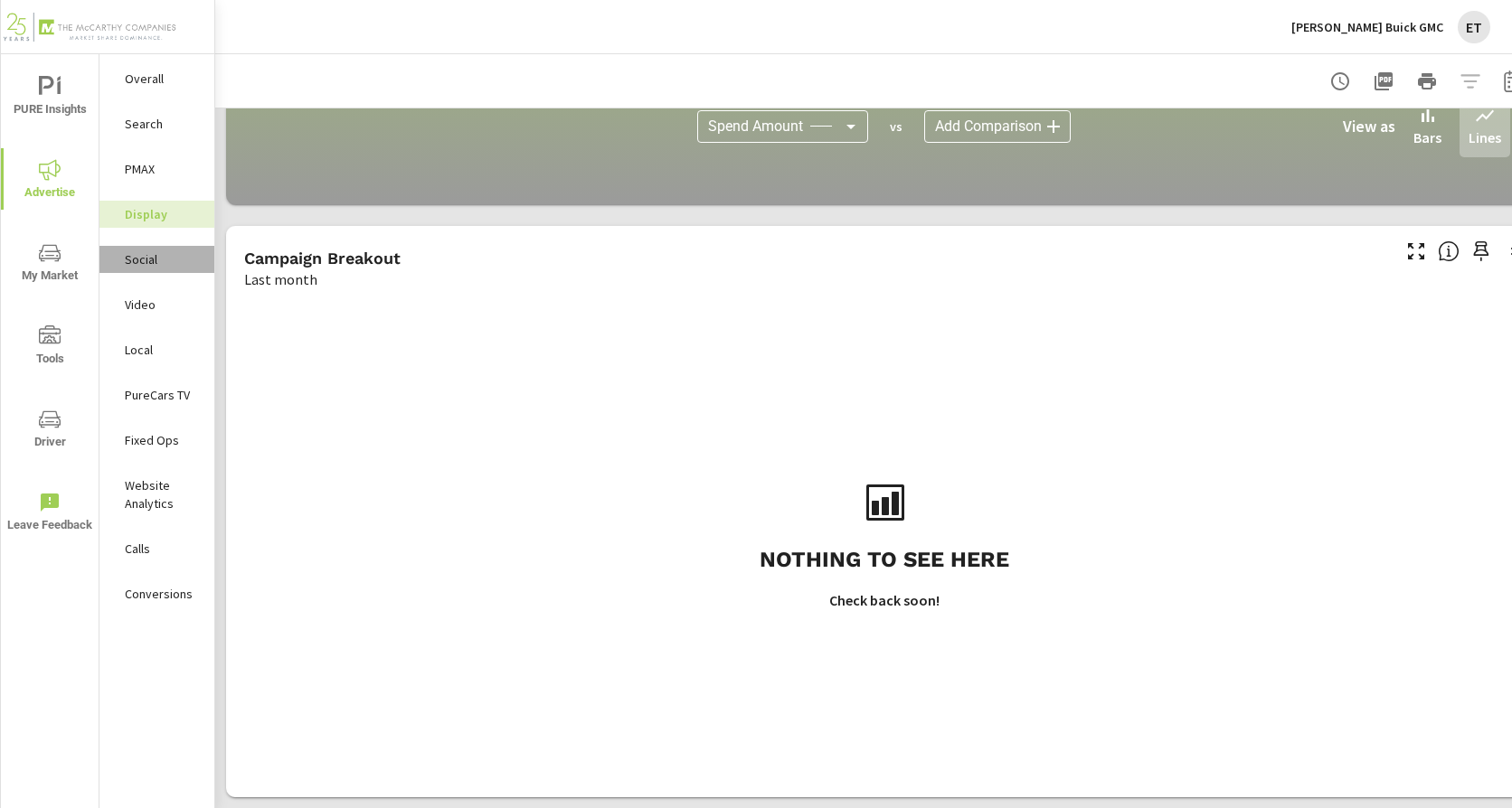
click at [145, 261] on p "Social" at bounding box center [162, 259] width 75 height 18
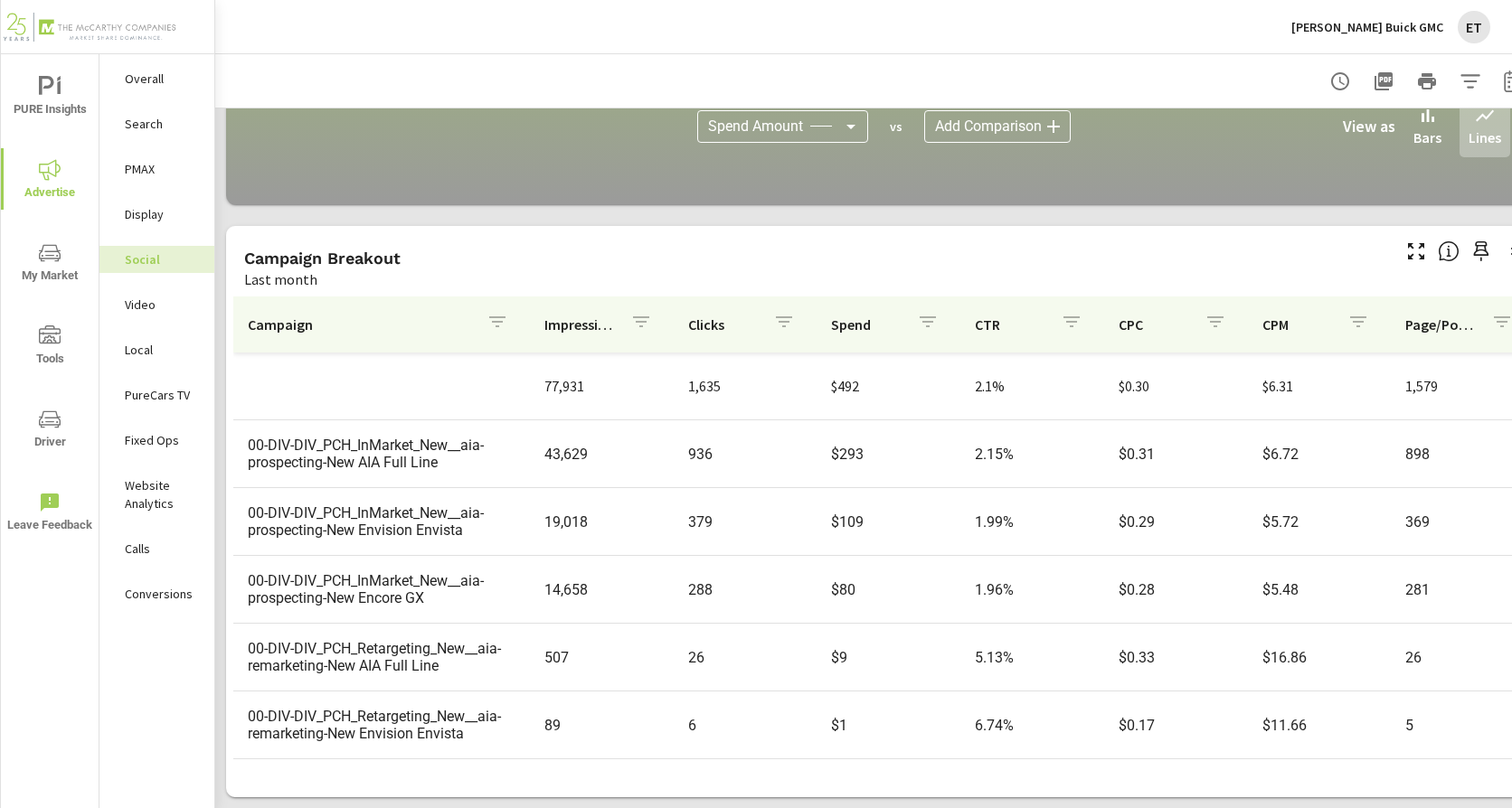
scroll to position [66, 0]
